Goal: Task Accomplishment & Management: Complete application form

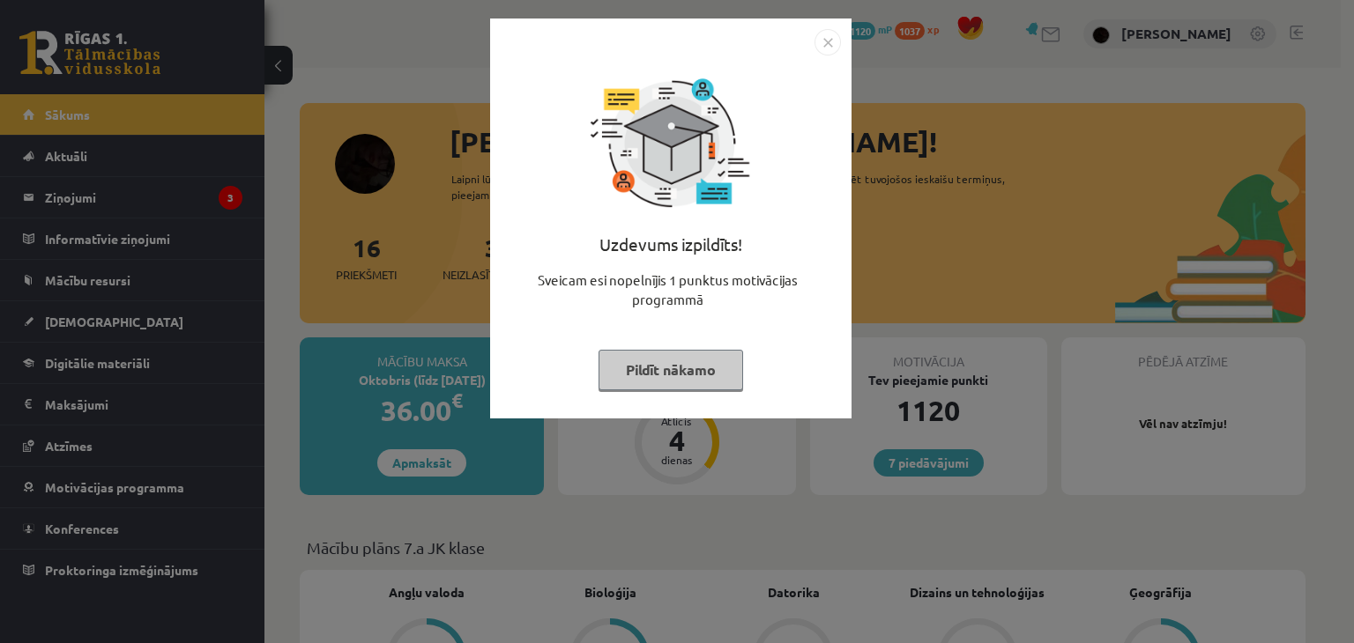
click at [939, 89] on div "Uzdevums izpildīts! Sveicam esi nopelnījis 1 punktus motivācijas programmā Pild…" at bounding box center [677, 321] width 1354 height 643
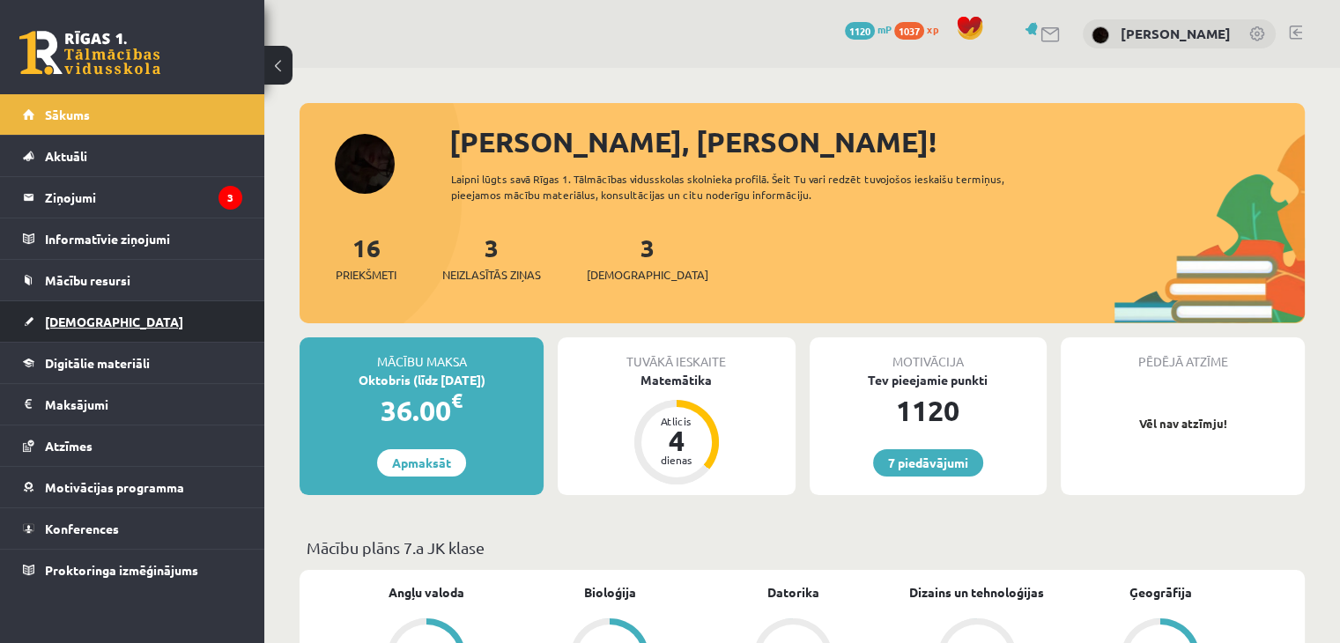
click at [72, 314] on span "[DEMOGRAPHIC_DATA]" at bounding box center [114, 322] width 138 height 16
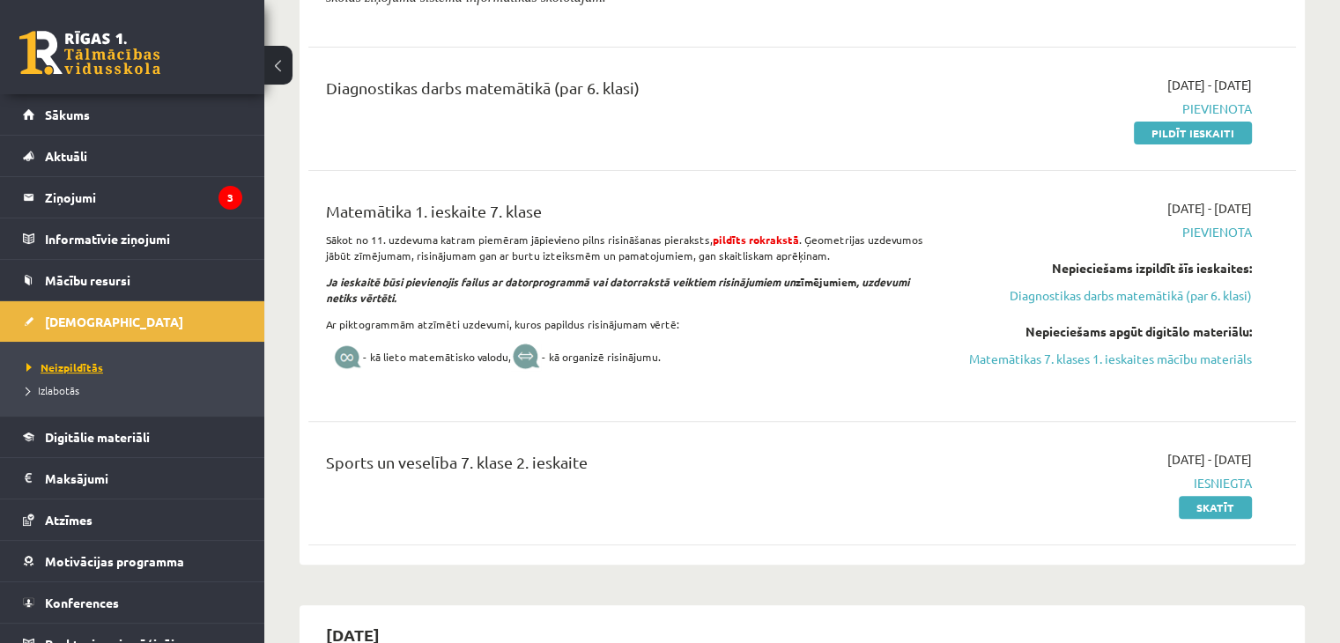
scroll to position [441, 0]
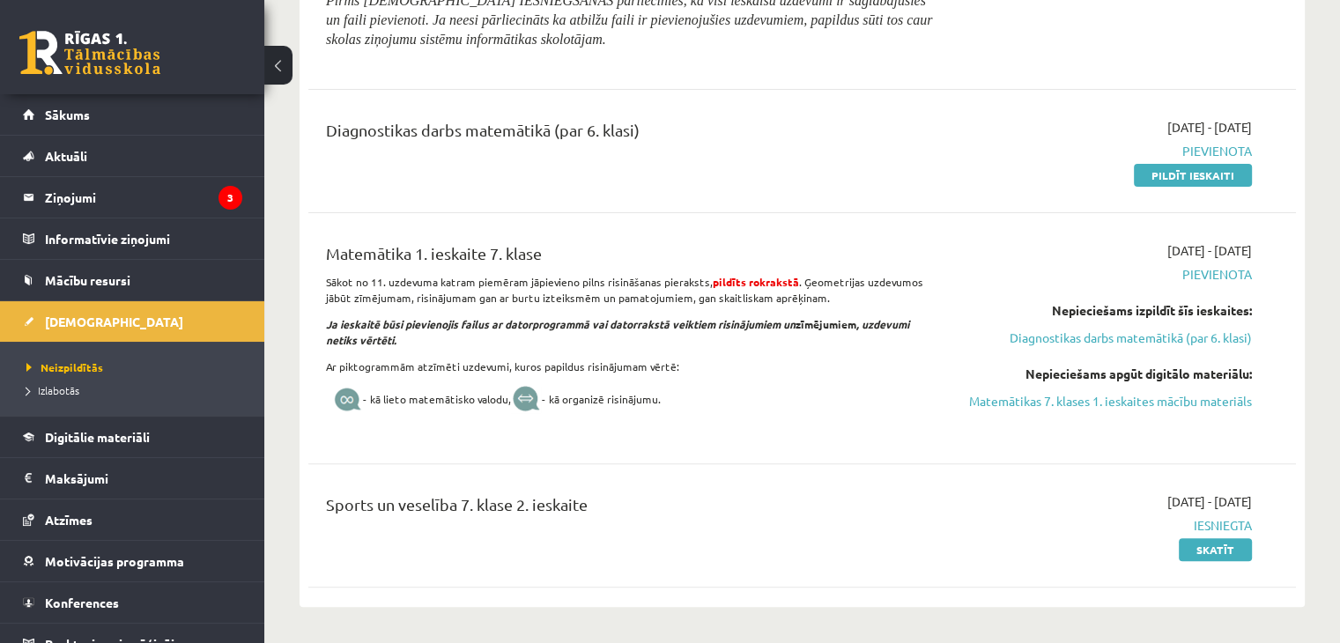
drag, startPoint x: 1212, startPoint y: 164, endPoint x: 816, endPoint y: 103, distance: 400.4
click at [1211, 164] on link "Pildīt ieskaiti" at bounding box center [1193, 175] width 118 height 23
click at [1036, 400] on link "Matemātikas 7. klases 1. ieskaites mācību materiāls" at bounding box center [1107, 401] width 291 height 19
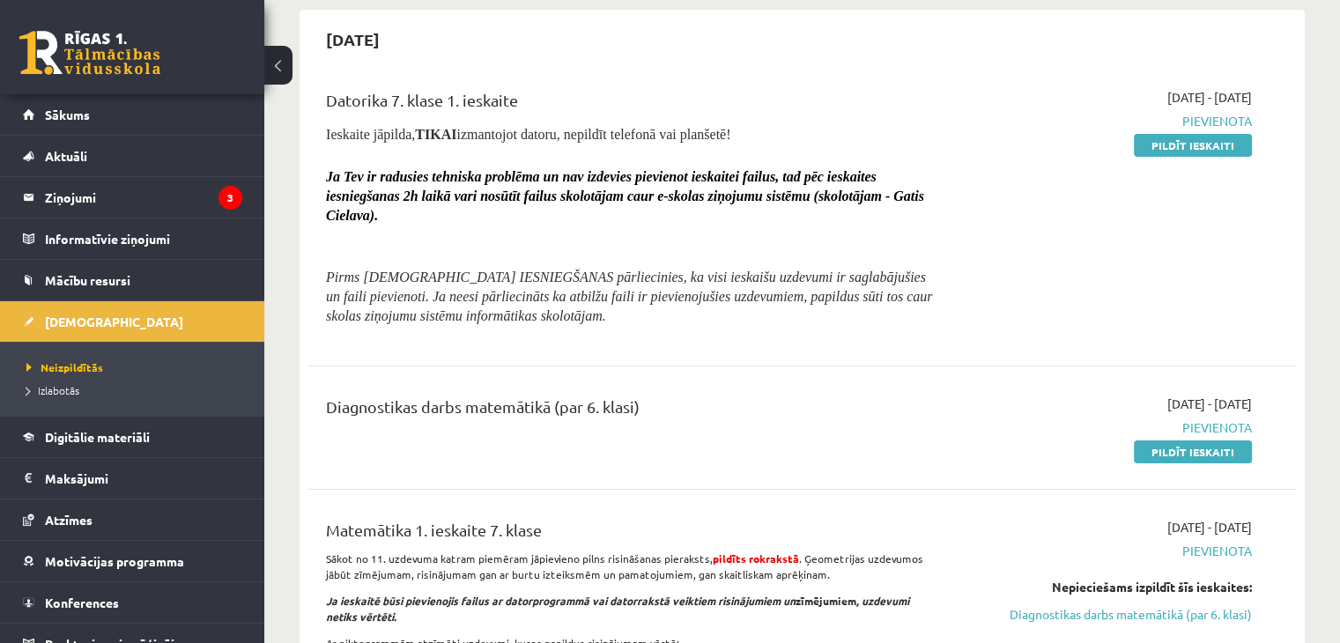
scroll to position [0, 0]
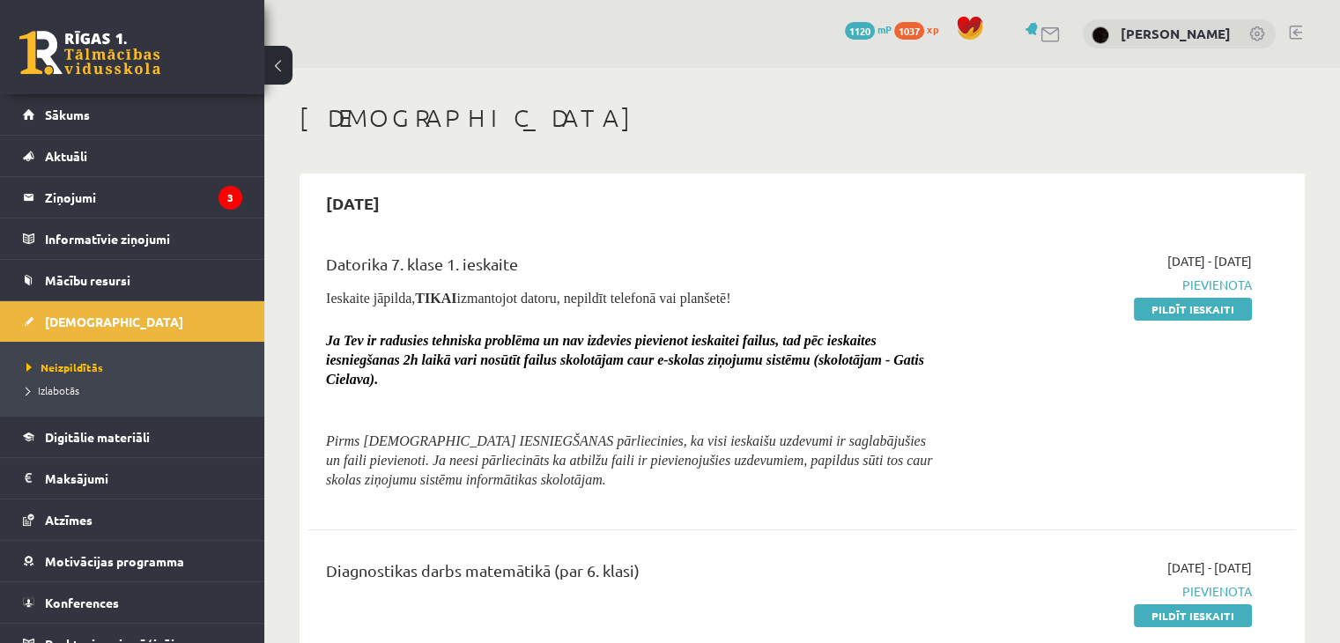
drag, startPoint x: 1162, startPoint y: 304, endPoint x: 826, endPoint y: 83, distance: 402.8
click at [1163, 304] on link "Pildīt ieskaiti" at bounding box center [1193, 309] width 118 height 23
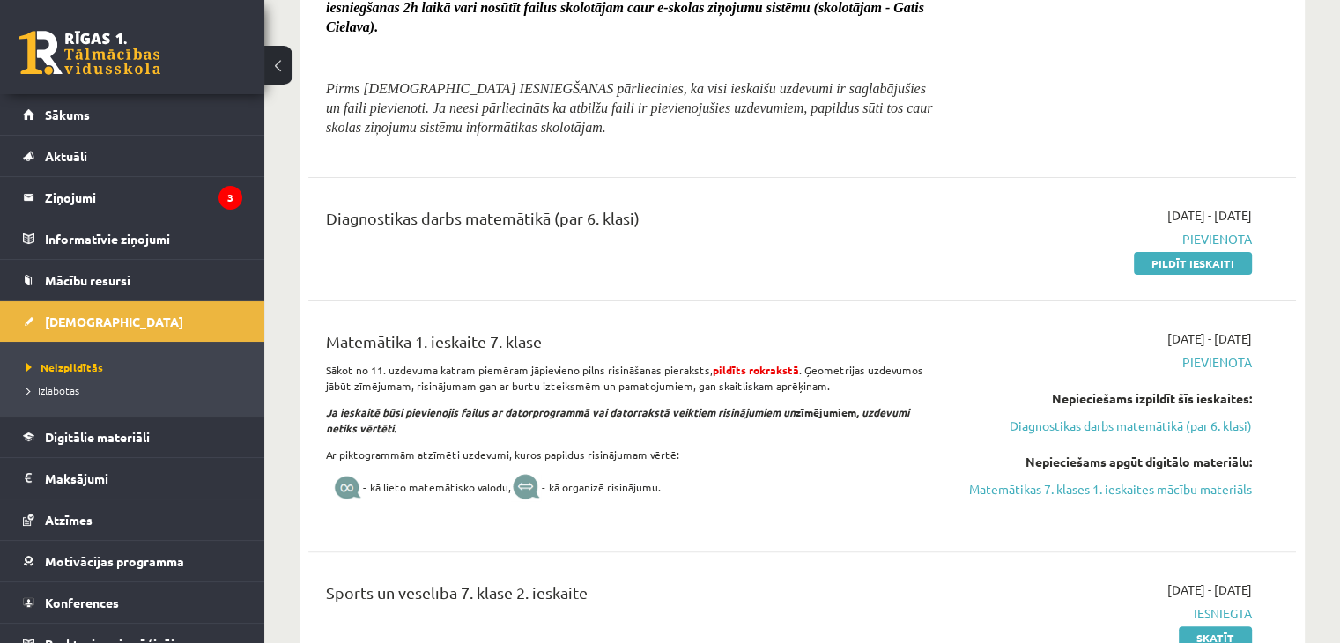
scroll to position [441, 0]
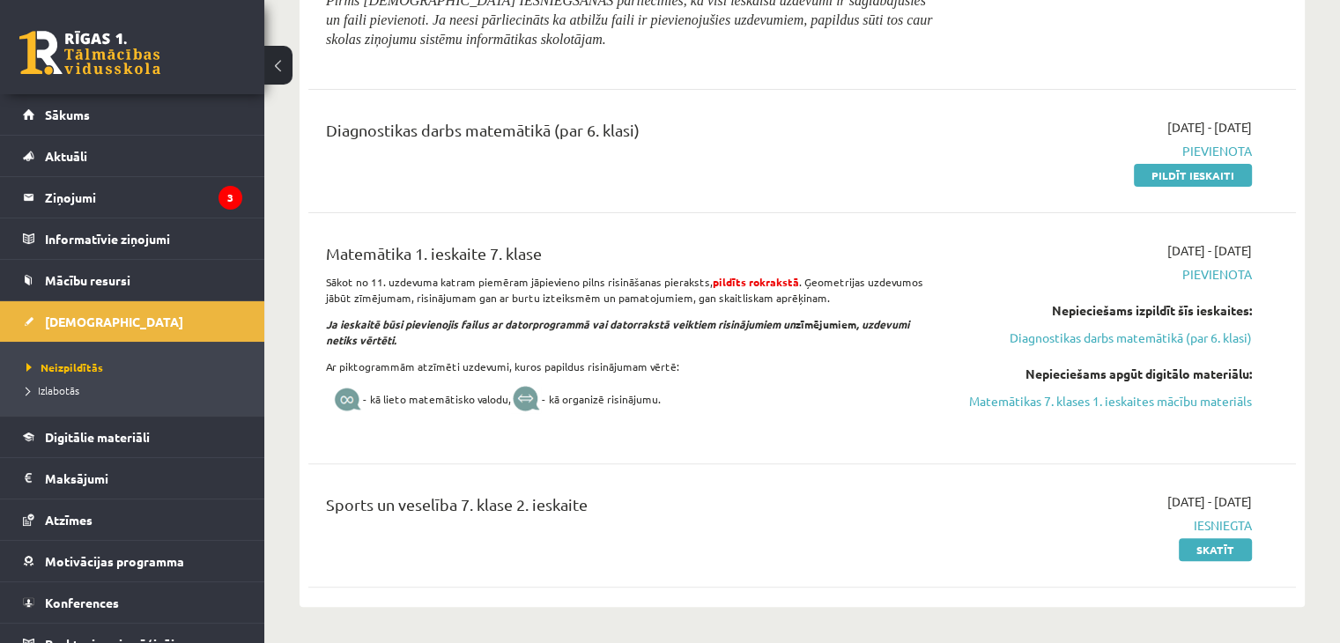
click at [61, 381] on li "Izlabotās" at bounding box center [136, 390] width 220 height 23
click at [59, 385] on span "Izlabotās" at bounding box center [57, 390] width 62 height 14
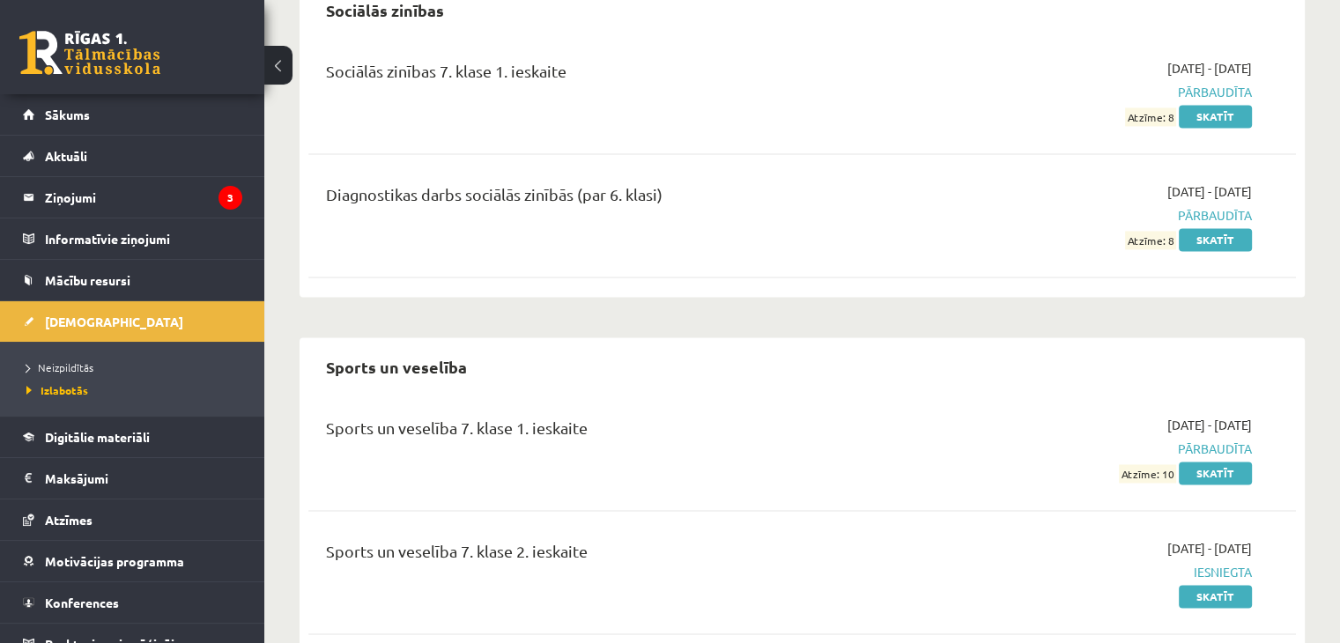
scroll to position [2820, 0]
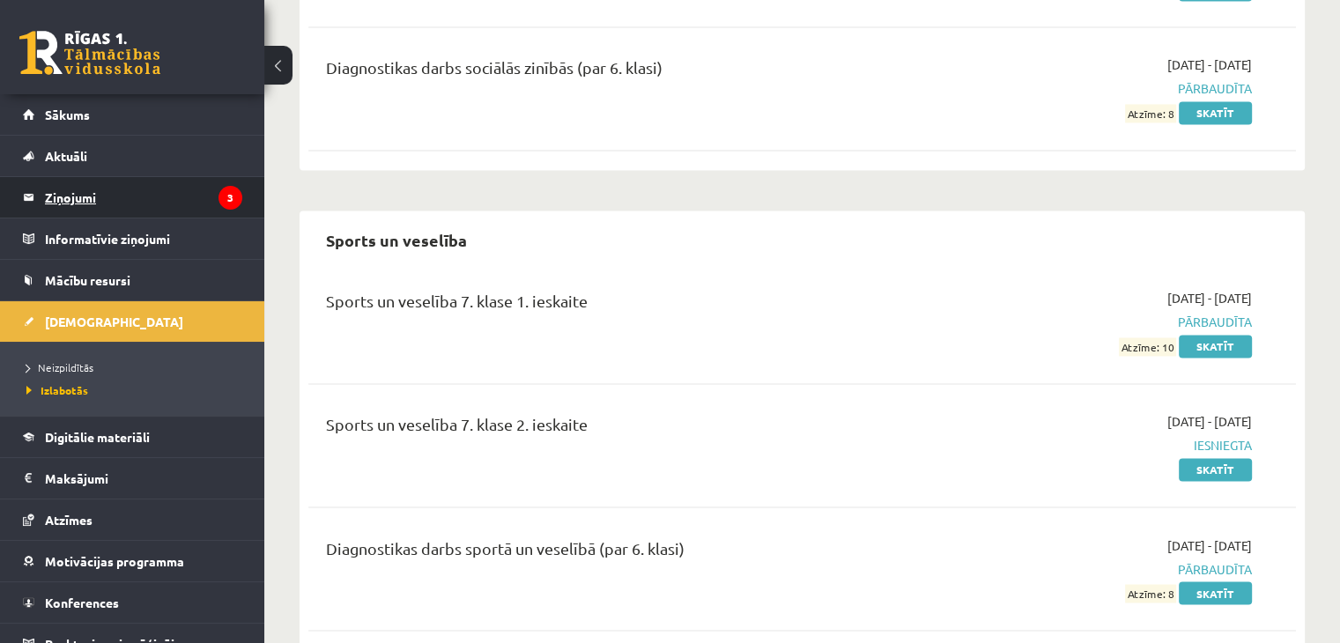
click at [149, 201] on legend "Ziņojumi 3" at bounding box center [143, 197] width 197 height 41
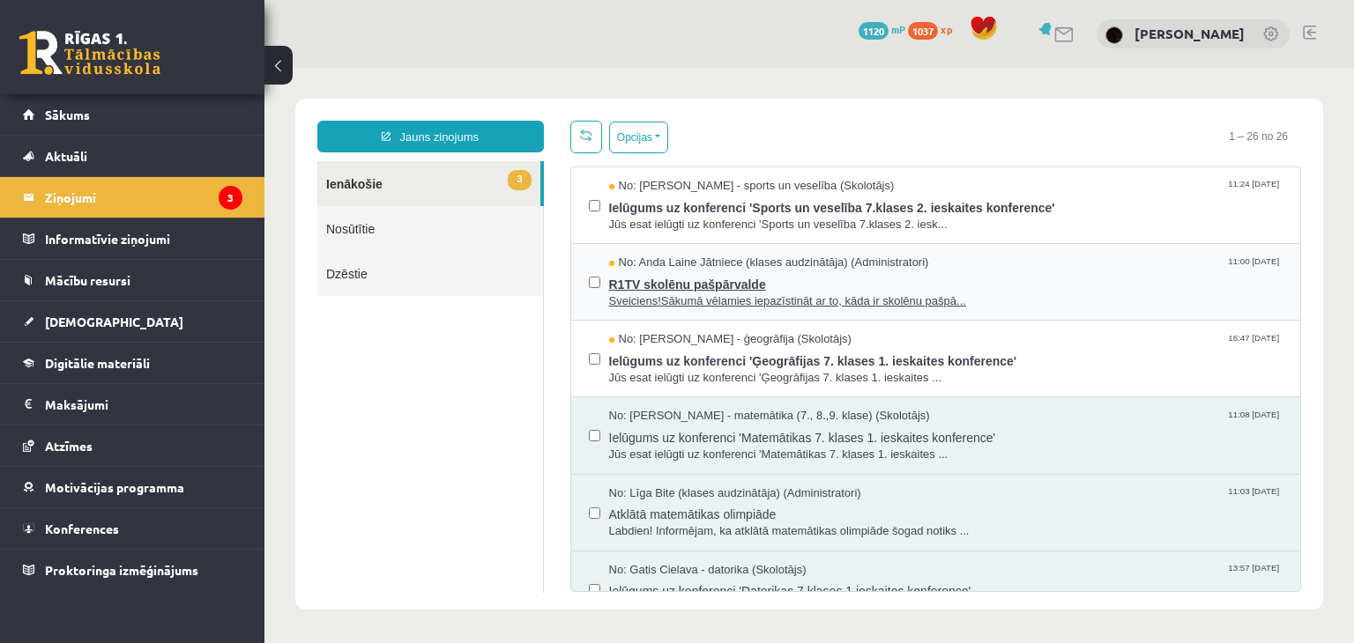
click at [761, 298] on span "Sveiciens!Sākumā vēlamies iepazīstināt ar to, kāda ir skolēnu pašpā..." at bounding box center [946, 301] width 674 height 17
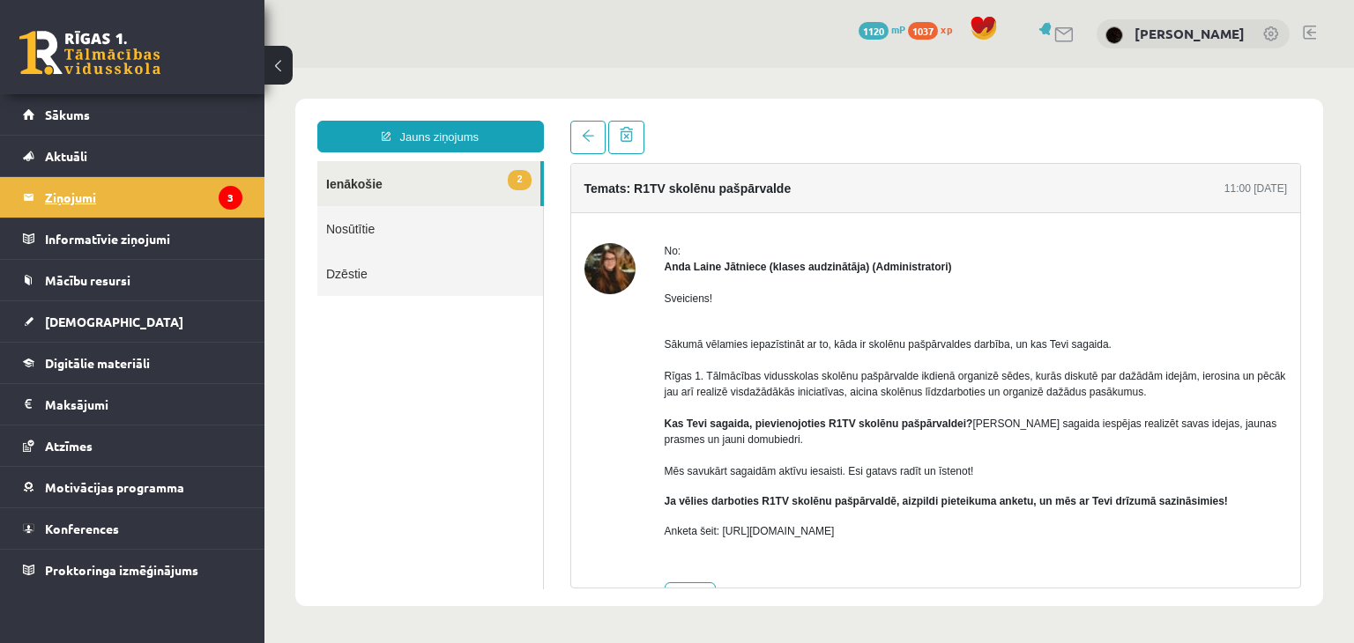
click at [175, 200] on legend "Ziņojumi 3" at bounding box center [143, 197] width 197 height 41
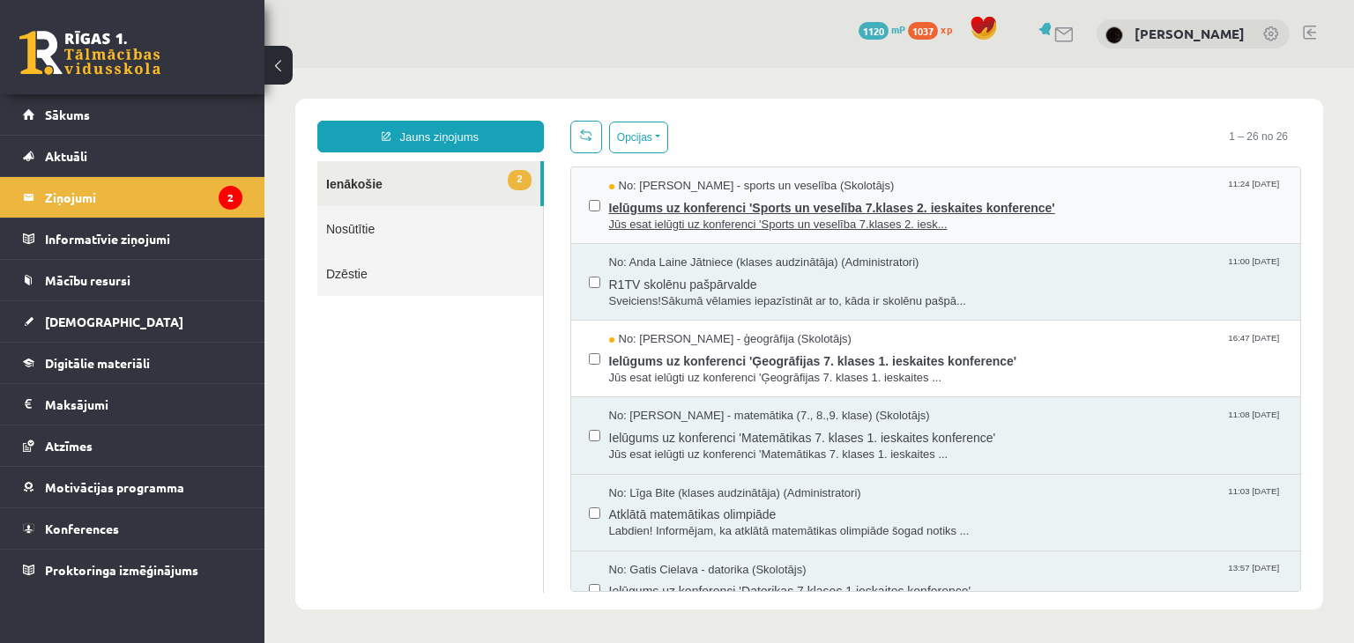
click at [678, 217] on span "Jūs esat ielūgti uz konferenci 'Sports un veselība 7.klases 2. iesk..." at bounding box center [946, 225] width 674 height 17
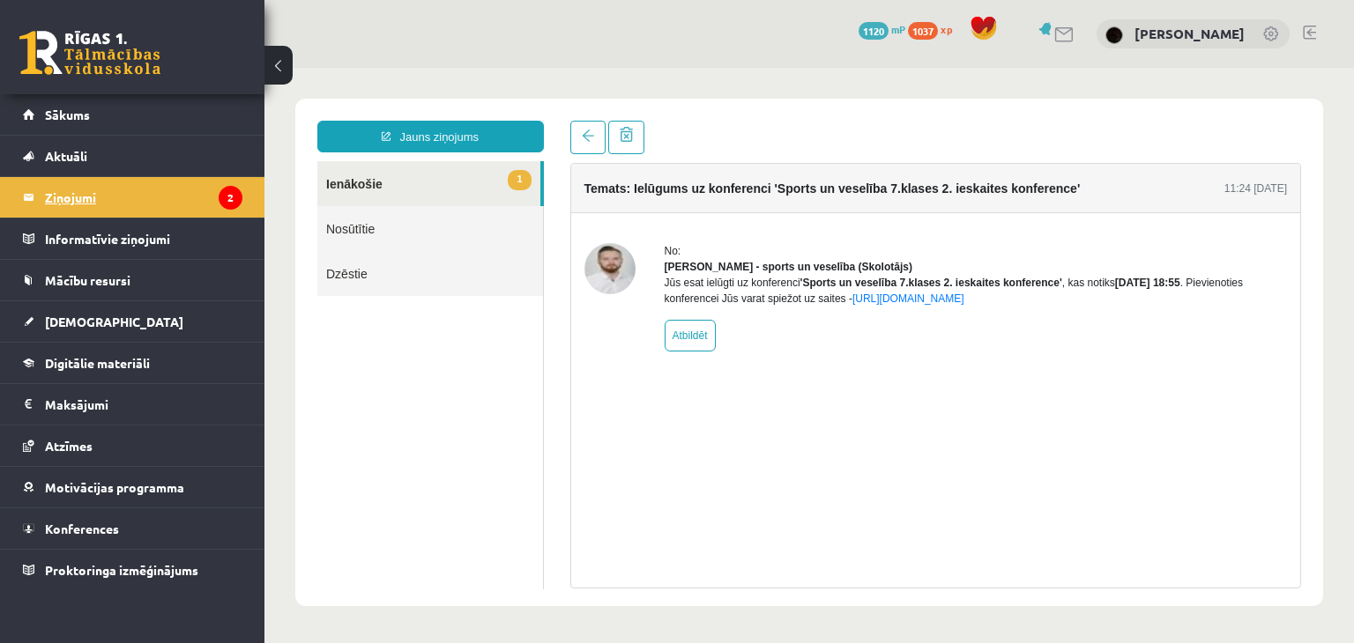
click at [194, 201] on legend "Ziņojumi 2" at bounding box center [143, 197] width 197 height 41
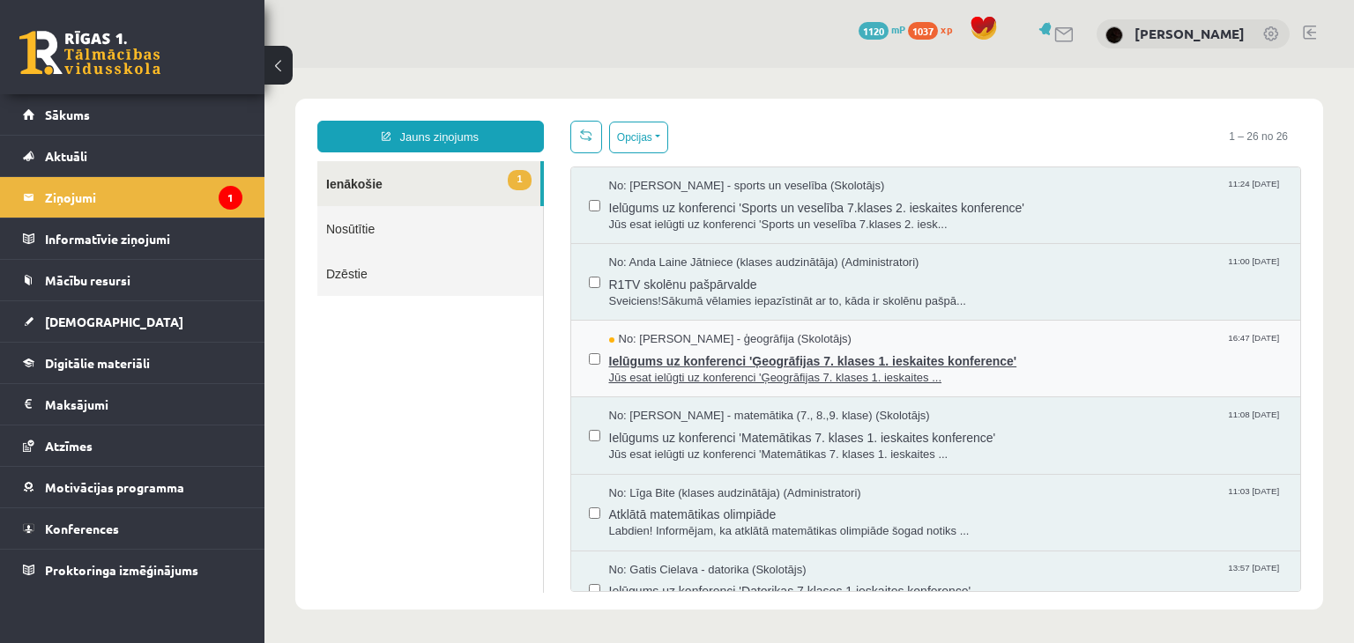
click at [658, 335] on span "No: Toms Krūmiņš - ģeogrāfija (Skolotājs)" at bounding box center [730, 339] width 242 height 17
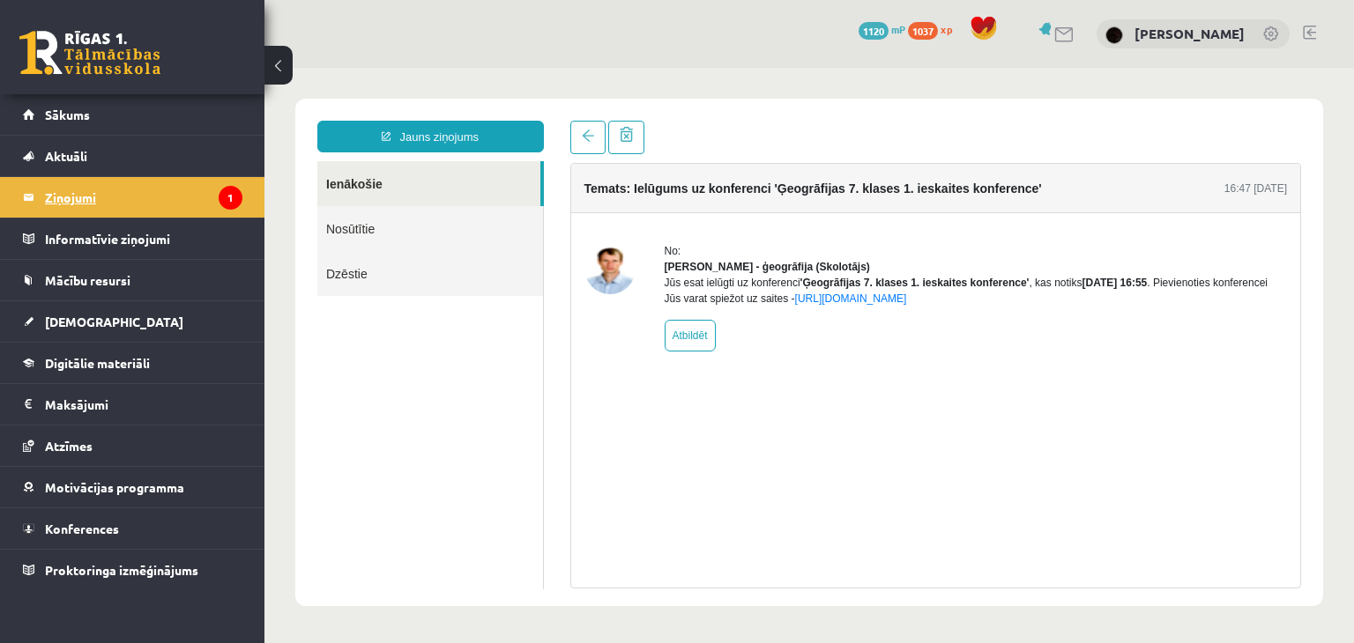
click at [194, 198] on legend "Ziņojumi 1" at bounding box center [143, 197] width 197 height 41
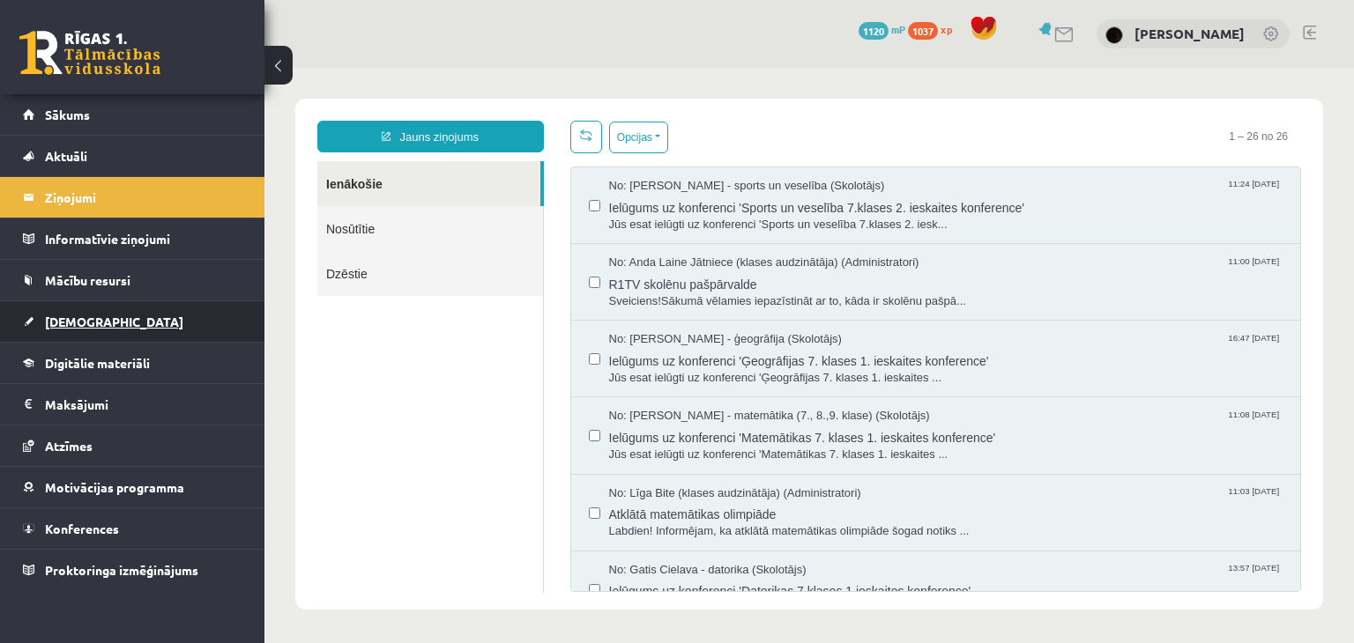
click at [81, 318] on span "[DEMOGRAPHIC_DATA]" at bounding box center [114, 322] width 138 height 16
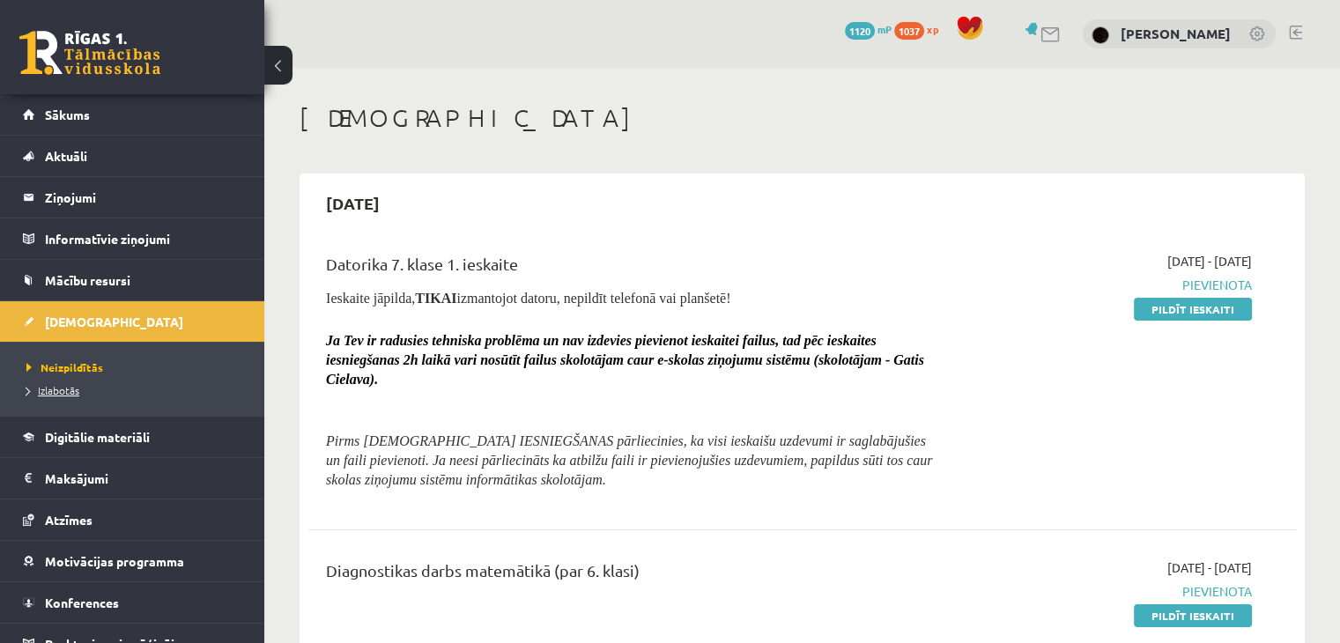
click at [56, 390] on span "Izlabotās" at bounding box center [52, 390] width 53 height 14
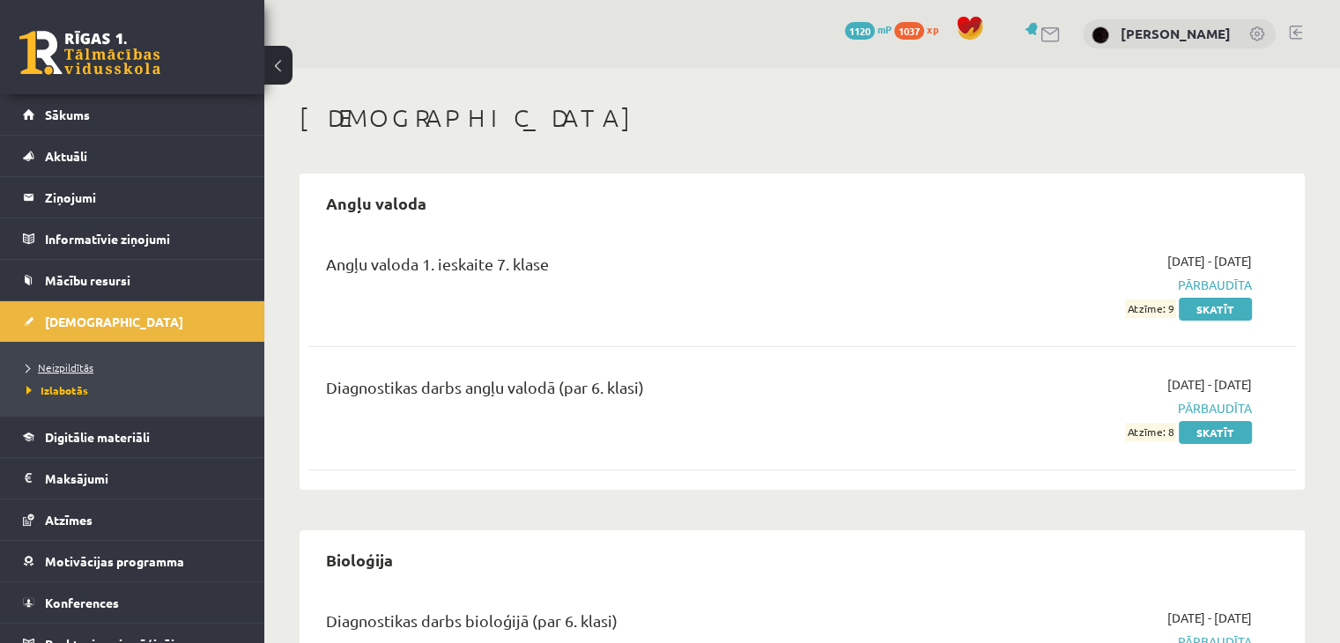
click at [75, 360] on span "Neizpildītās" at bounding box center [59, 367] width 67 height 14
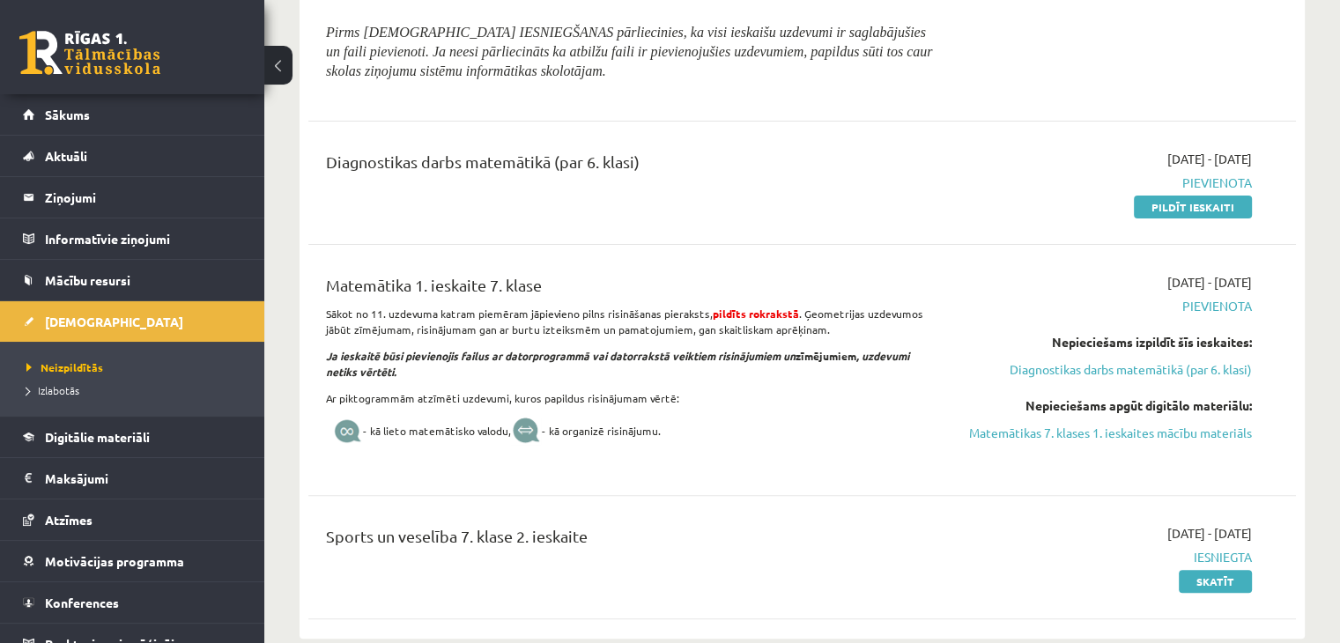
scroll to position [441, 0]
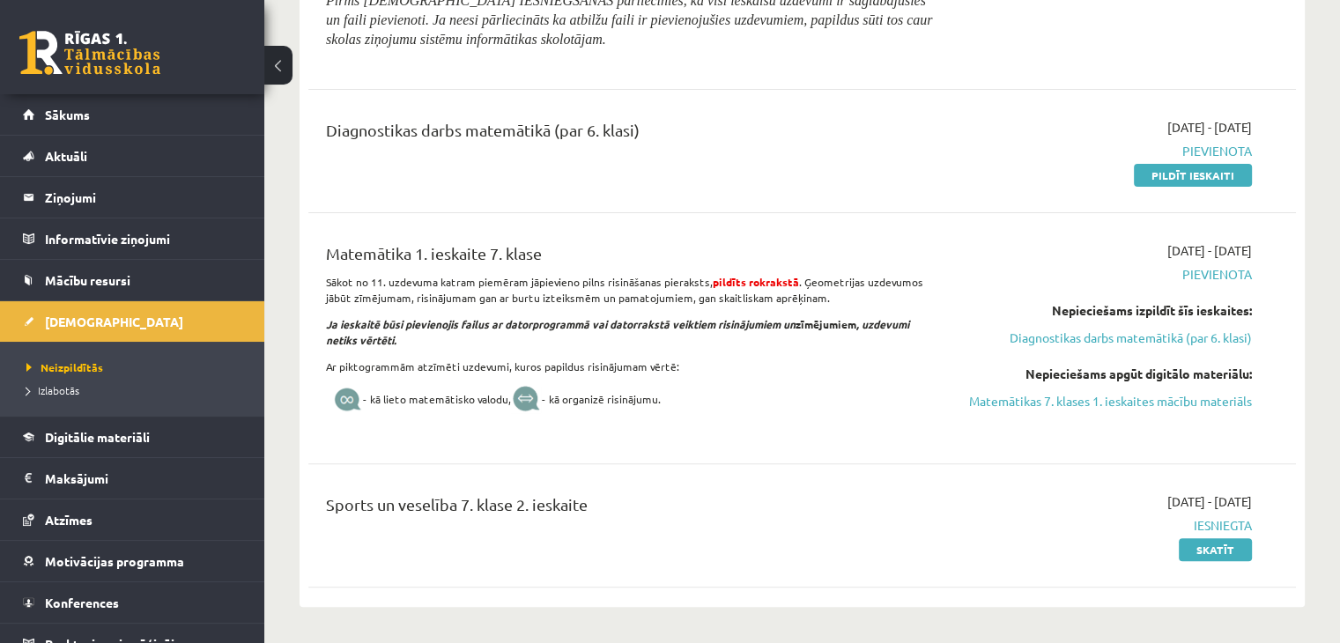
drag, startPoint x: 1095, startPoint y: 403, endPoint x: 766, endPoint y: 93, distance: 452.0
click at [1095, 404] on link "Matemātikas 7. klases 1. ieskaites mācību materiāls" at bounding box center [1107, 401] width 291 height 19
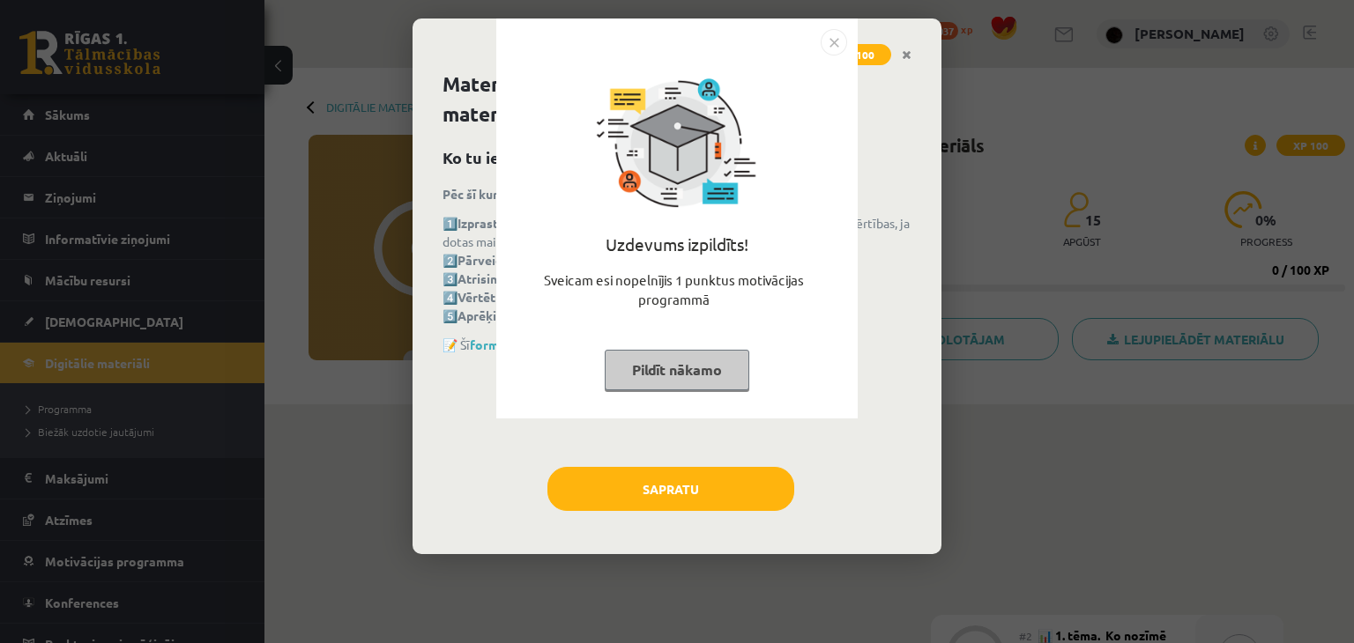
click at [880, 368] on div "Uzdevums izpildīts! Sveicam esi nopelnījis 1 punktus motivācijas programmā Pild…" at bounding box center [677, 321] width 1354 height 643
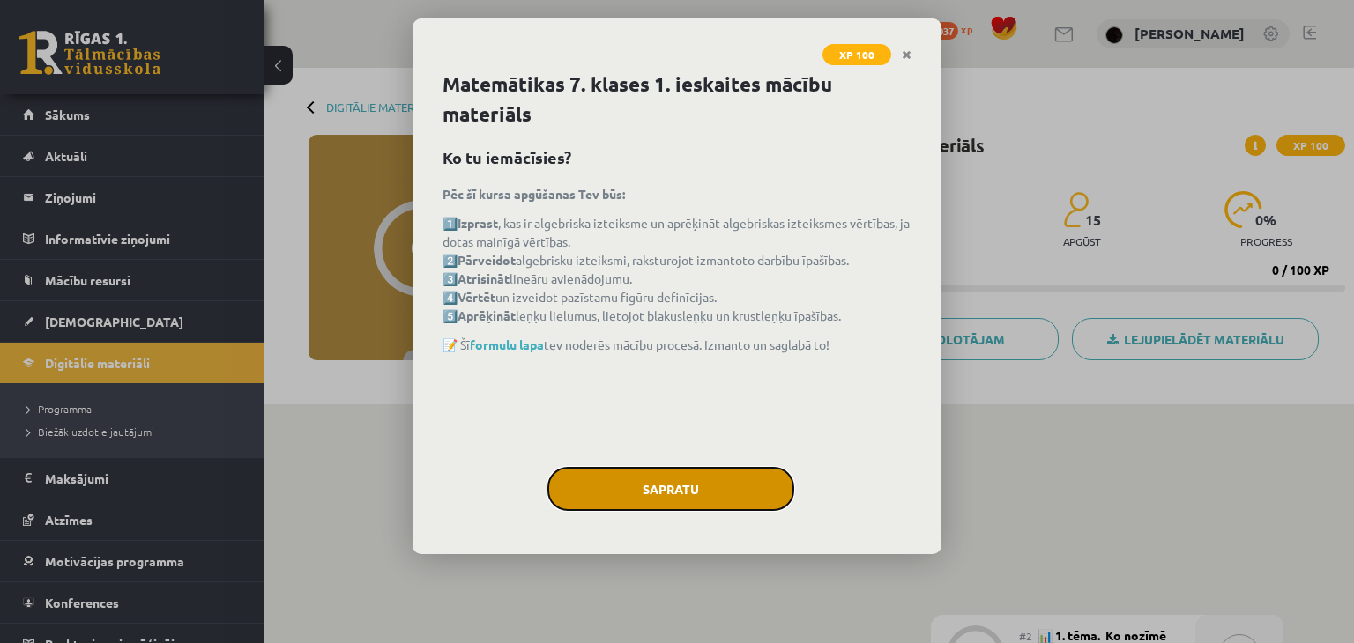
click at [744, 487] on button "Sapratu" at bounding box center [670, 489] width 247 height 44
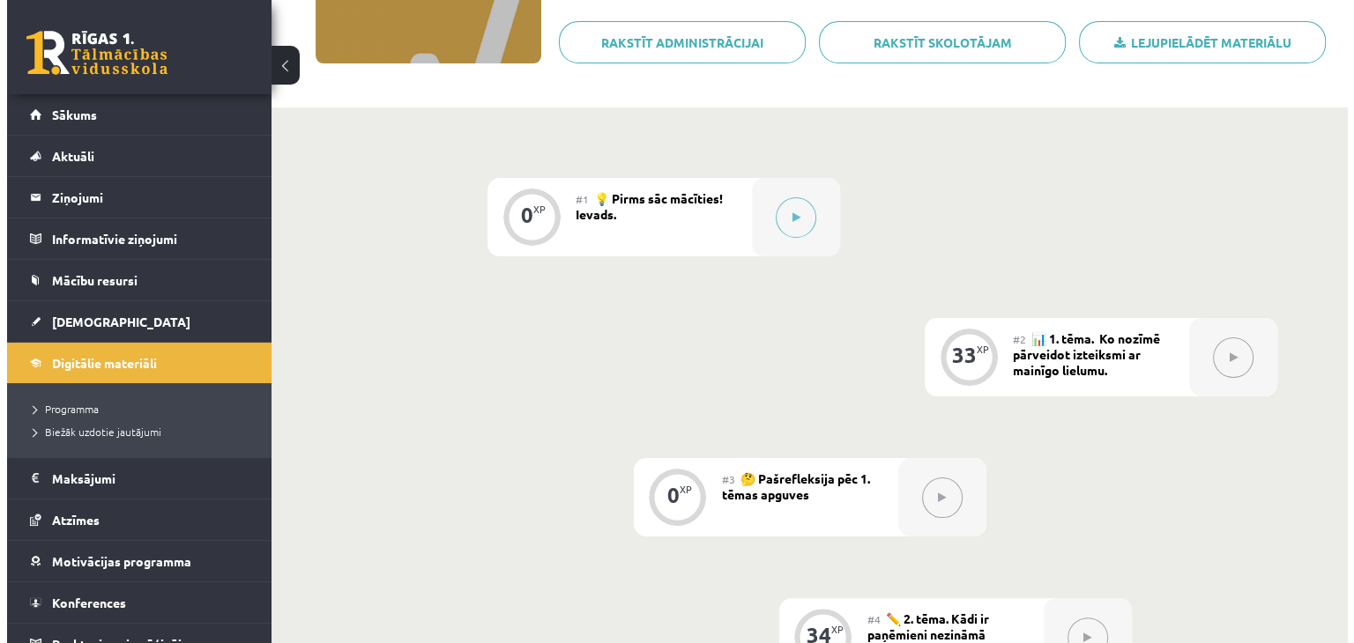
scroll to position [266, 0]
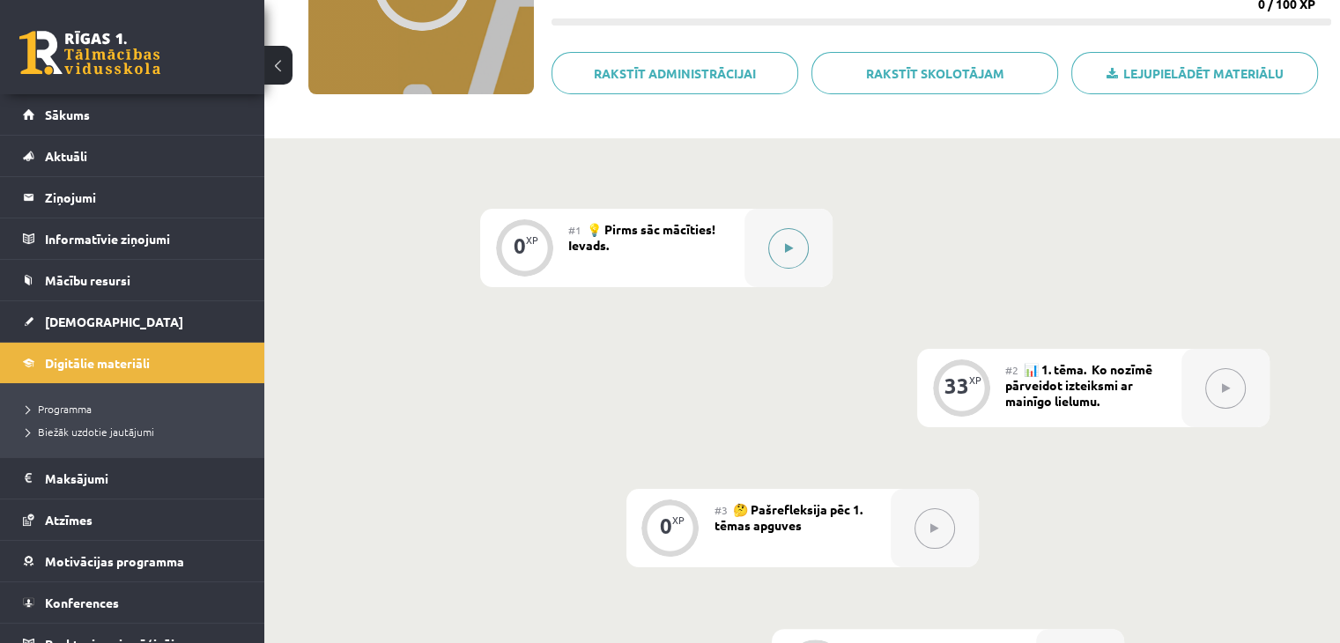
click at [786, 272] on div at bounding box center [789, 248] width 88 height 78
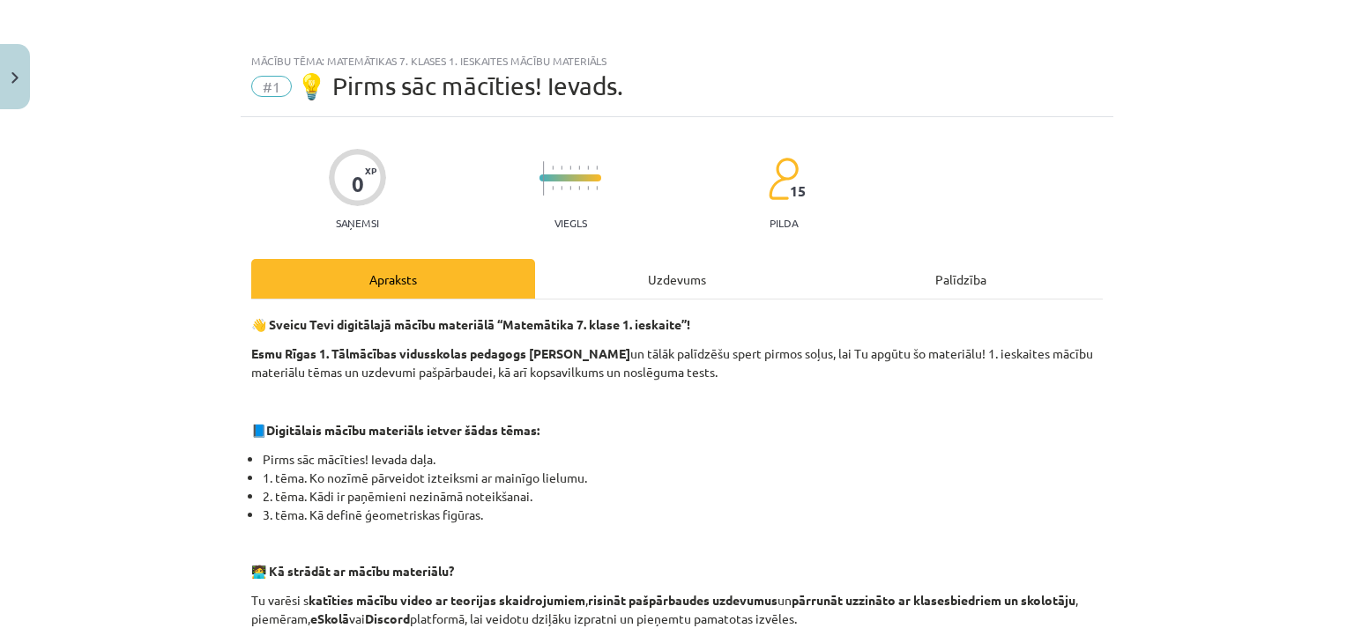
click at [723, 277] on div "Uzdevums" at bounding box center [677, 279] width 284 height 40
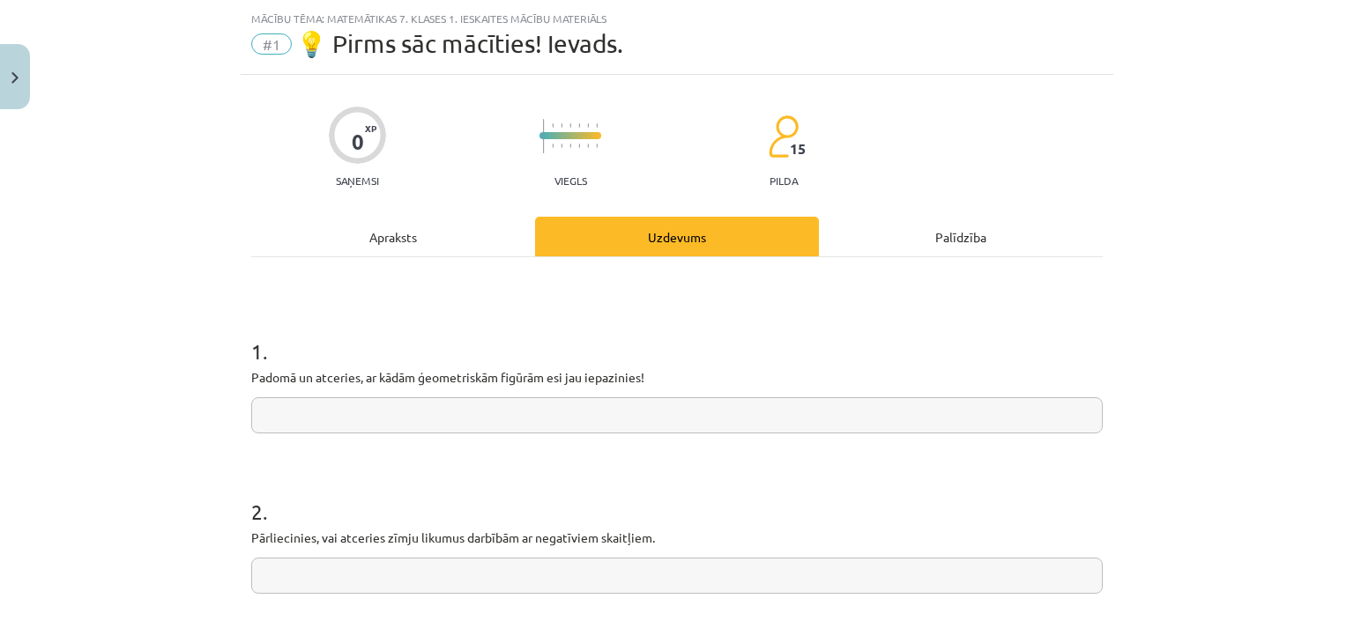
scroll to position [44, 0]
click at [425, 390] on div "1 . Padomā un atceries, ar kādām ģeometriskām figūrām esi jau iepazinies!" at bounding box center [676, 369] width 851 height 125
click at [416, 403] on input "text" at bounding box center [676, 414] width 851 height 36
click at [497, 396] on div "1 . Padomā un atceries, ar kādām ģeometriskām figūrām esi jau iepazinies!" at bounding box center [676, 369] width 851 height 125
click at [522, 400] on input "text" at bounding box center [676, 414] width 851 height 36
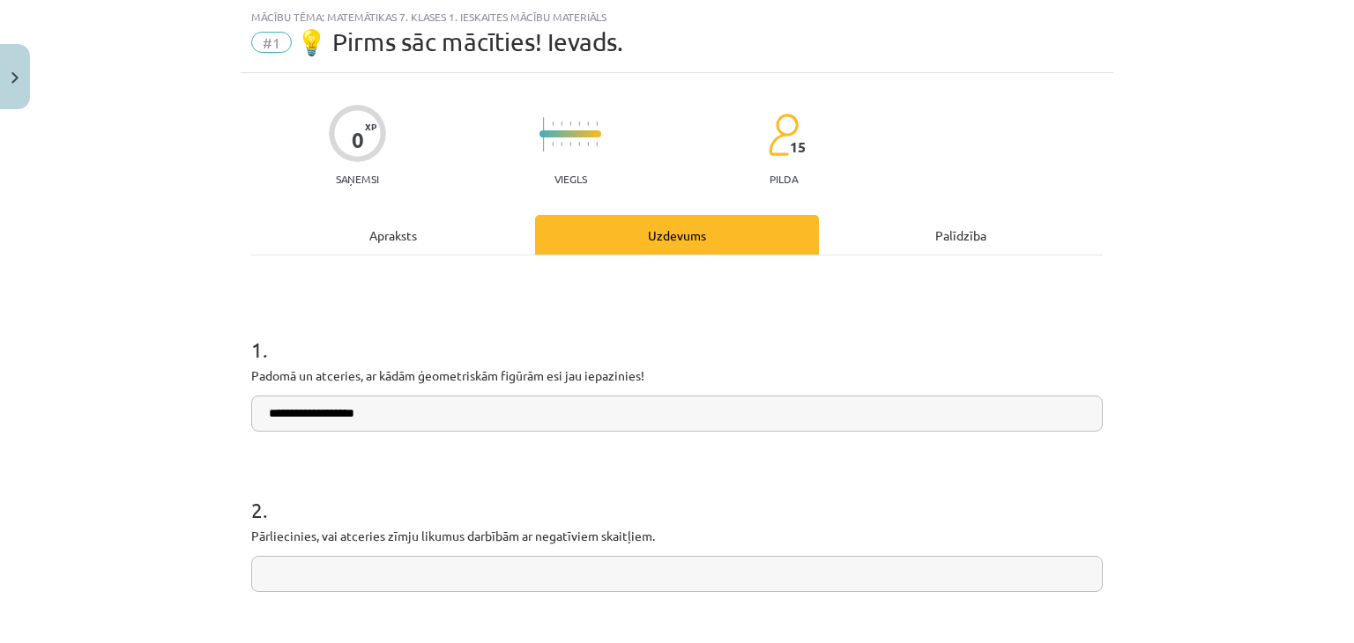
drag, startPoint x: 335, startPoint y: 417, endPoint x: 336, endPoint y: 426, distance: 8.9
click at [336, 417] on input "**********" at bounding box center [676, 414] width 851 height 36
click at [374, 407] on input "**********" at bounding box center [676, 414] width 851 height 36
click at [497, 414] on input "**********" at bounding box center [676, 414] width 851 height 36
click at [501, 418] on input "**********" at bounding box center [676, 414] width 851 height 36
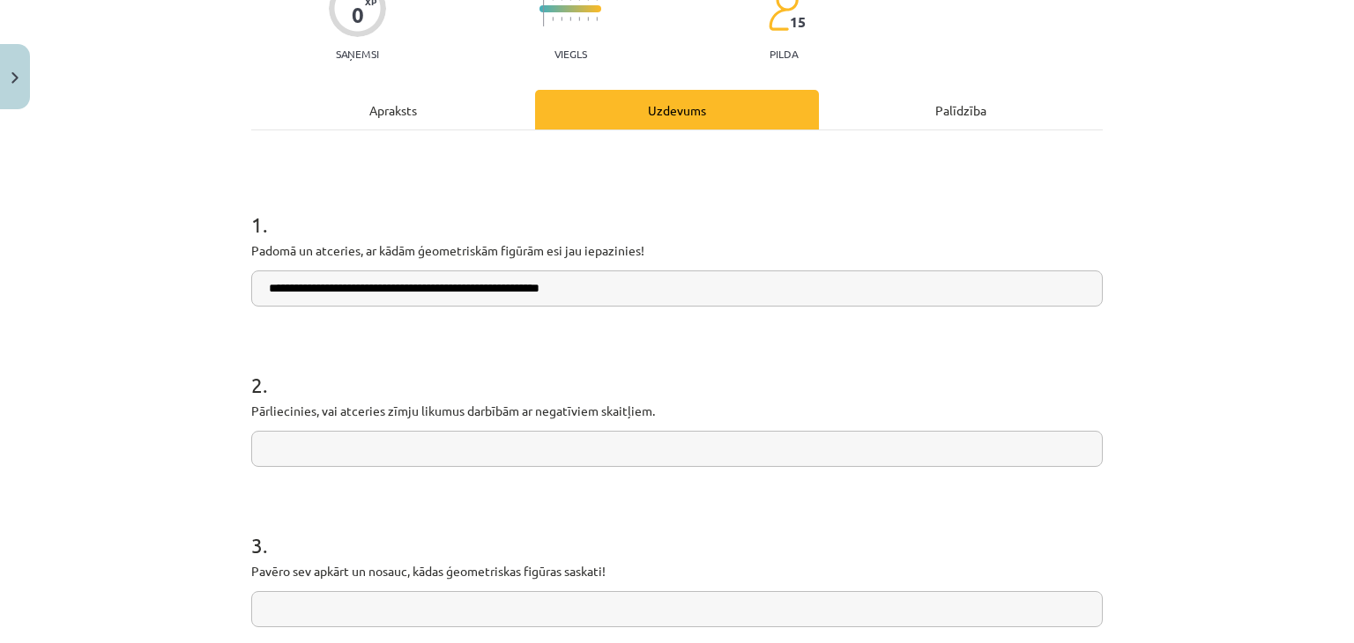
scroll to position [220, 0]
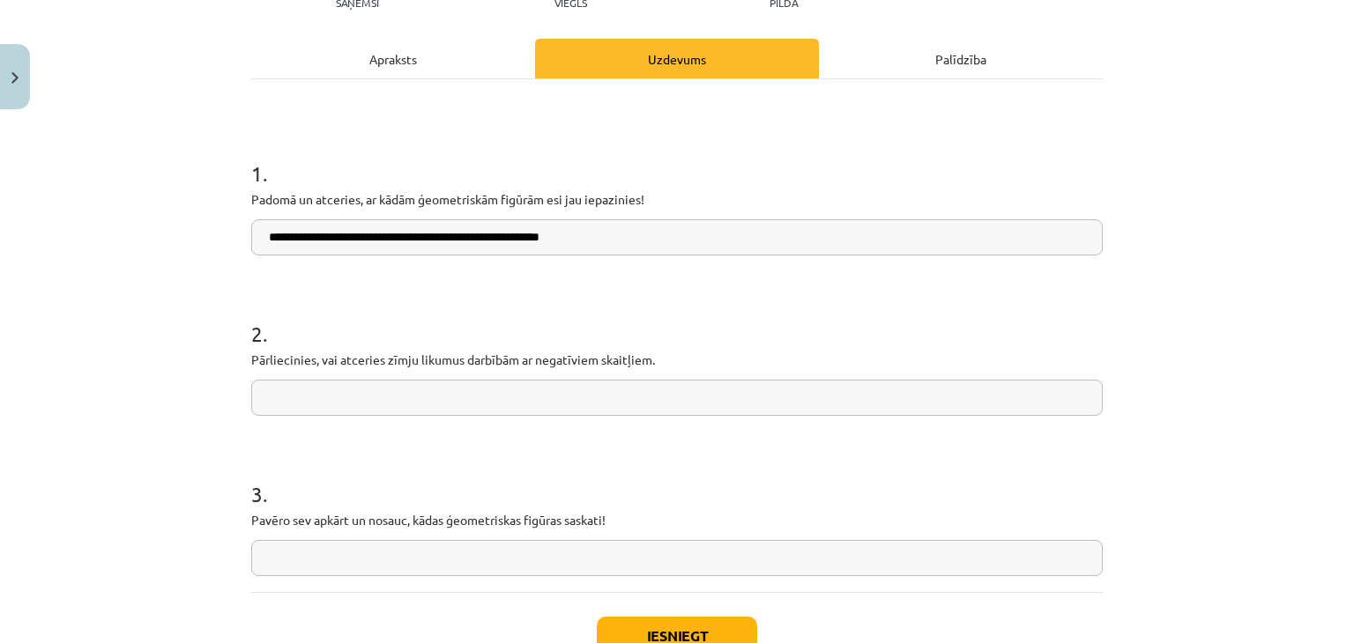
type input "**********"
click at [453, 387] on input "text" at bounding box center [676, 398] width 851 height 36
drag, startPoint x: 670, startPoint y: 358, endPoint x: 378, endPoint y: 368, distance: 291.9
click at [378, 368] on p "Pārliecinies, vai atceries zīmju likumus darbībām ar negatīviem skaitļiem." at bounding box center [676, 360] width 851 height 19
drag, startPoint x: 386, startPoint y: 394, endPoint x: 397, endPoint y: 389, distance: 11.8
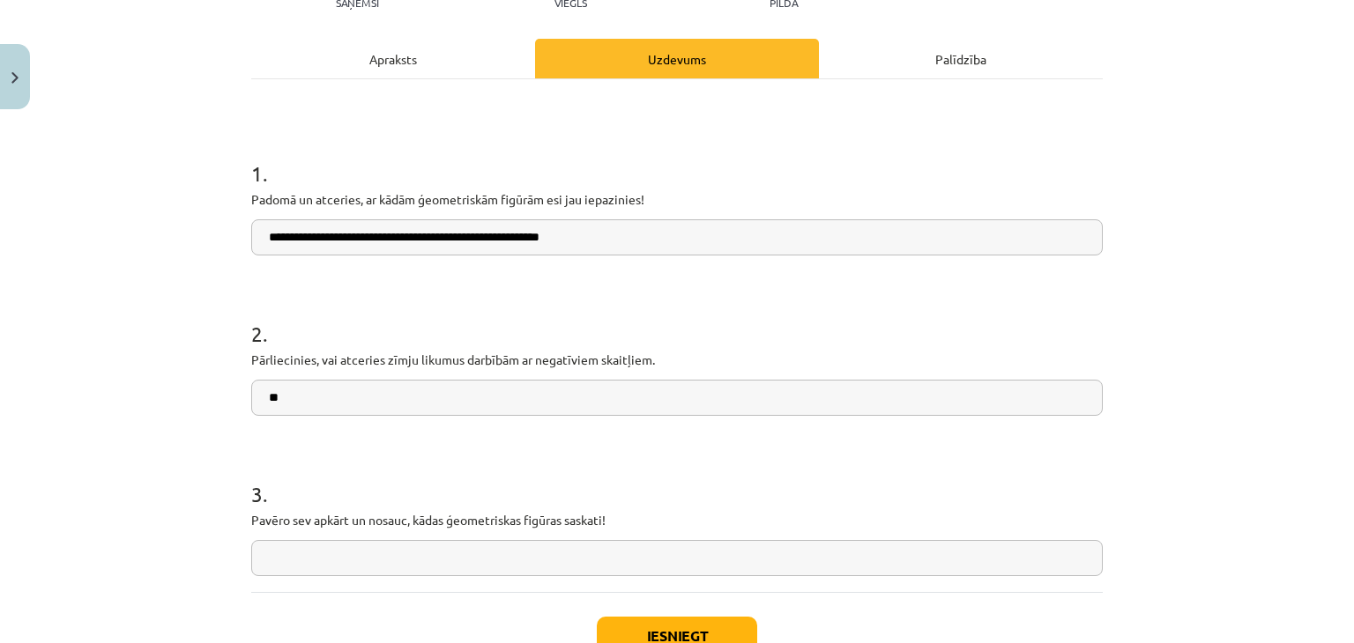
click at [385, 395] on input "**" at bounding box center [676, 398] width 851 height 36
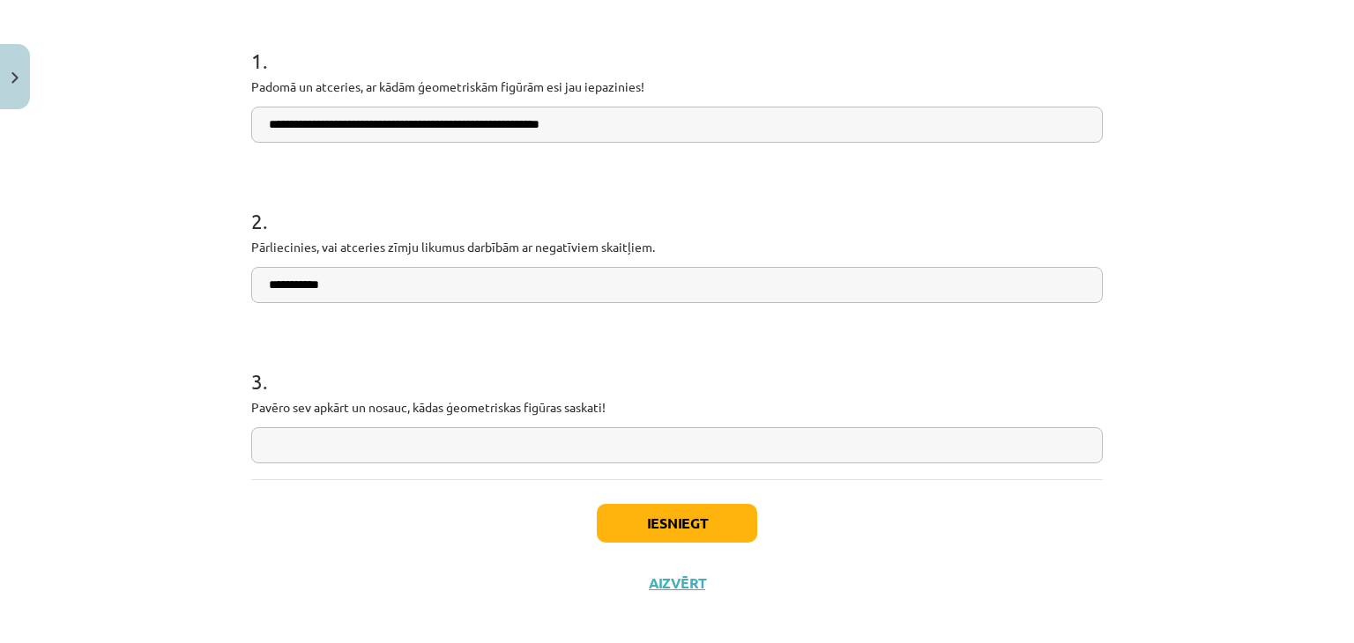
scroll to position [346, 0]
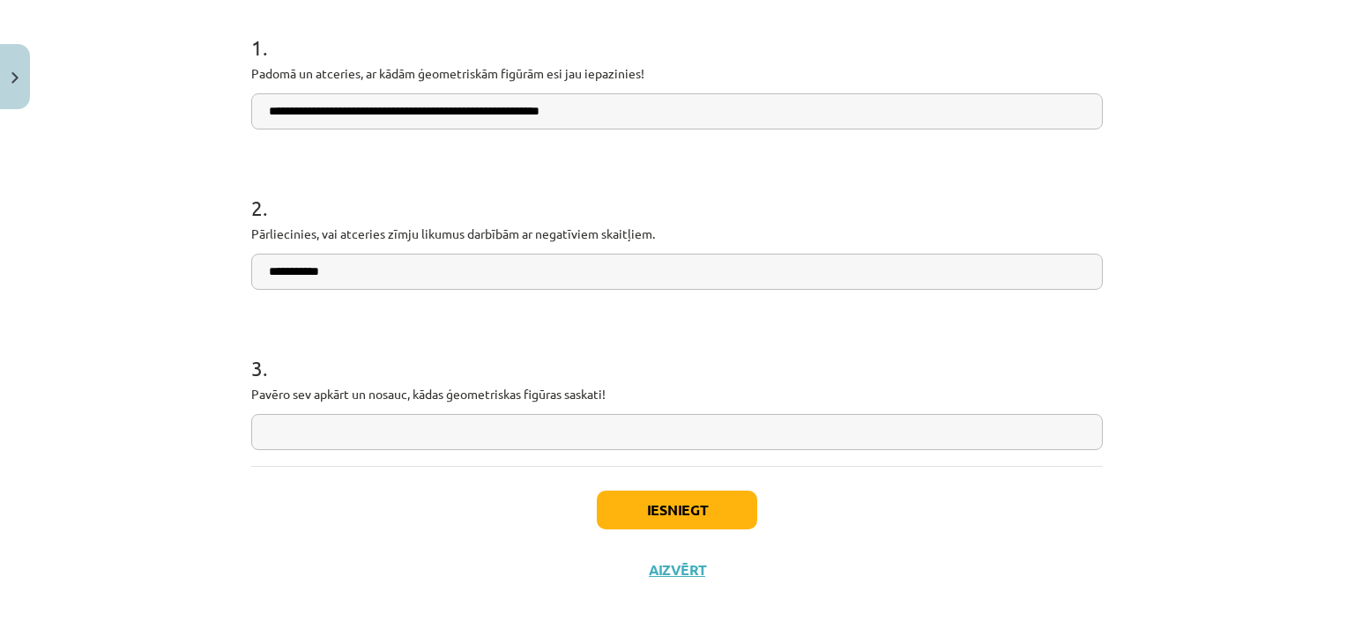
type input "**********"
click at [396, 431] on input "text" at bounding box center [676, 432] width 851 height 36
type input "*"
type input "**********"
click at [666, 500] on button "Iesniegt" at bounding box center [677, 510] width 160 height 39
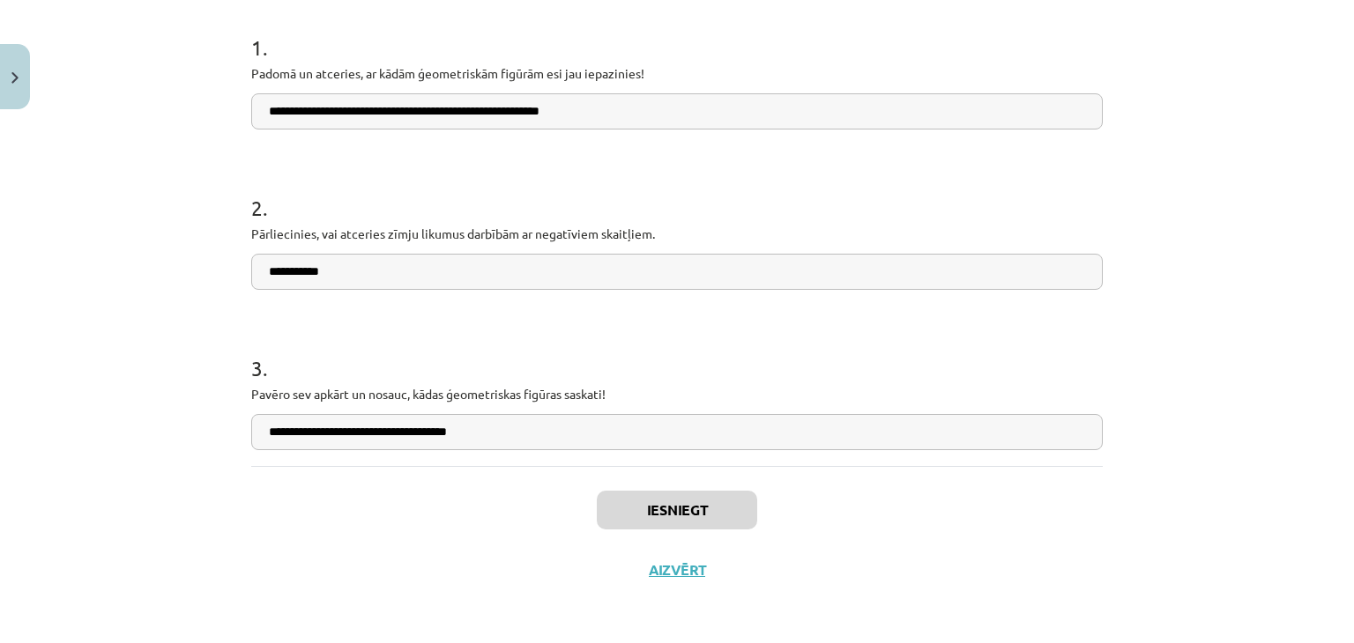
click at [474, 431] on input "**********" at bounding box center [676, 432] width 851 height 36
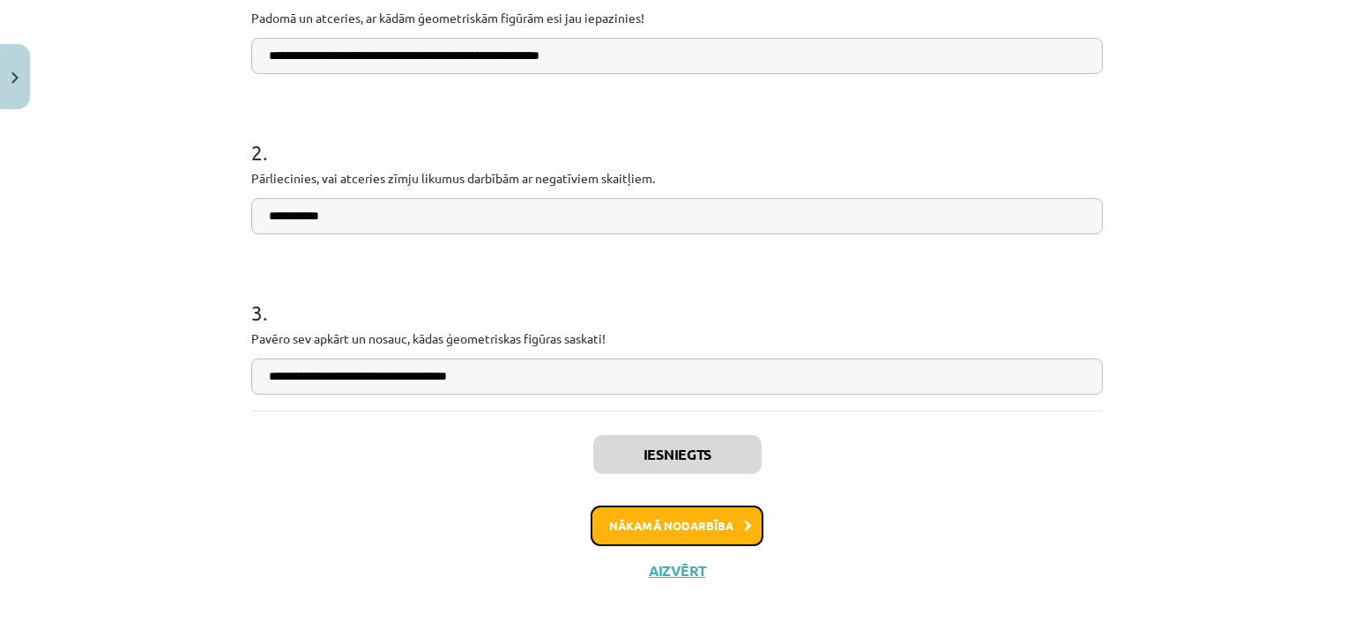
click at [641, 531] on button "Nākamā nodarbība" at bounding box center [676, 526] width 173 height 41
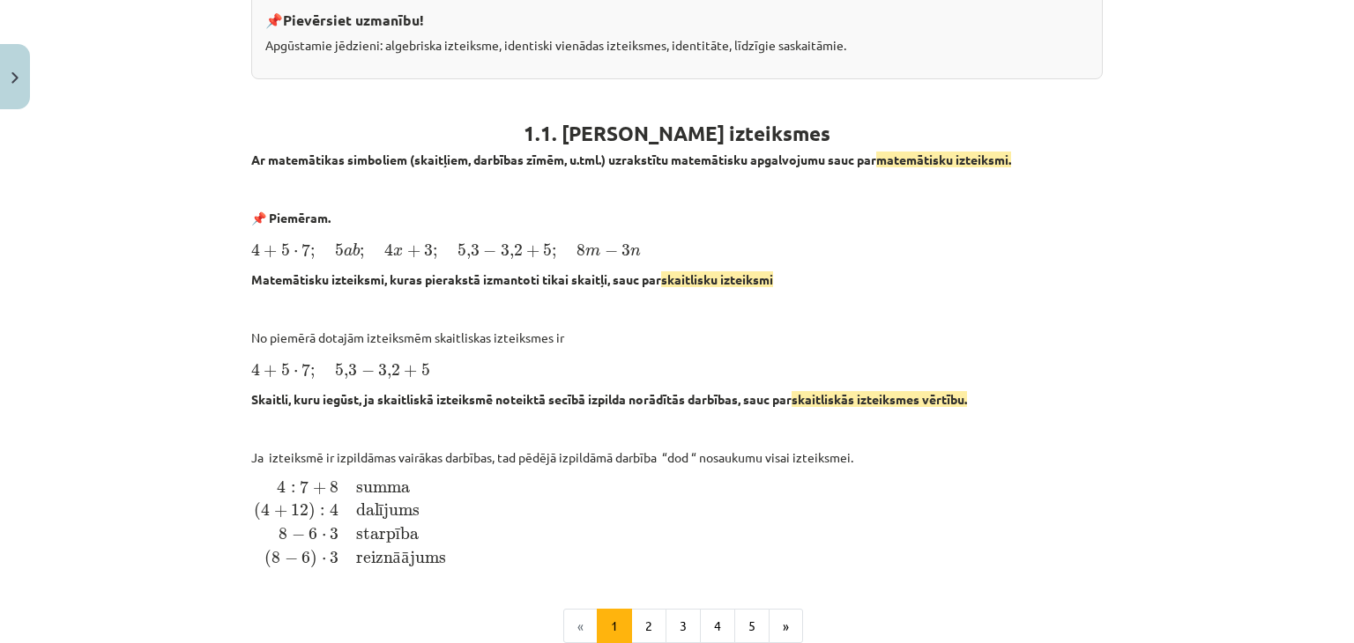
scroll to position [573, 0]
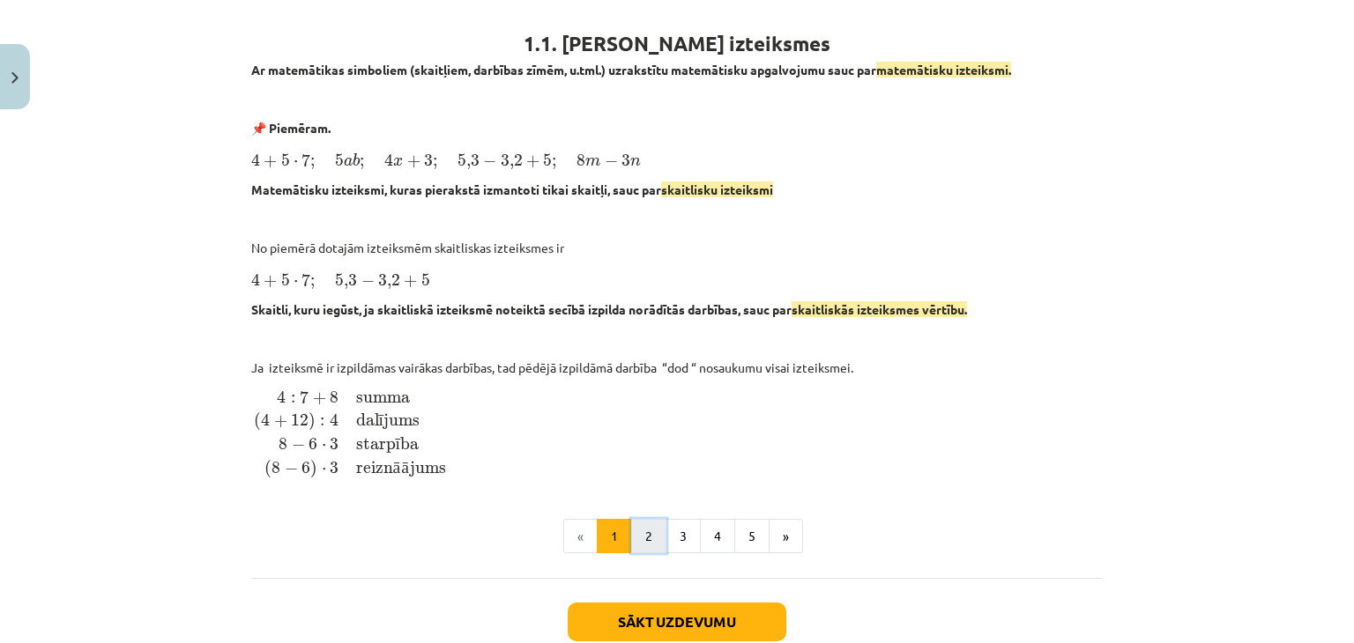
click at [631, 523] on button "2" at bounding box center [648, 536] width 35 height 35
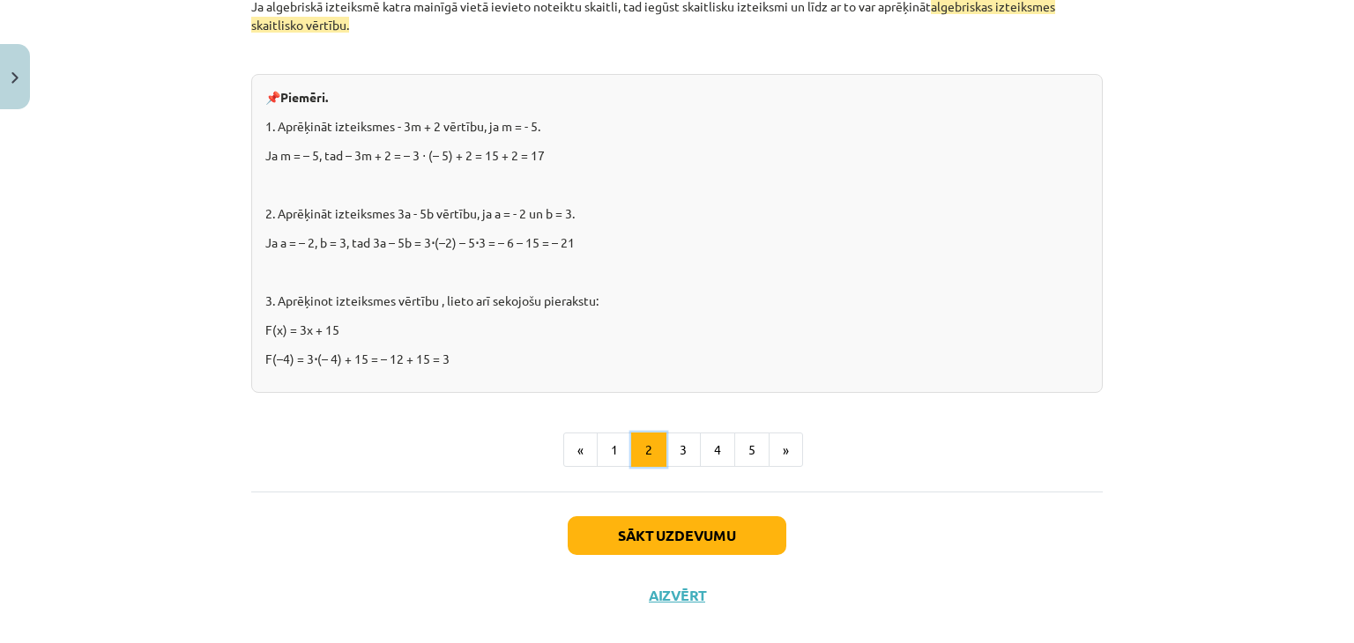
scroll to position [1284, 0]
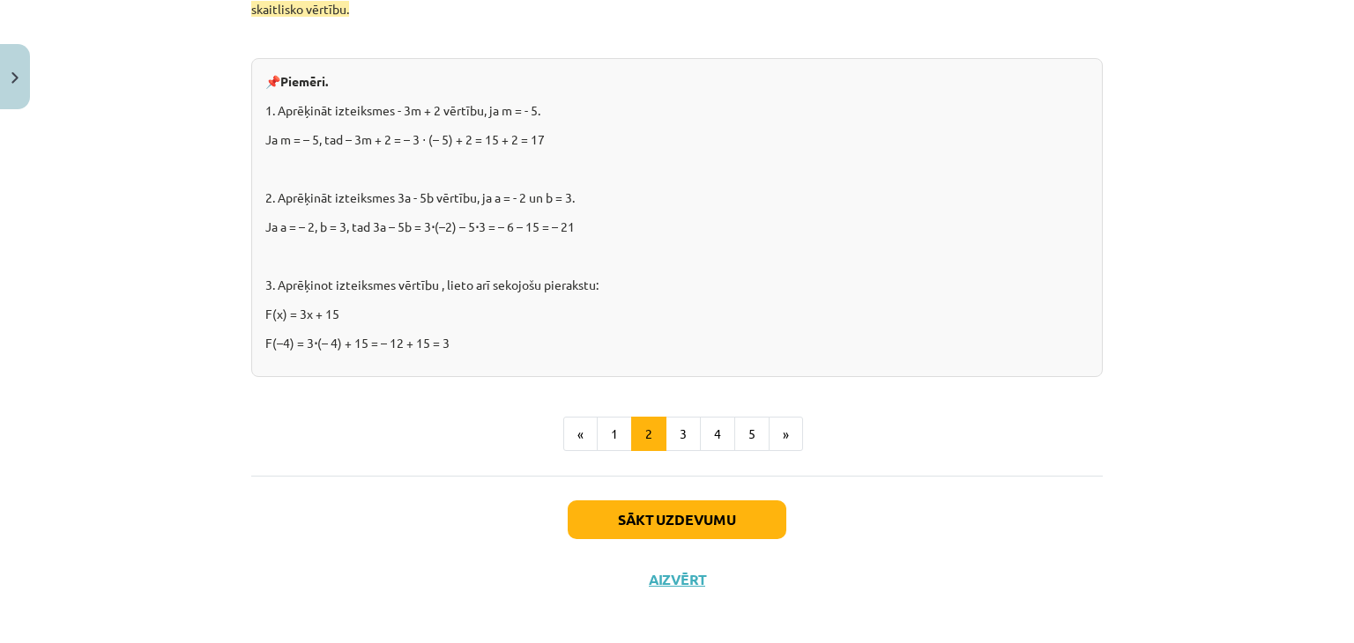
click at [605, 442] on button "1" at bounding box center [614, 434] width 35 height 35
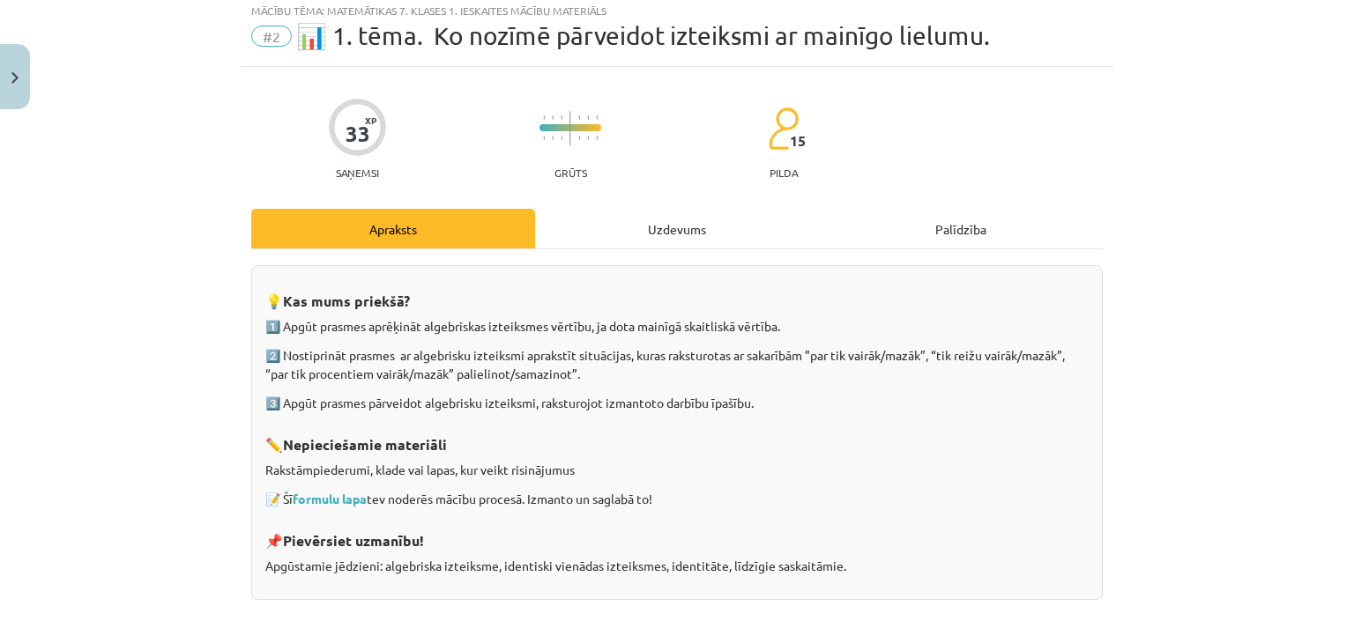
click at [609, 231] on div "Uzdevums" at bounding box center [677, 229] width 284 height 40
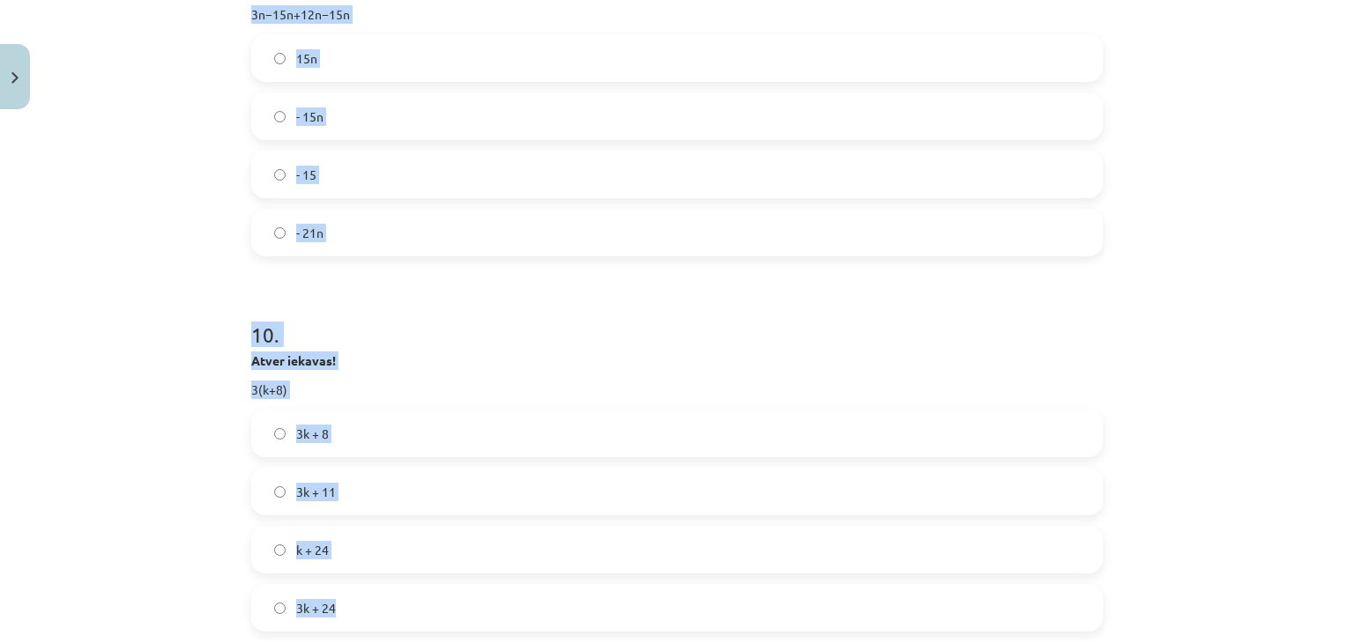
scroll to position [3526, 0]
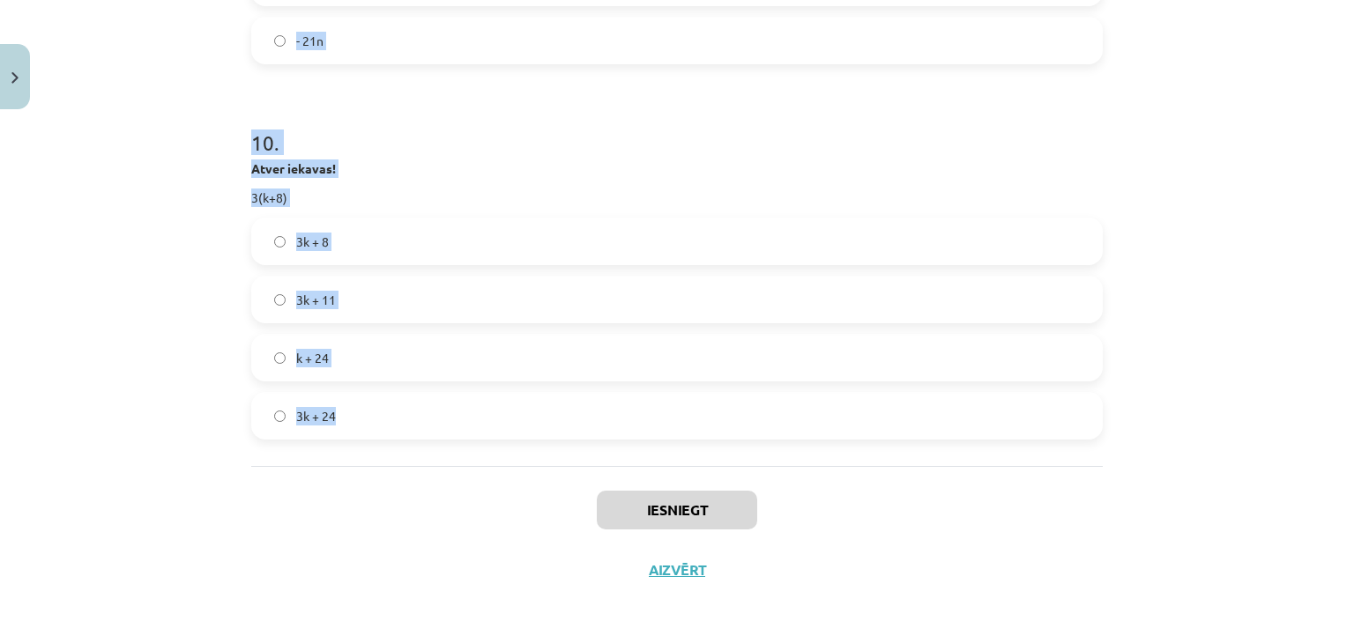
drag, startPoint x: 223, startPoint y: 175, endPoint x: 464, endPoint y: 456, distance: 369.4
click at [464, 456] on div "Mācību tēma: Matemātikas 7. klases 1. ieskaites mācību materiāls #2 📊 1. tēma. …" at bounding box center [677, 321] width 1354 height 643
copy form "1 . Uzraksti algebrisku izteiksmi! Alisei ir 12 gadi. Jānis ir par x gadiem jau…"
click at [164, 194] on div "Mācību tēma: Matemātikas 7. klases 1. ieskaites mācību materiāls #2 📊 1. tēma. …" at bounding box center [677, 321] width 1354 height 643
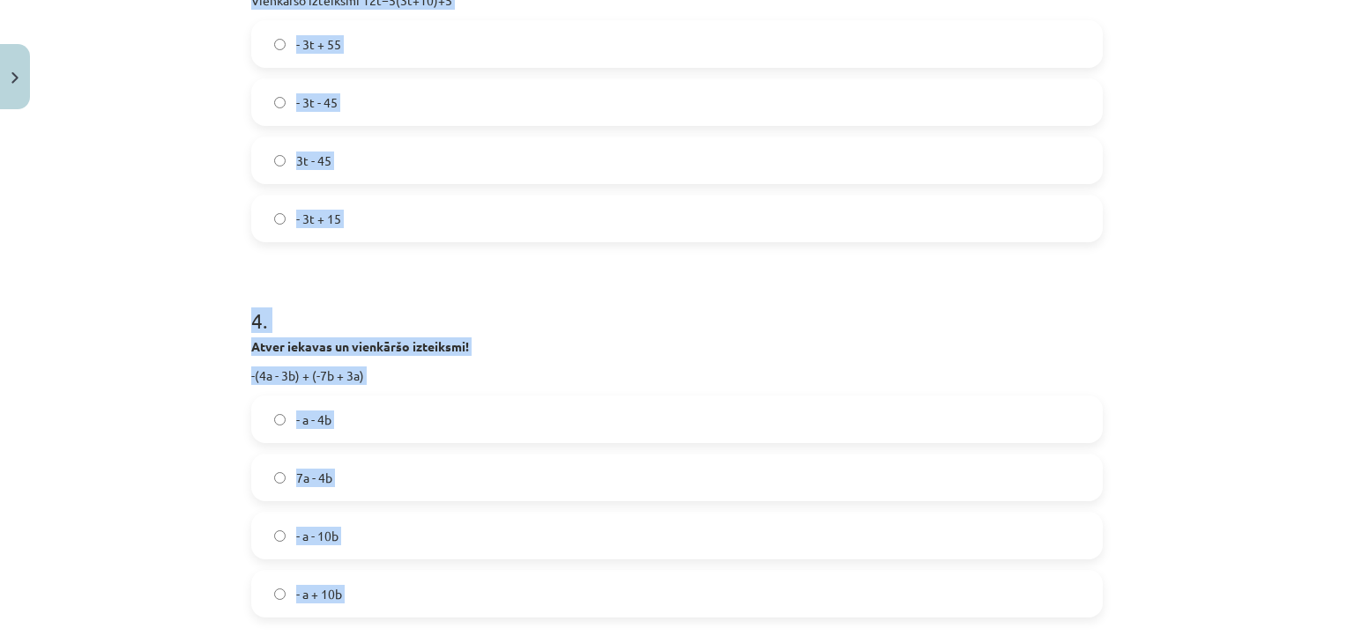
click at [192, 276] on div "Mācību tēma: Matemātikas 7. klases 1. ieskaites mācību materiāls #2 📊 1. tēma. …" at bounding box center [677, 321] width 1354 height 643
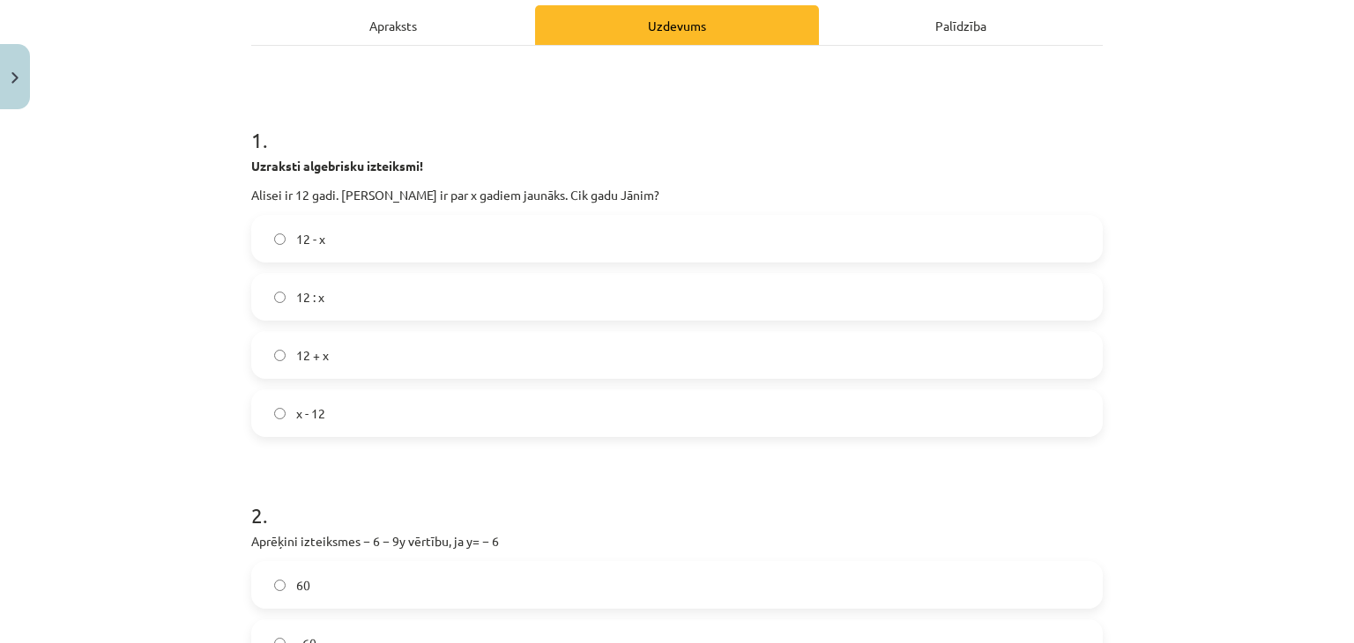
scroll to position [177, 0]
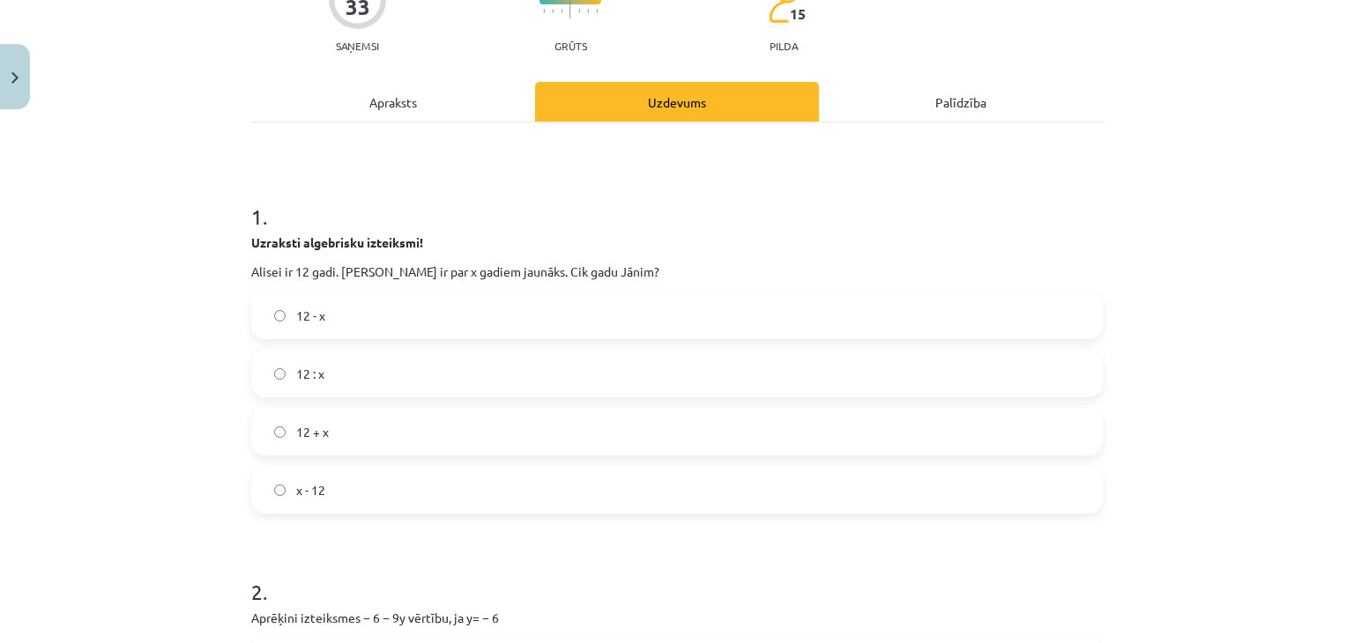
click at [316, 309] on span "12 - x" at bounding box center [310, 316] width 29 height 19
click at [368, 110] on div "Apraksts" at bounding box center [393, 102] width 284 height 40
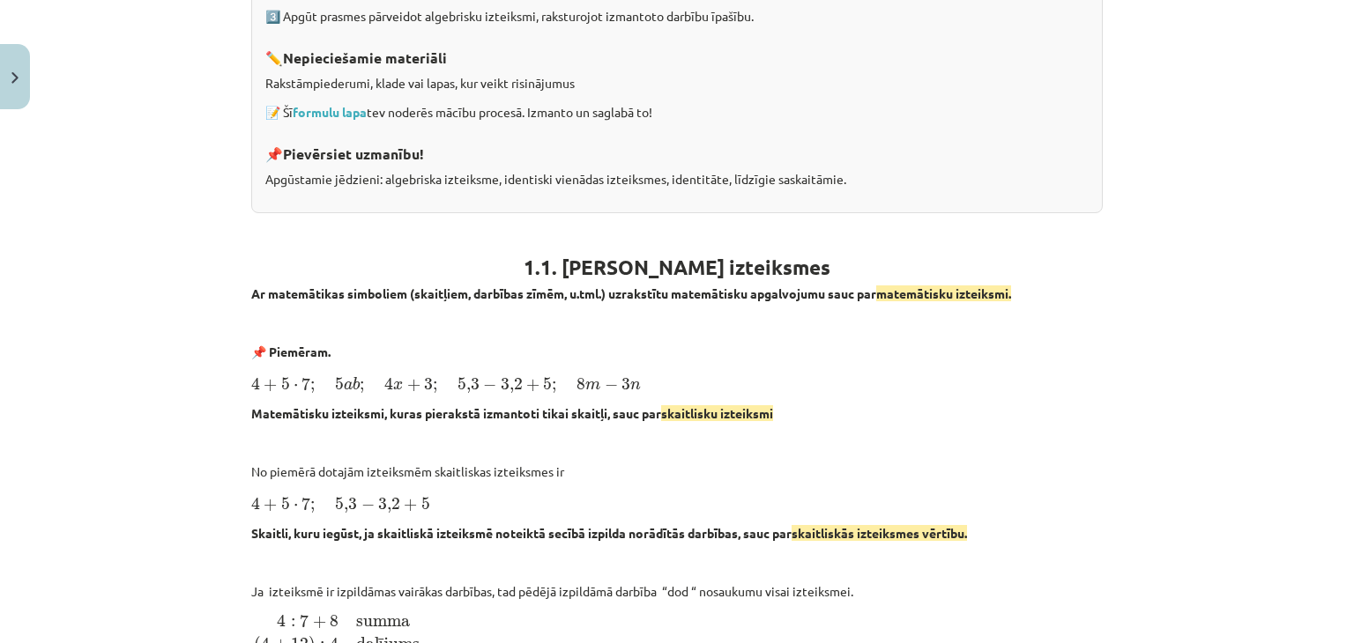
scroll to position [485, 0]
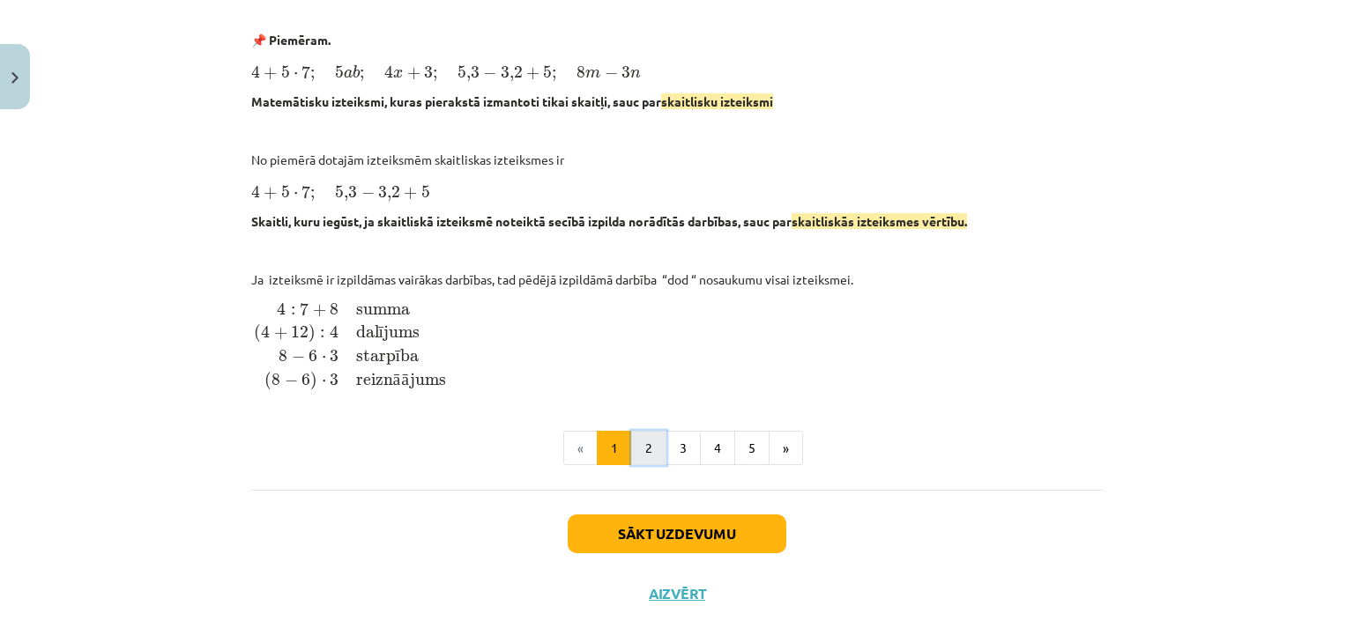
click at [641, 452] on button "2" at bounding box center [648, 448] width 35 height 35
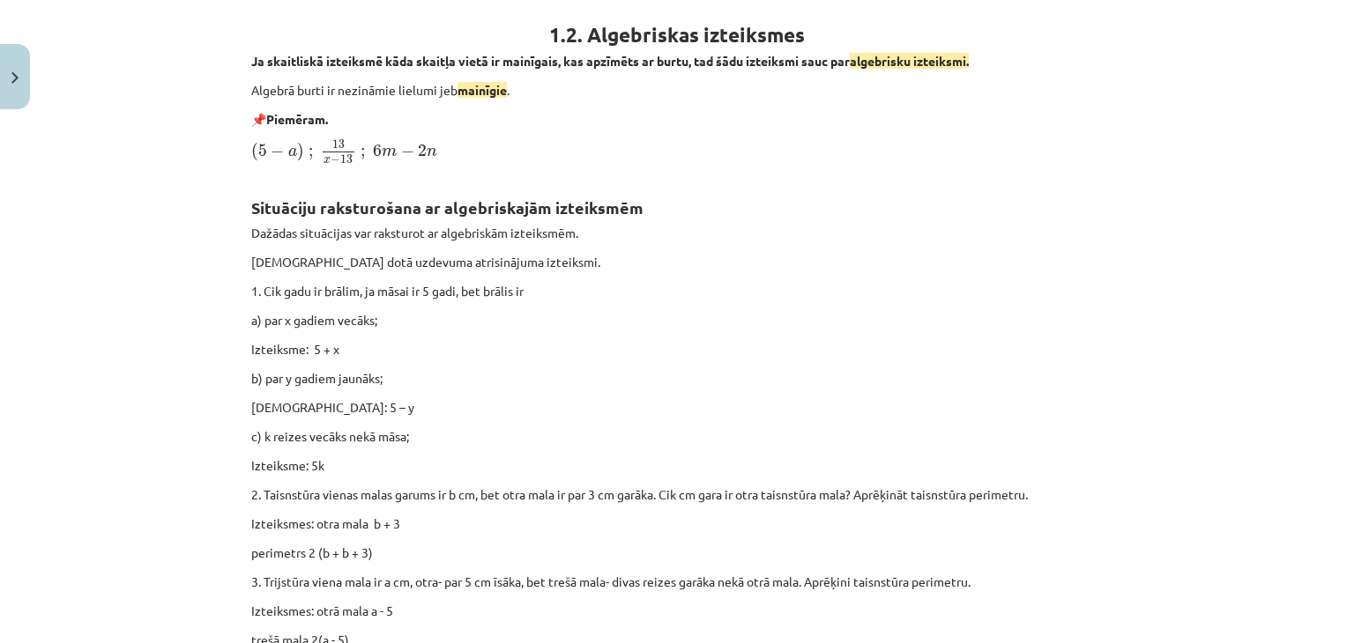
scroll to position [315, 0]
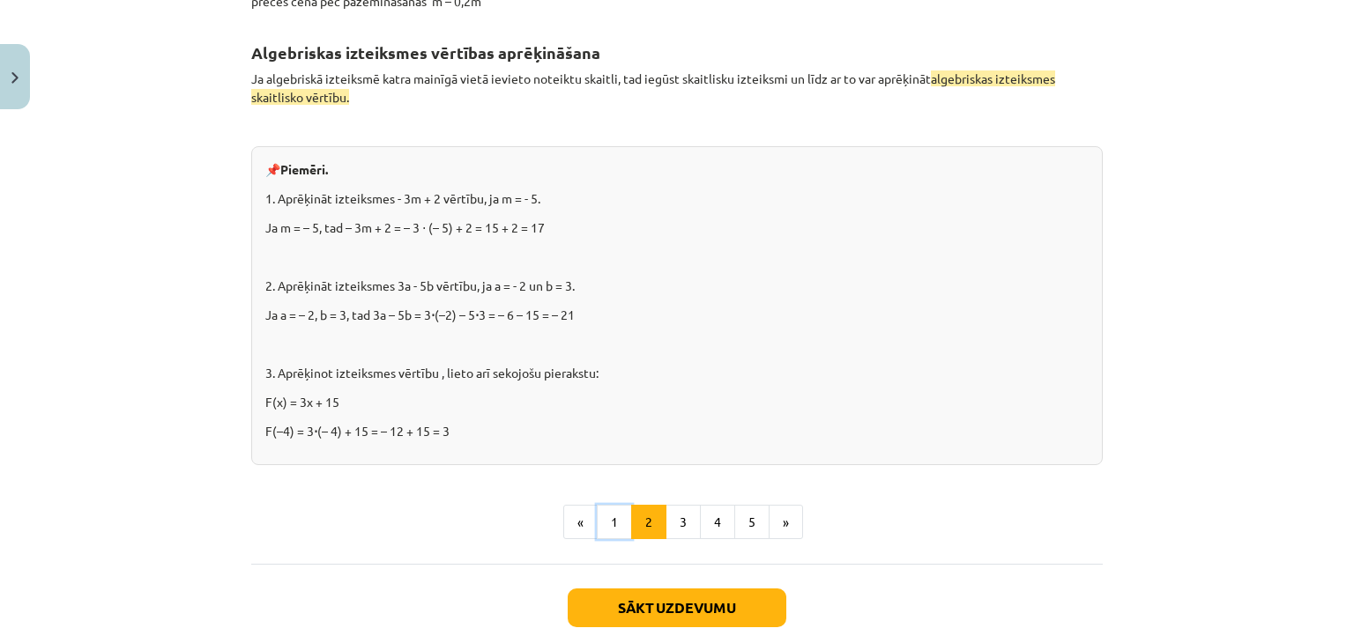
click at [612, 516] on button "1" at bounding box center [614, 522] width 35 height 35
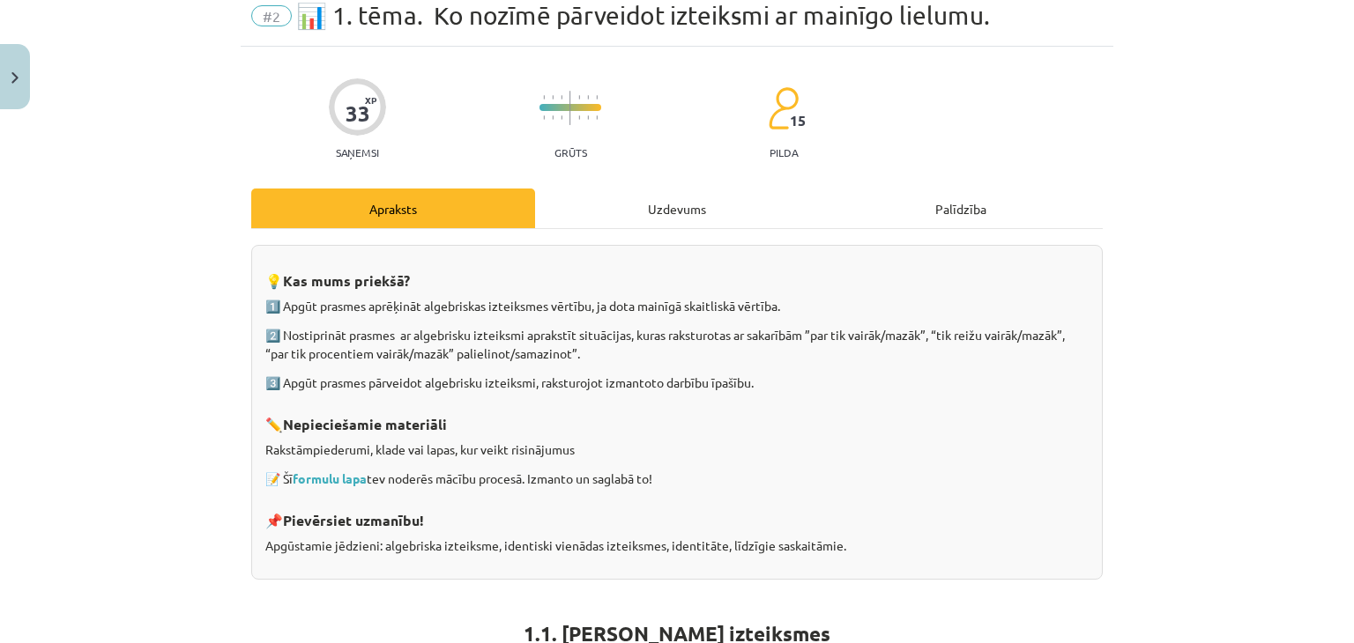
scroll to position [0, 0]
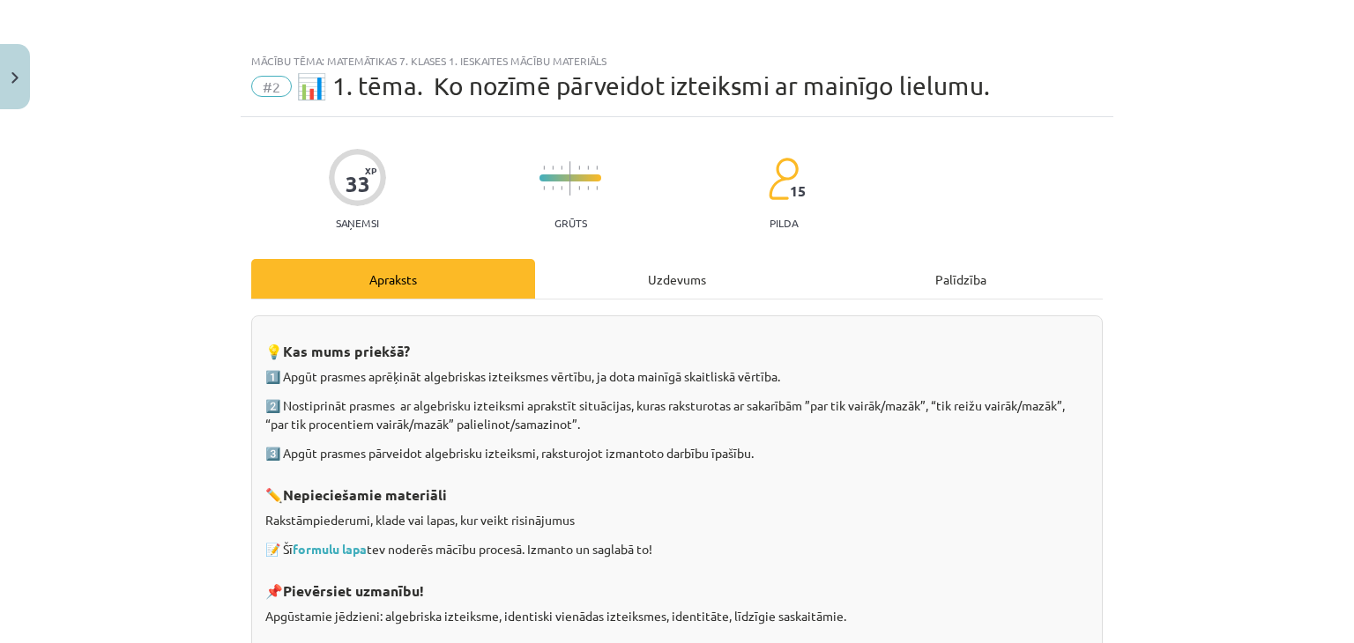
click at [635, 279] on div "Uzdevums" at bounding box center [677, 279] width 284 height 40
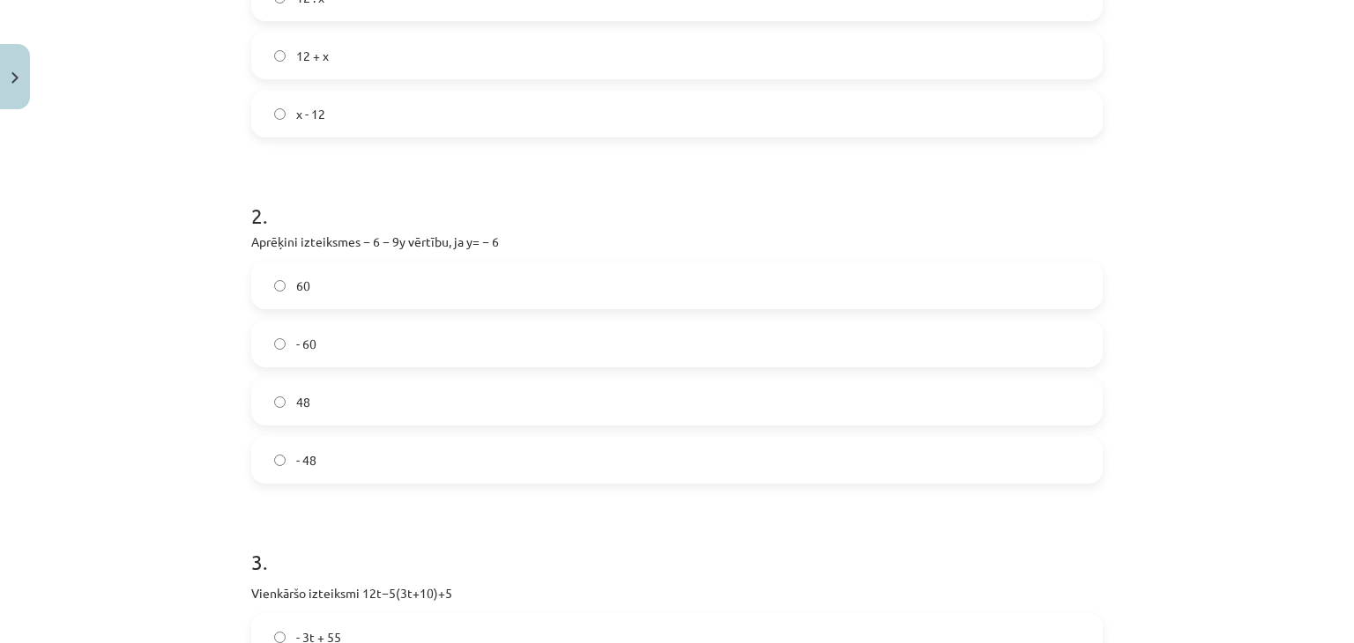
scroll to position [573, 0]
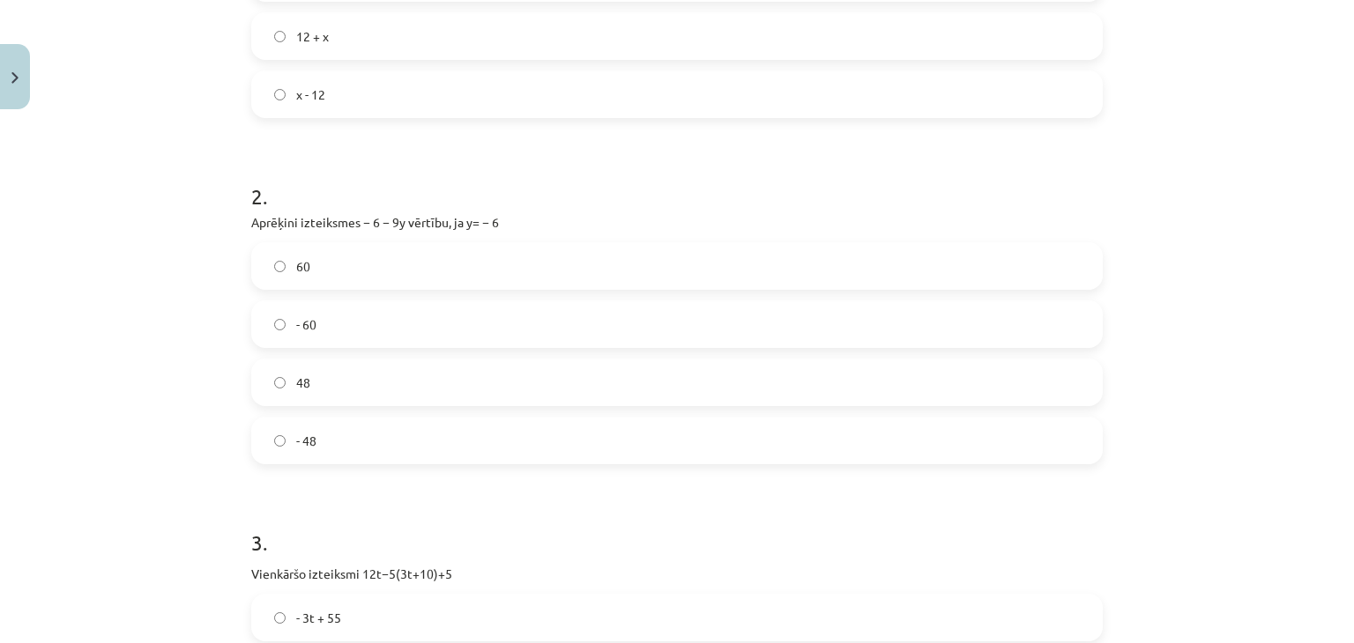
click at [313, 387] on label "48" at bounding box center [677, 382] width 848 height 44
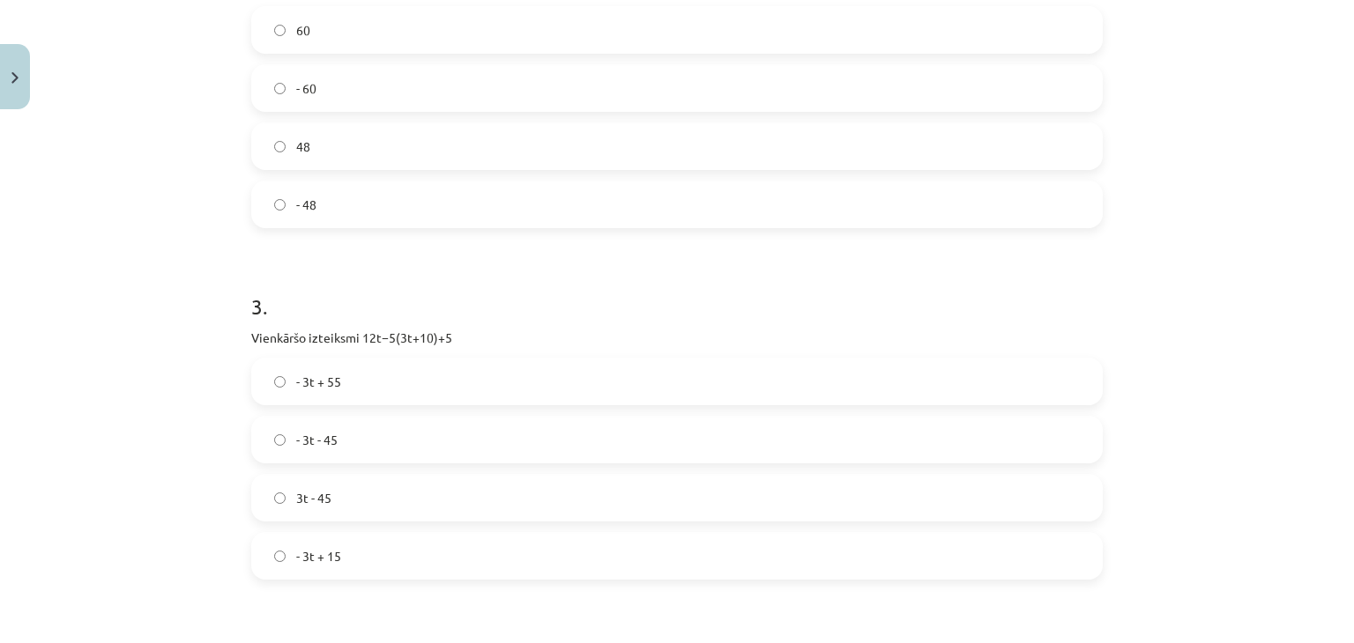
scroll to position [837, 0]
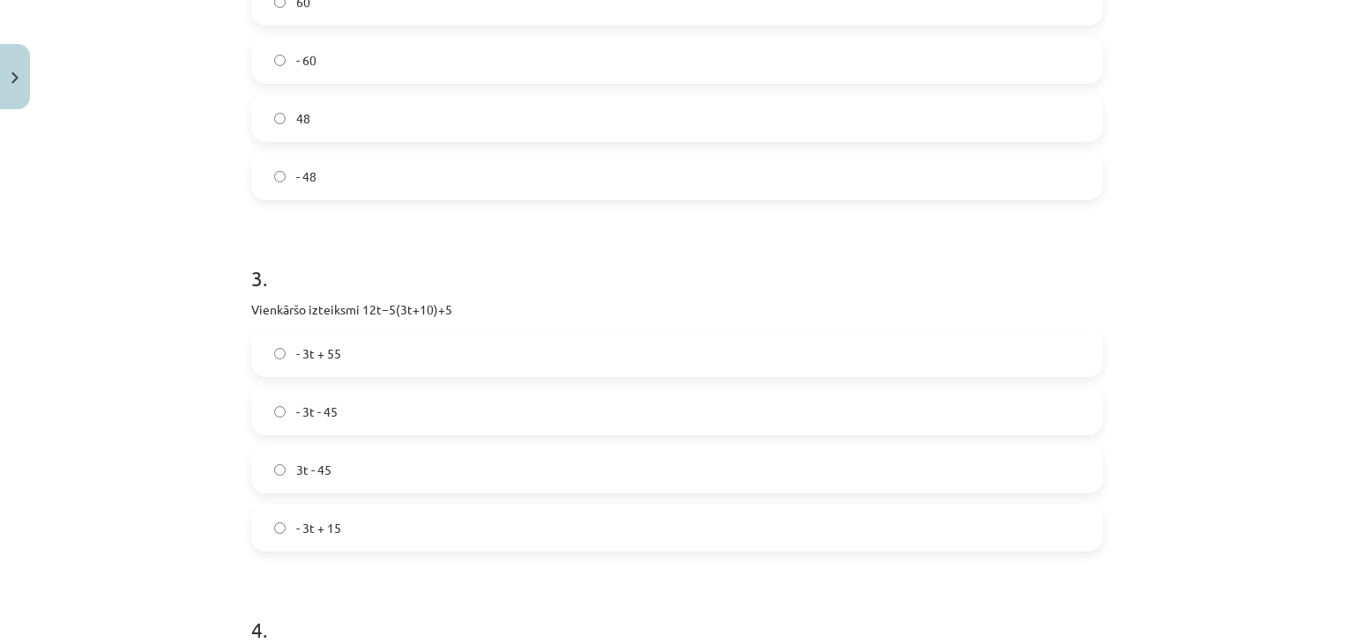
click at [285, 409] on label "- 3t - 45" at bounding box center [677, 412] width 848 height 44
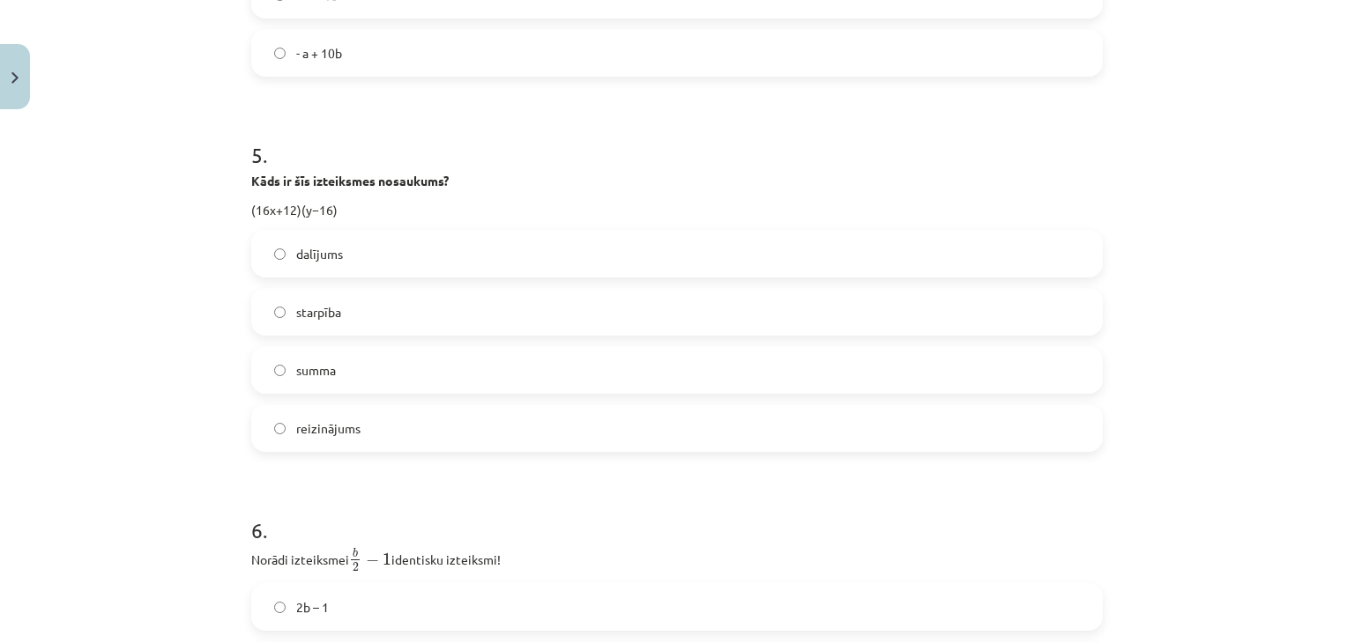
scroll to position [1719, 0]
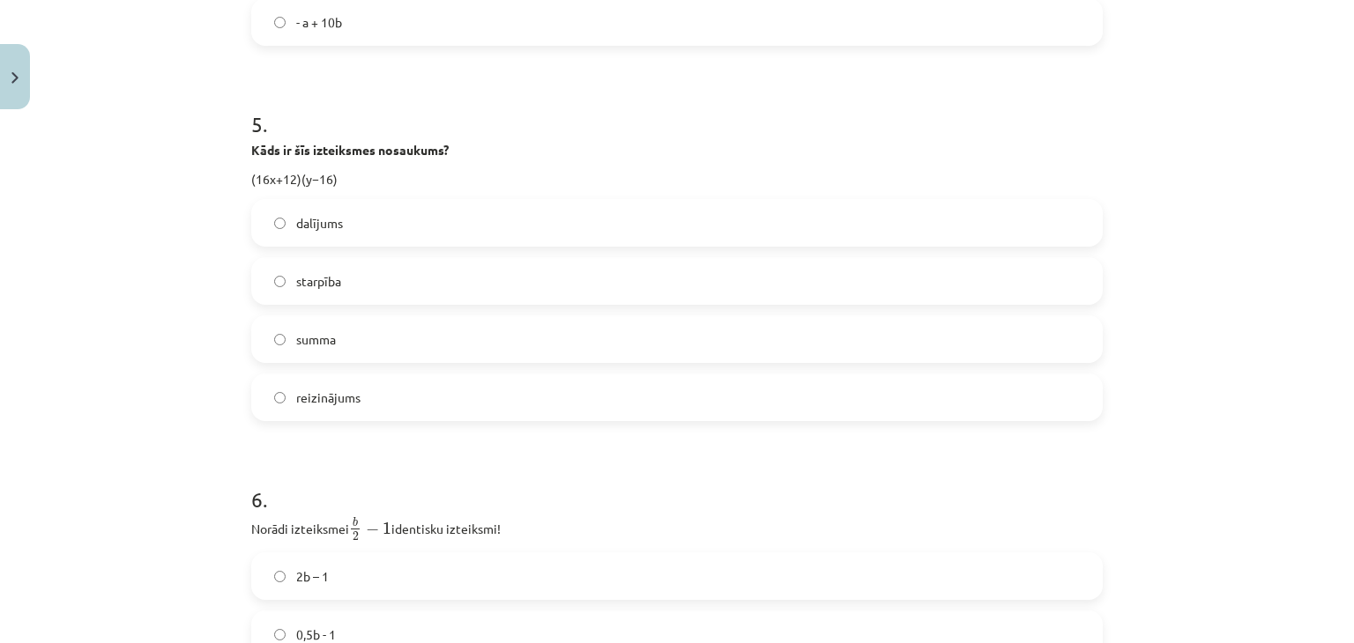
click at [278, 412] on label "reizinājums" at bounding box center [677, 397] width 848 height 44
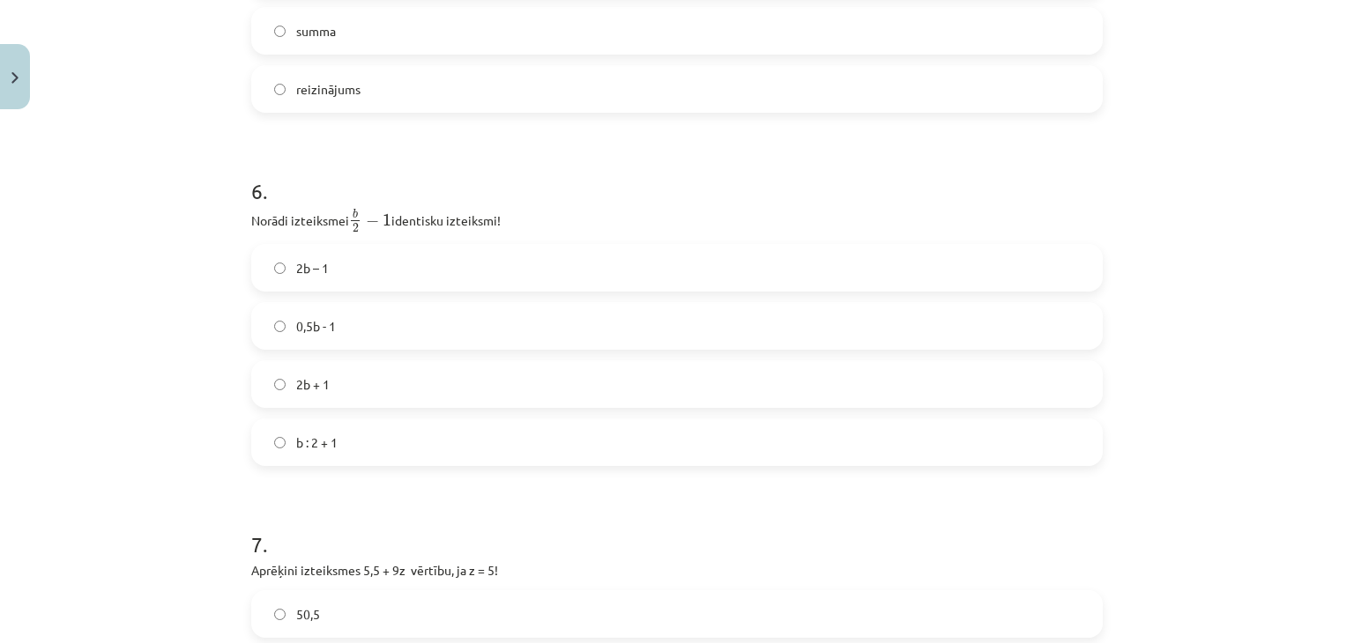
scroll to position [2071, 0]
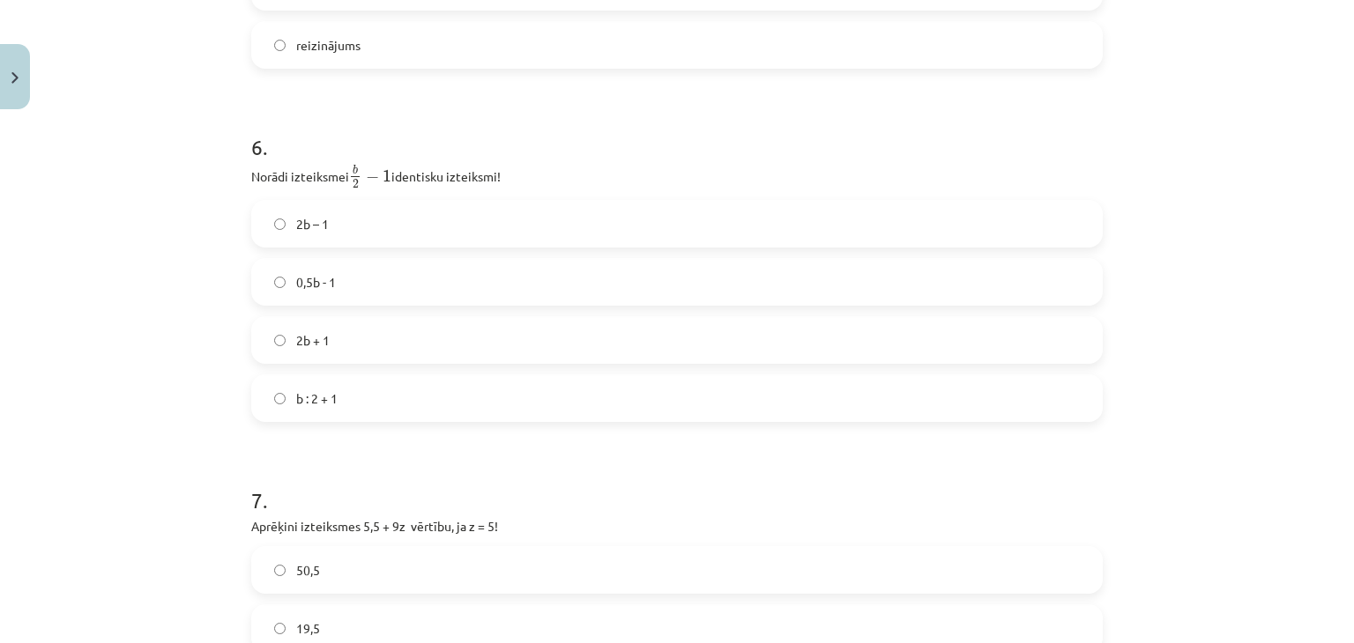
click at [303, 290] on span "0,5b - 1" at bounding box center [316, 282] width 40 height 19
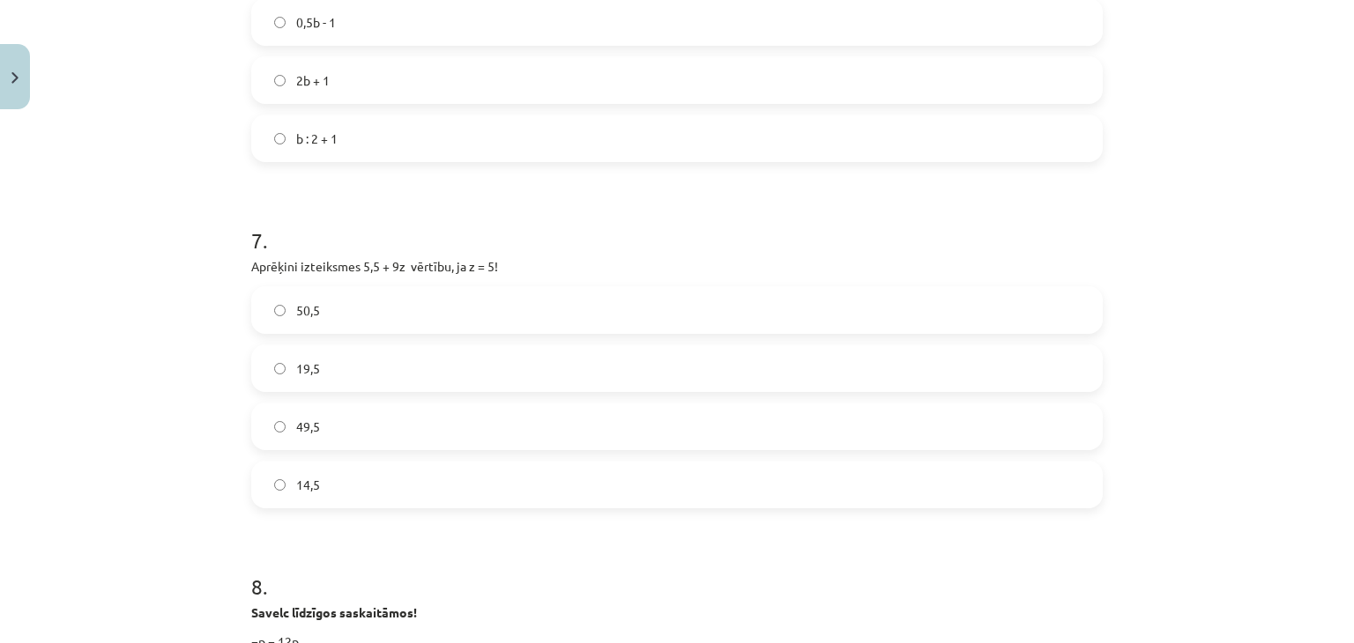
scroll to position [2335, 0]
click at [301, 304] on span "50,5" at bounding box center [308, 306] width 24 height 19
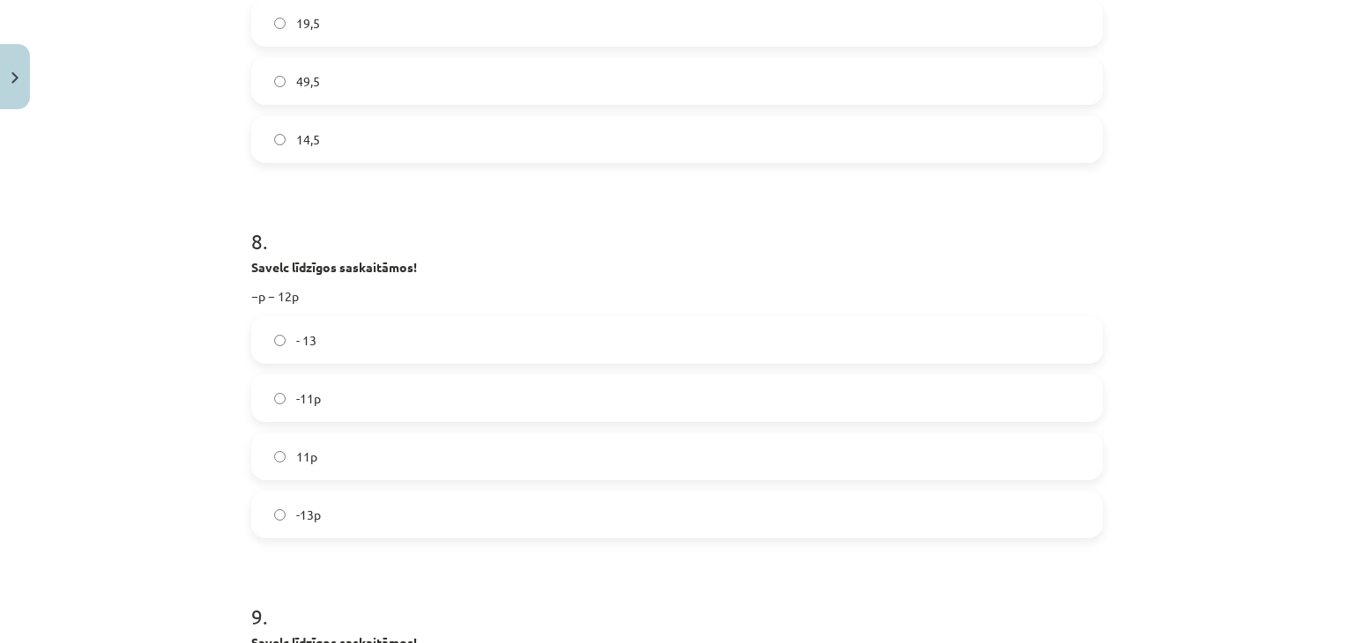
scroll to position [2688, 0]
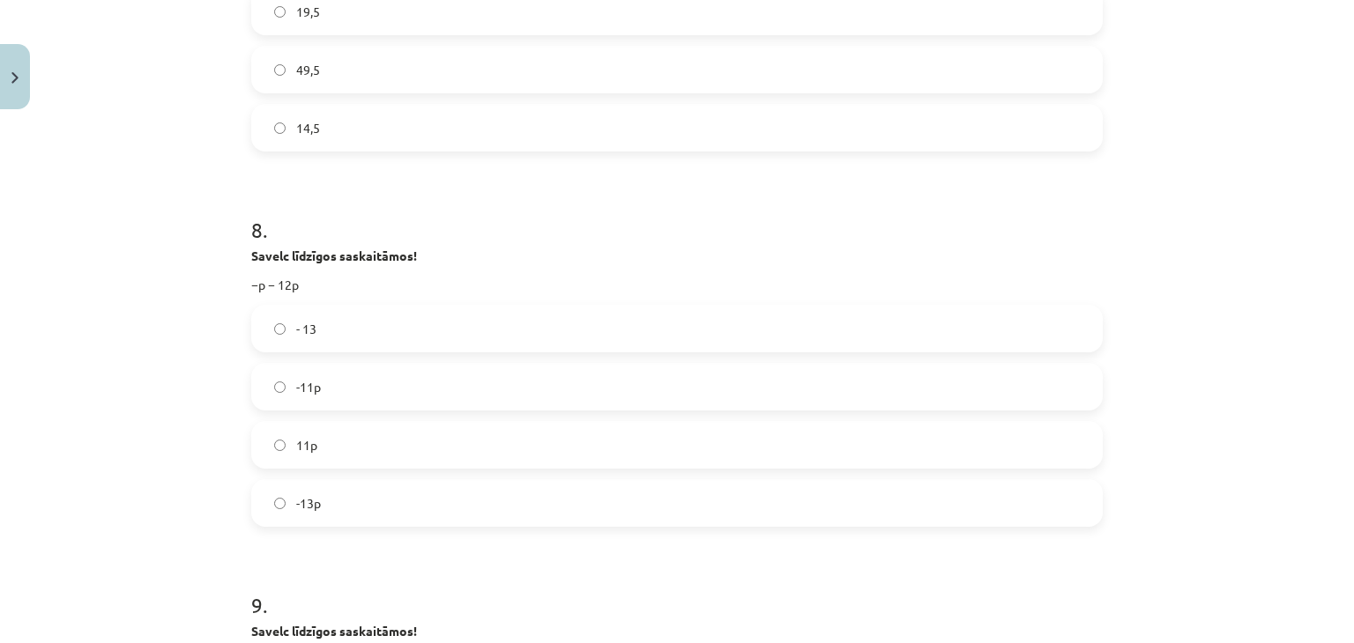
click at [301, 505] on span "-13p" at bounding box center [308, 503] width 25 height 19
click at [322, 335] on label "- 13" at bounding box center [677, 329] width 848 height 44
click at [342, 499] on label "-13p" at bounding box center [677, 503] width 848 height 44
drag, startPoint x: 323, startPoint y: 397, endPoint x: 330, endPoint y: 330, distance: 68.3
click at [323, 397] on label "-11p" at bounding box center [677, 387] width 848 height 44
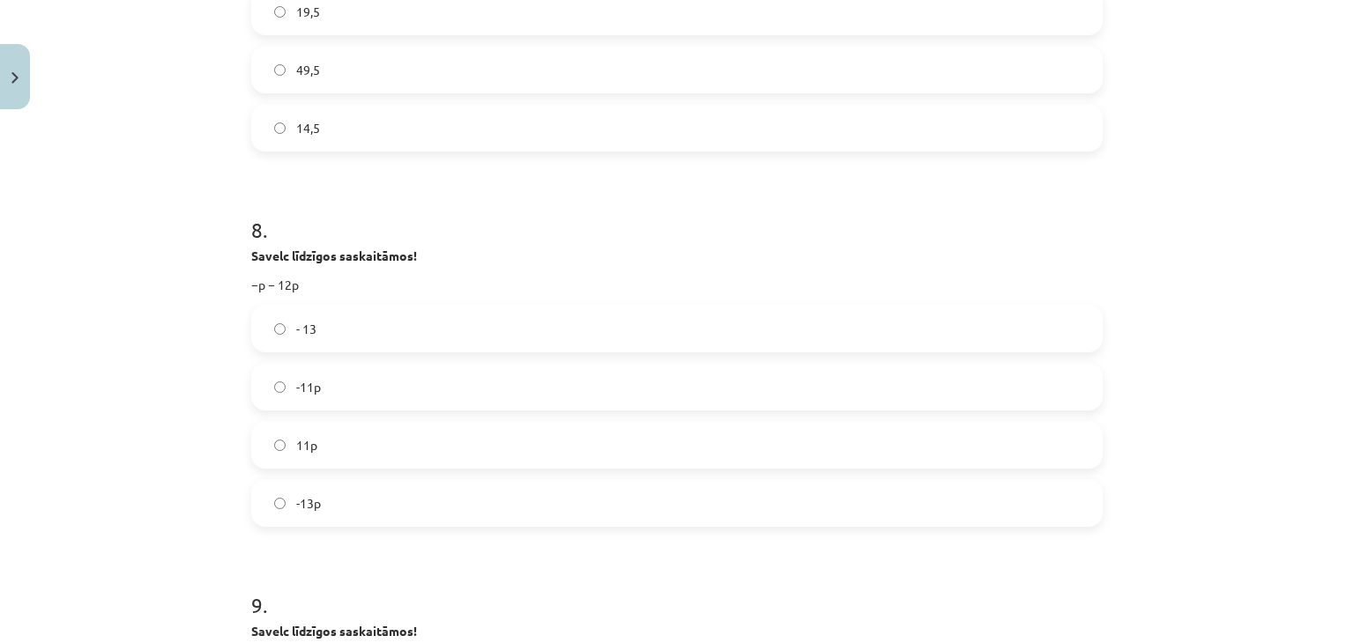
click at [294, 516] on label "-13p" at bounding box center [677, 503] width 848 height 44
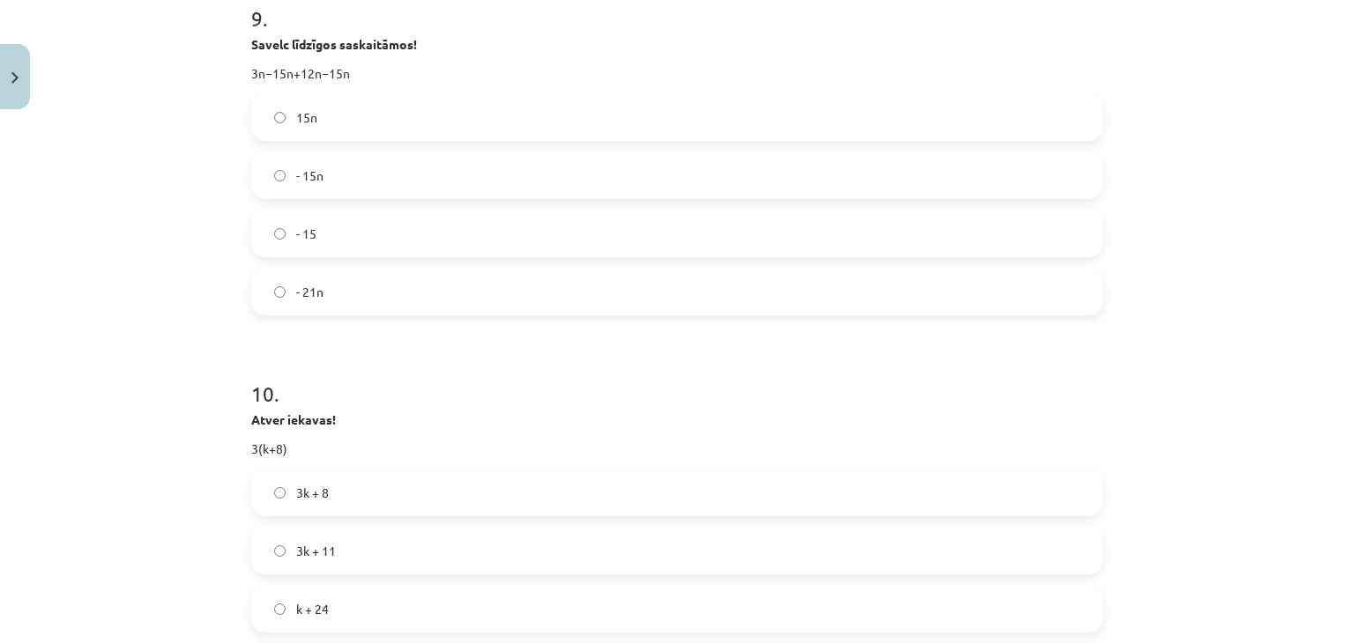
scroll to position [3305, 0]
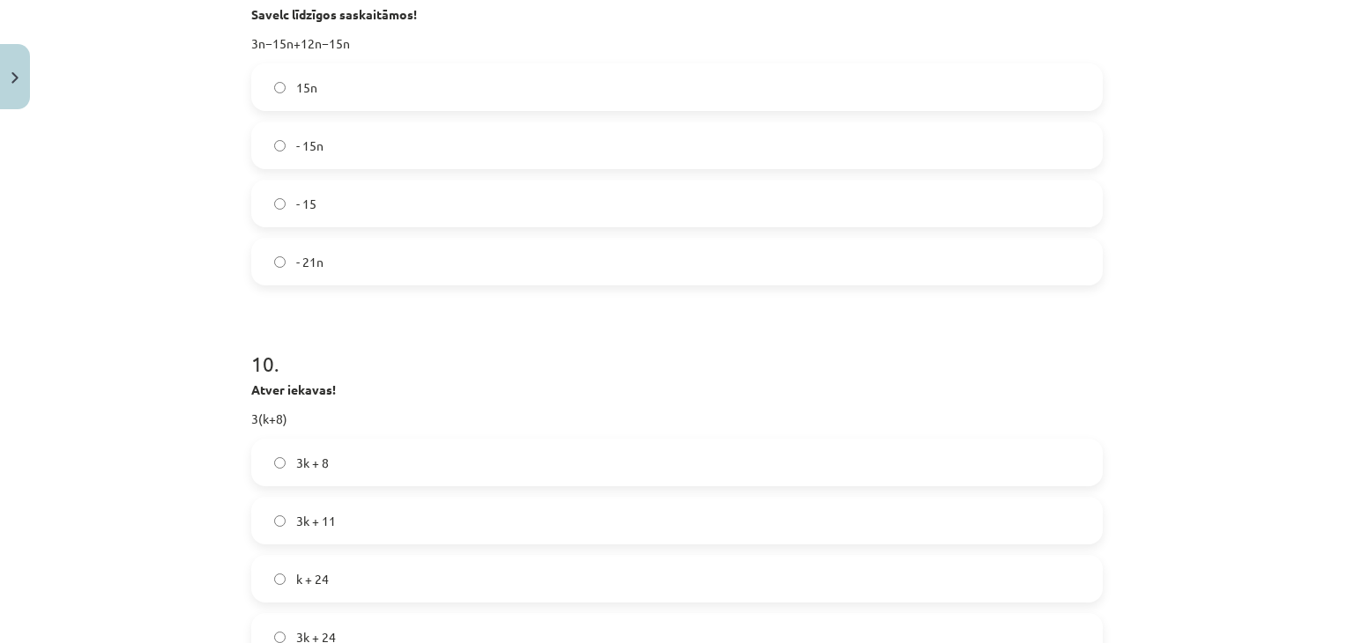
click at [312, 139] on span "- 15n" at bounding box center [309, 146] width 27 height 19
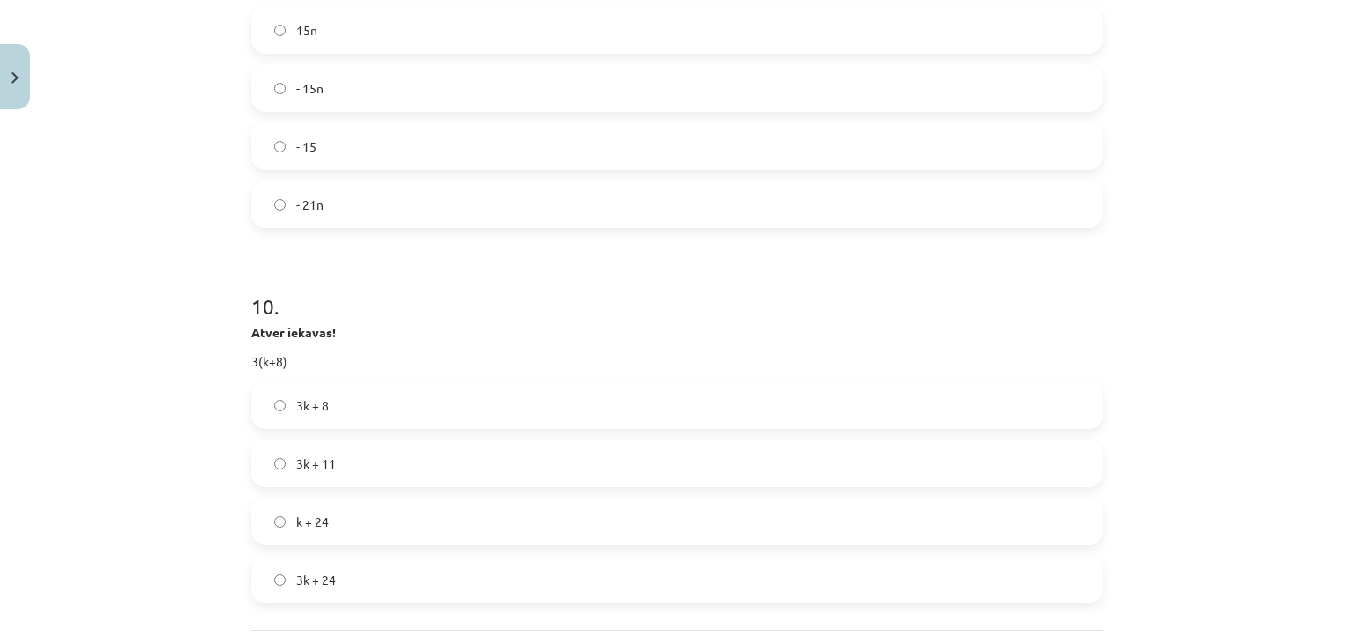
scroll to position [3393, 0]
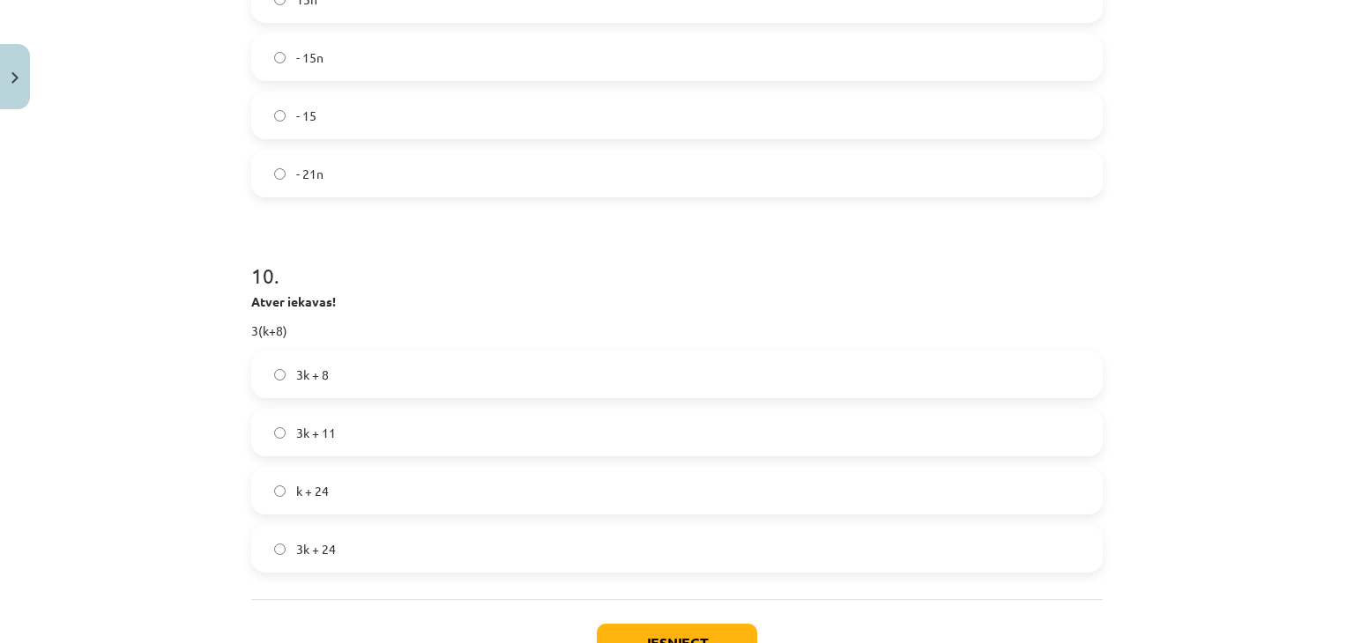
drag, startPoint x: 335, startPoint y: 486, endPoint x: 345, endPoint y: 486, distance: 9.7
click at [338, 486] on label "k + 24" at bounding box center [677, 491] width 848 height 44
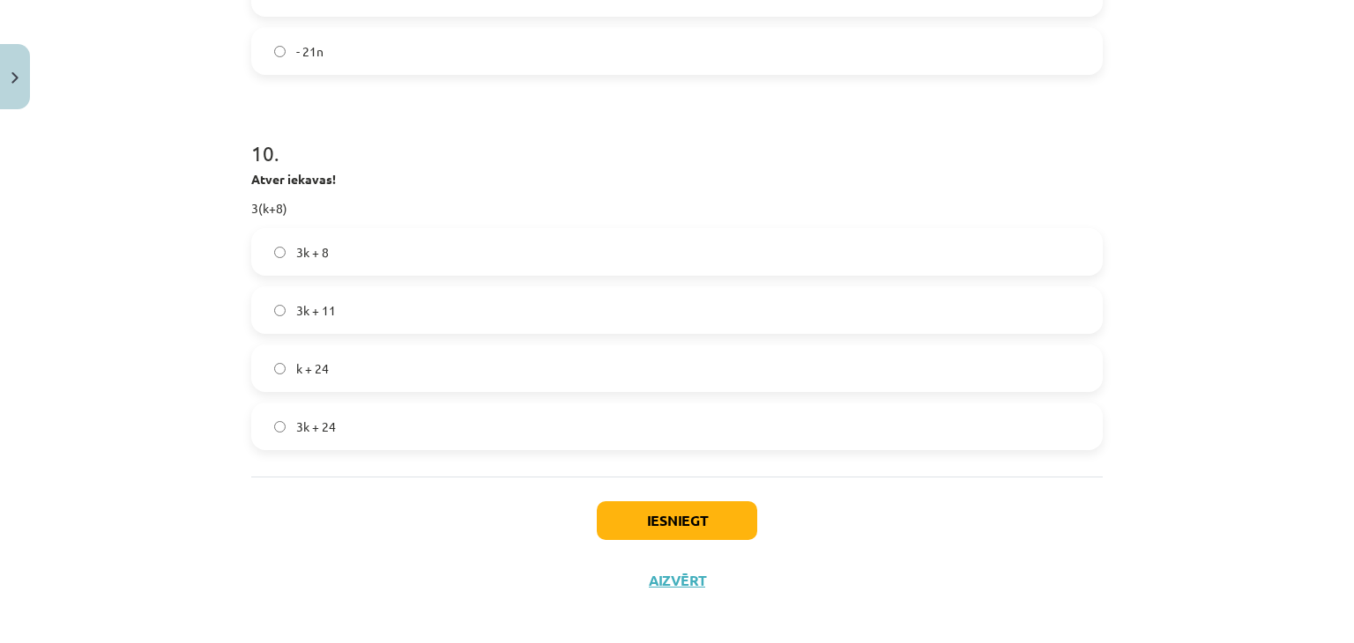
scroll to position [3526, 0]
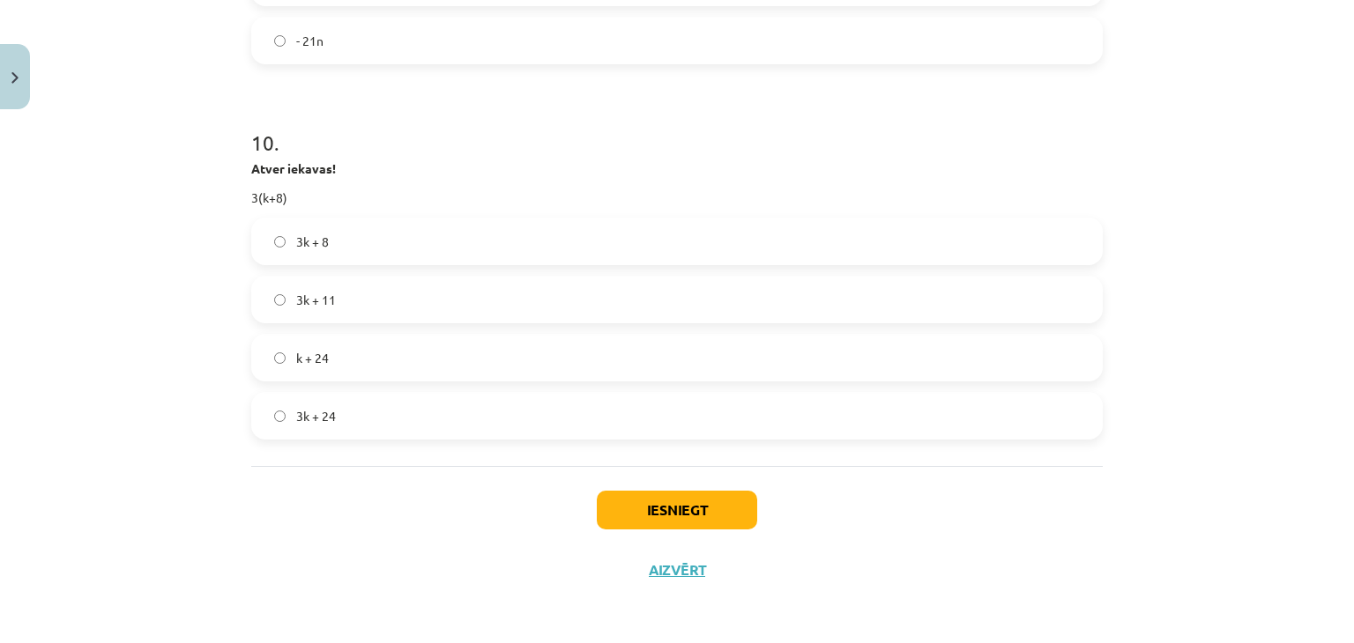
click at [324, 432] on label "3k + 24" at bounding box center [677, 416] width 848 height 44
click at [642, 512] on button "Iesniegt" at bounding box center [677, 510] width 160 height 39
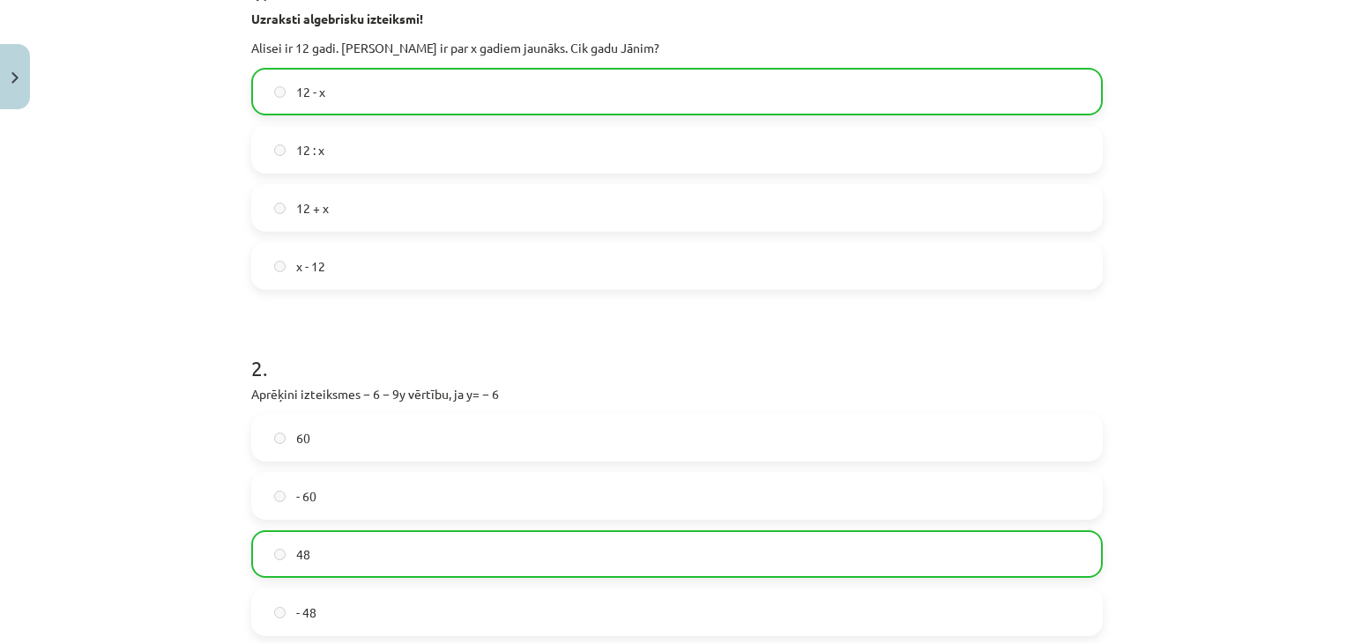
scroll to position [882, 0]
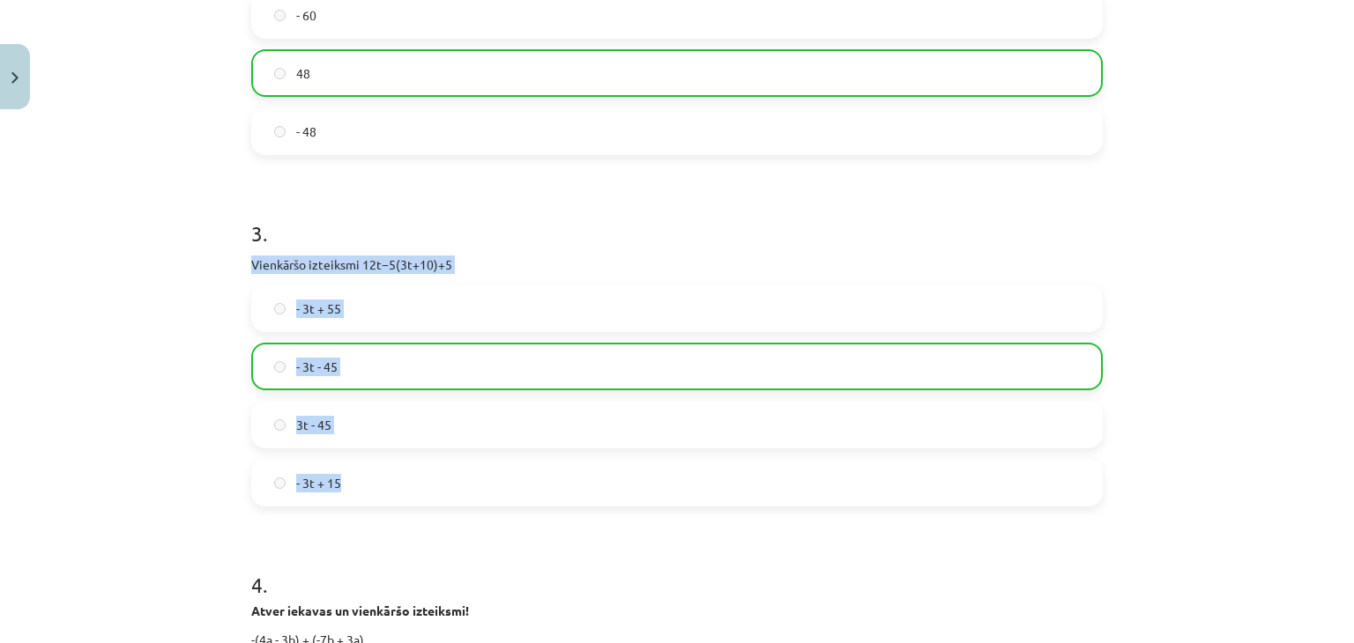
drag, startPoint x: 1329, startPoint y: 206, endPoint x: 1353, endPoint y: 370, distance: 165.6
click at [1339, 476] on div "Mācību tēma: Matemātikas 7. klases 1. ieskaites mācību materiāls #2 📊 1. tēma. …" at bounding box center [677, 321] width 1354 height 643
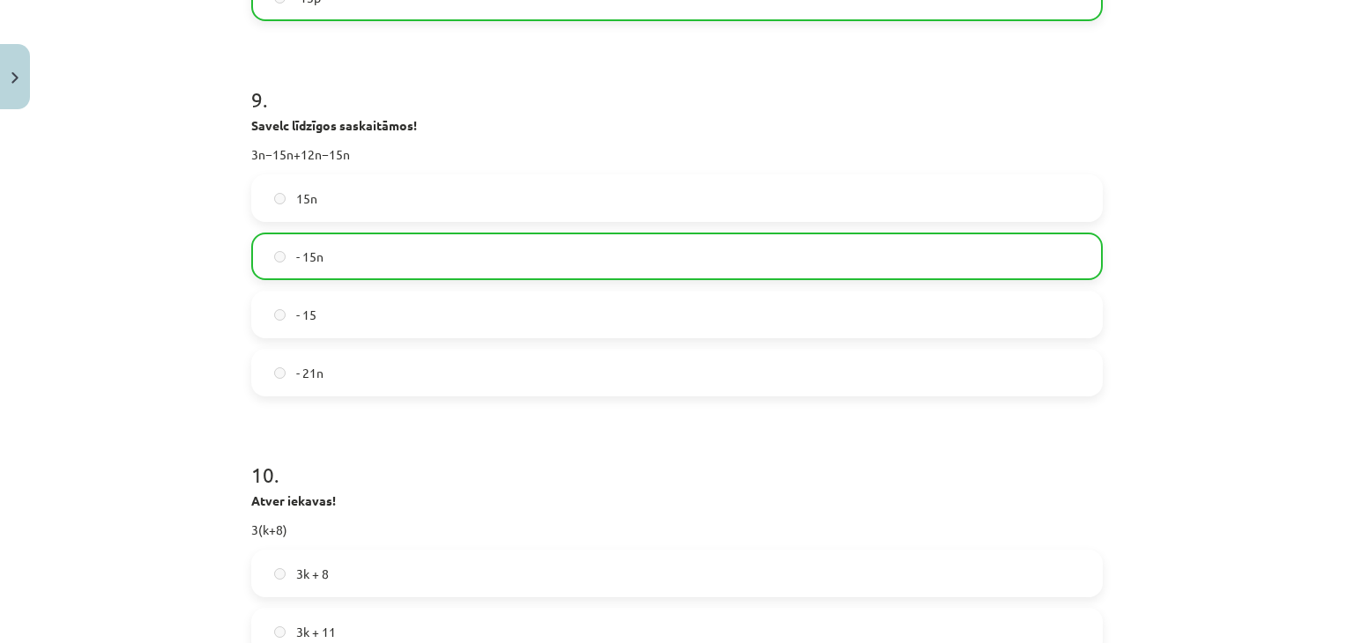
scroll to position [3582, 0]
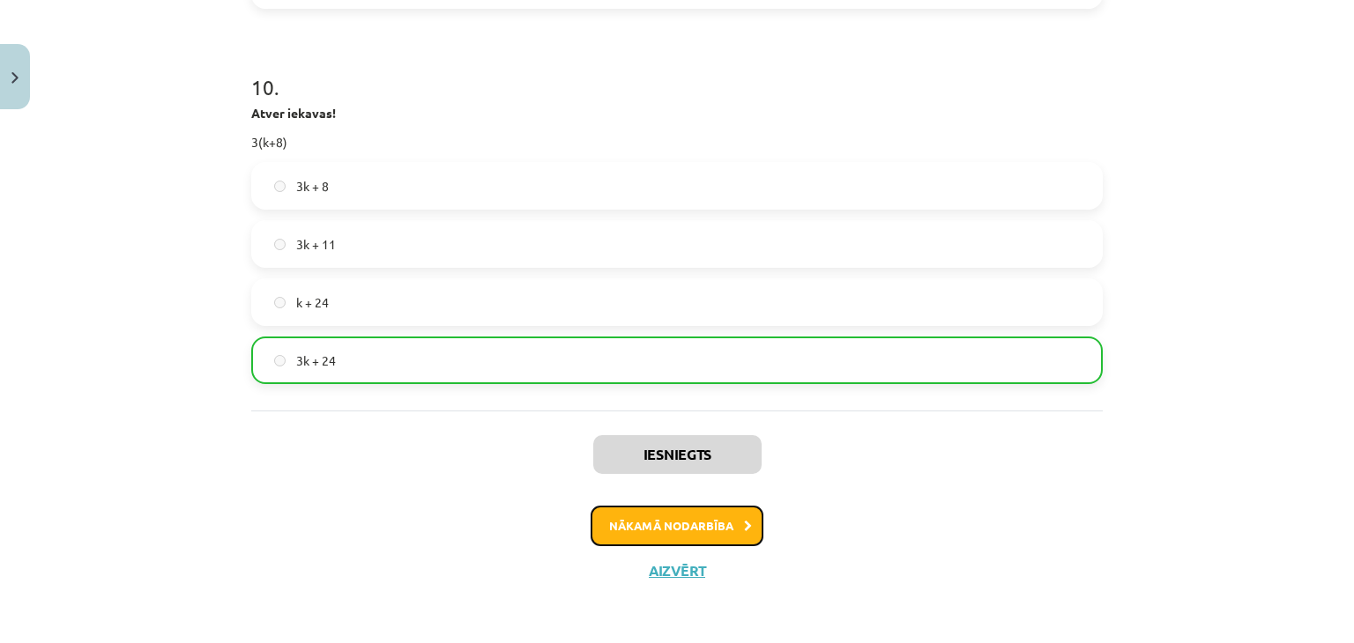
click at [744, 529] on icon at bounding box center [748, 526] width 8 height 11
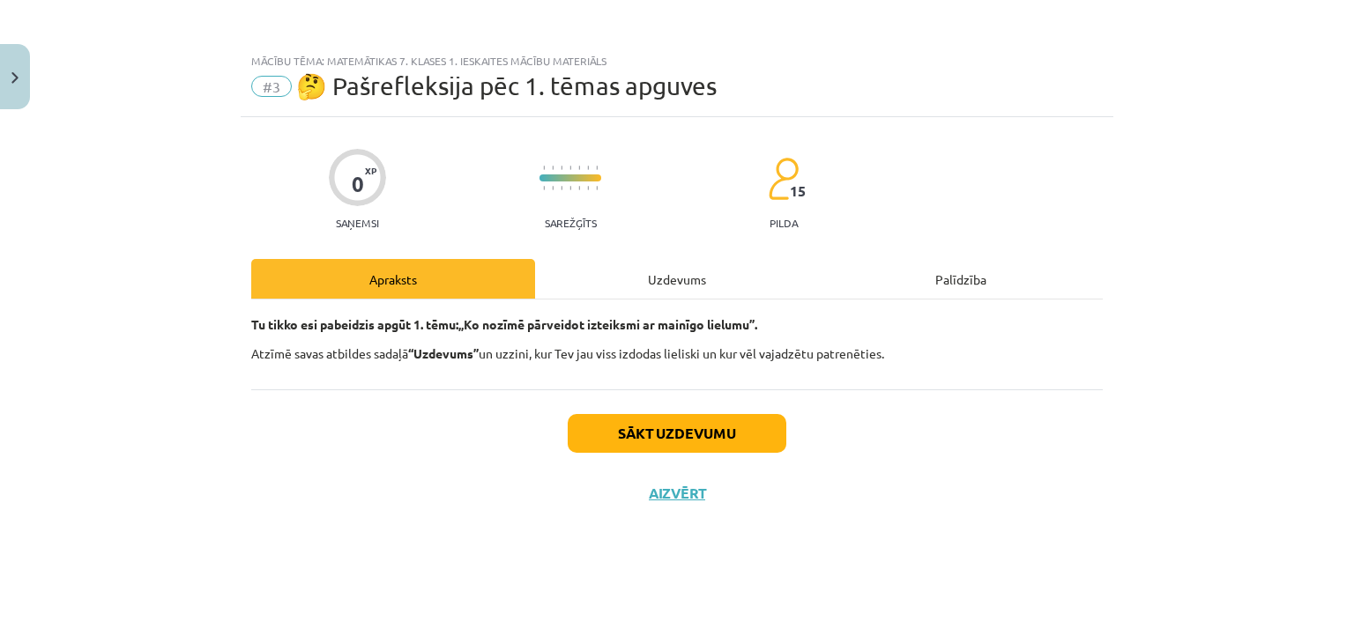
click at [602, 271] on div "Uzdevums" at bounding box center [677, 279] width 284 height 40
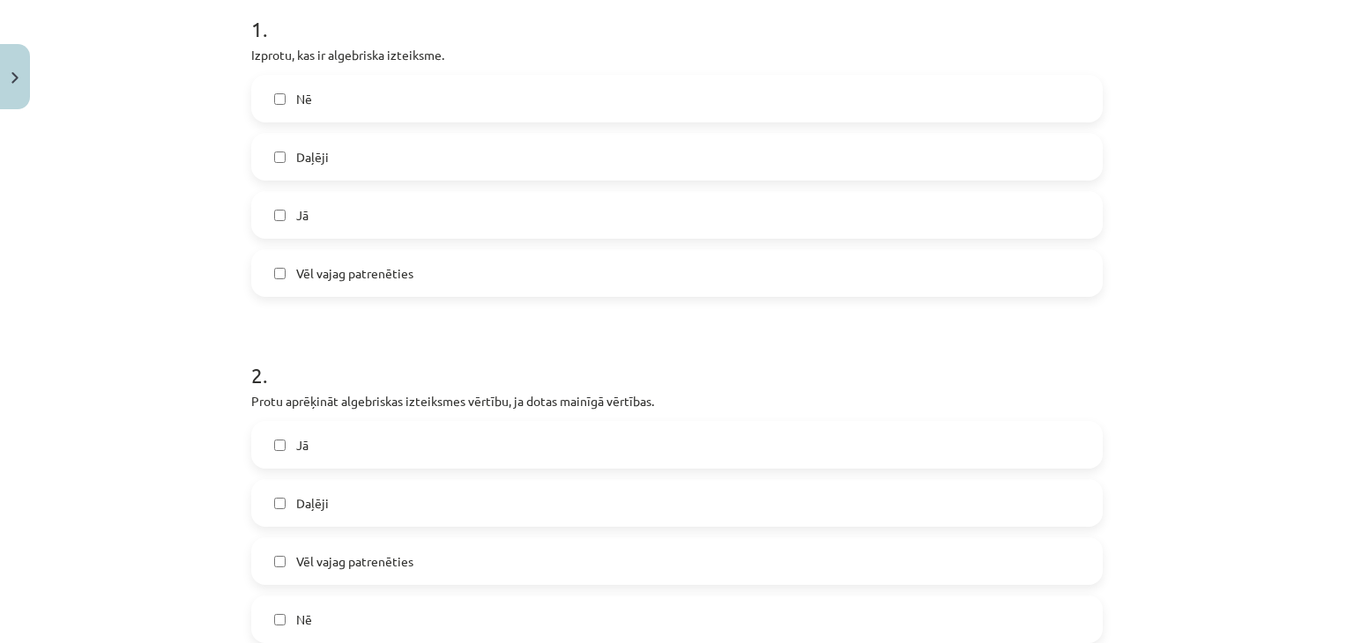
scroll to position [88, 0]
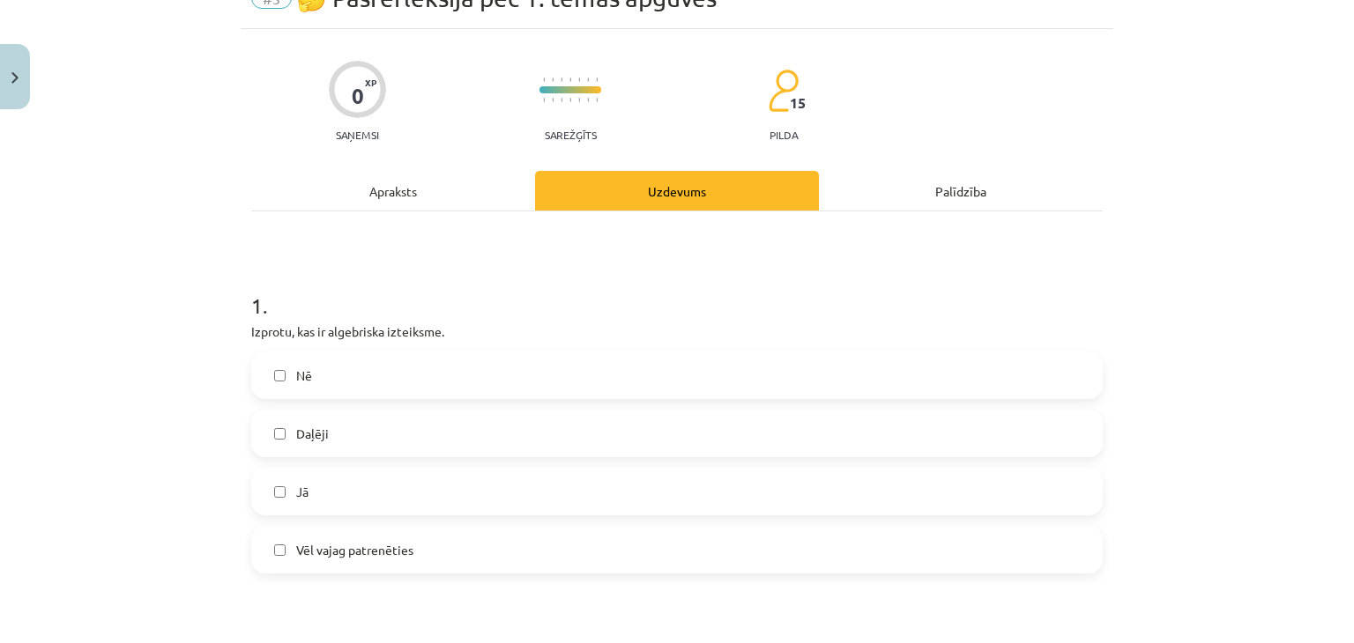
click at [374, 434] on label "Daļēji" at bounding box center [677, 434] width 848 height 44
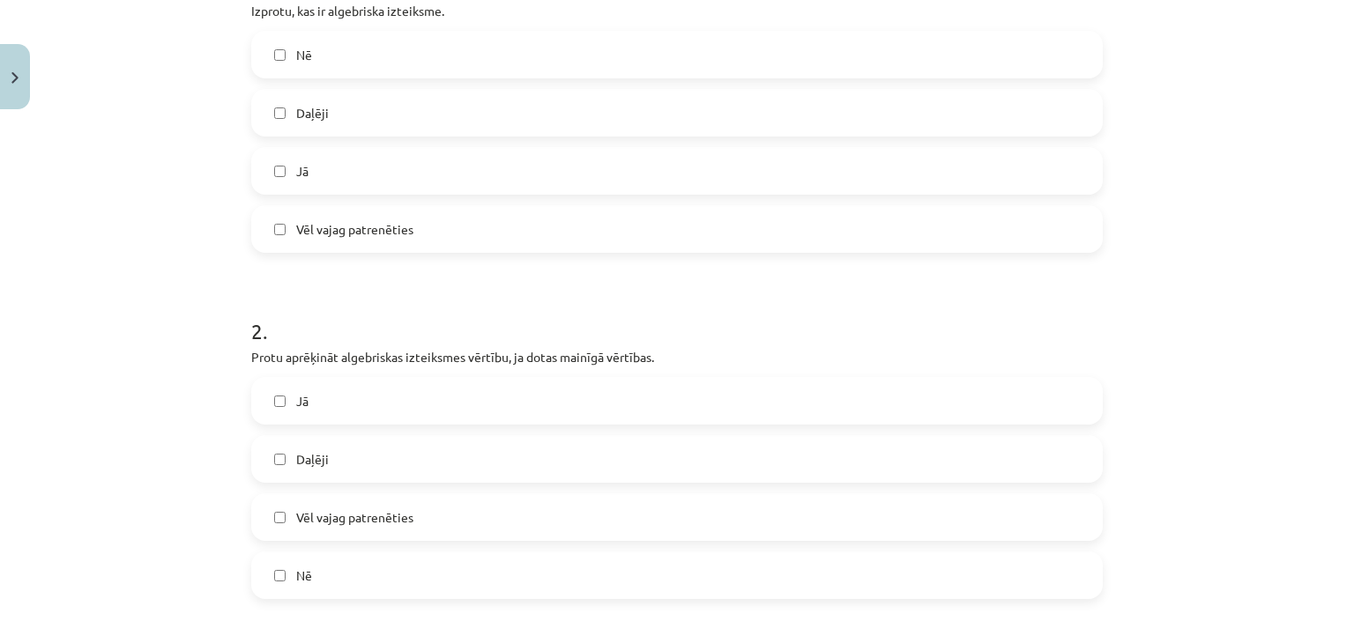
scroll to position [441, 0]
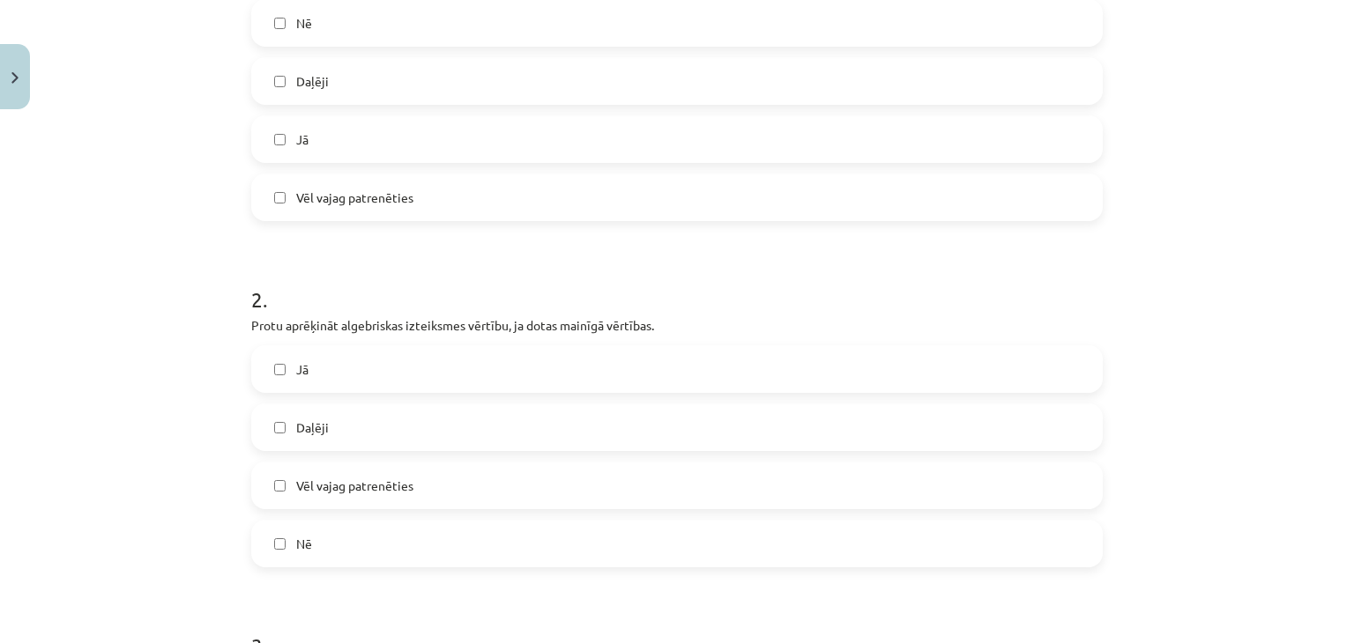
click at [353, 418] on label "Daļēji" at bounding box center [677, 427] width 848 height 44
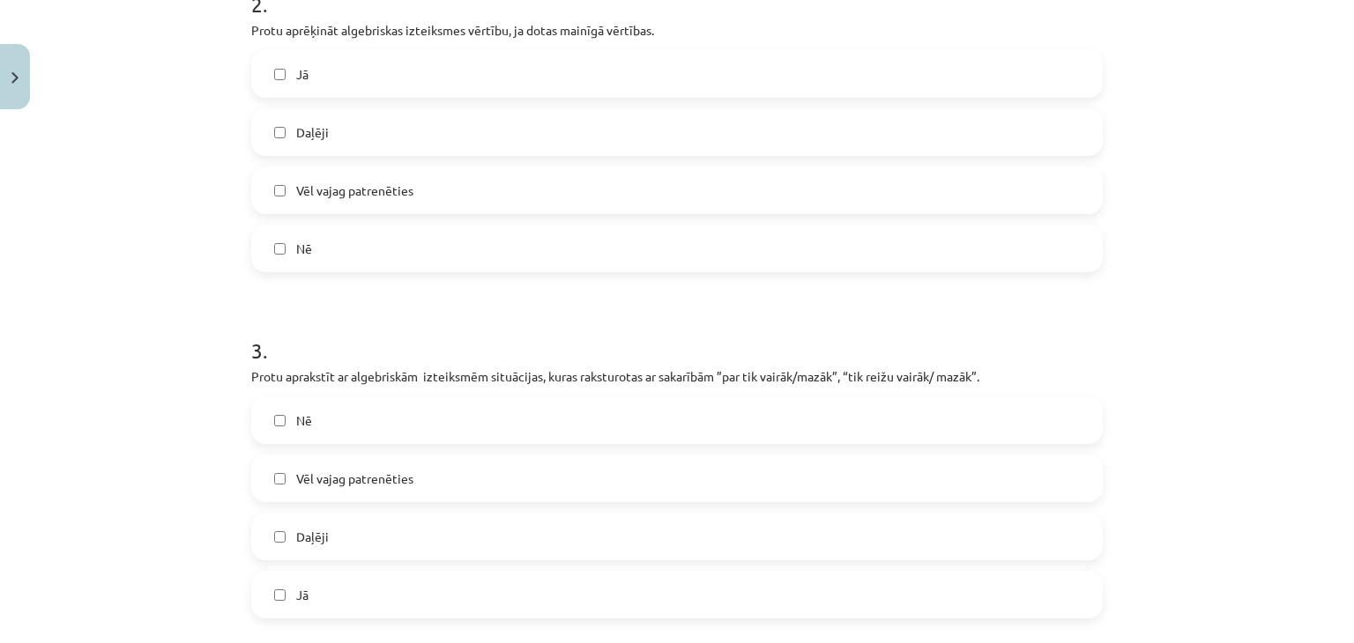
scroll to position [793, 0]
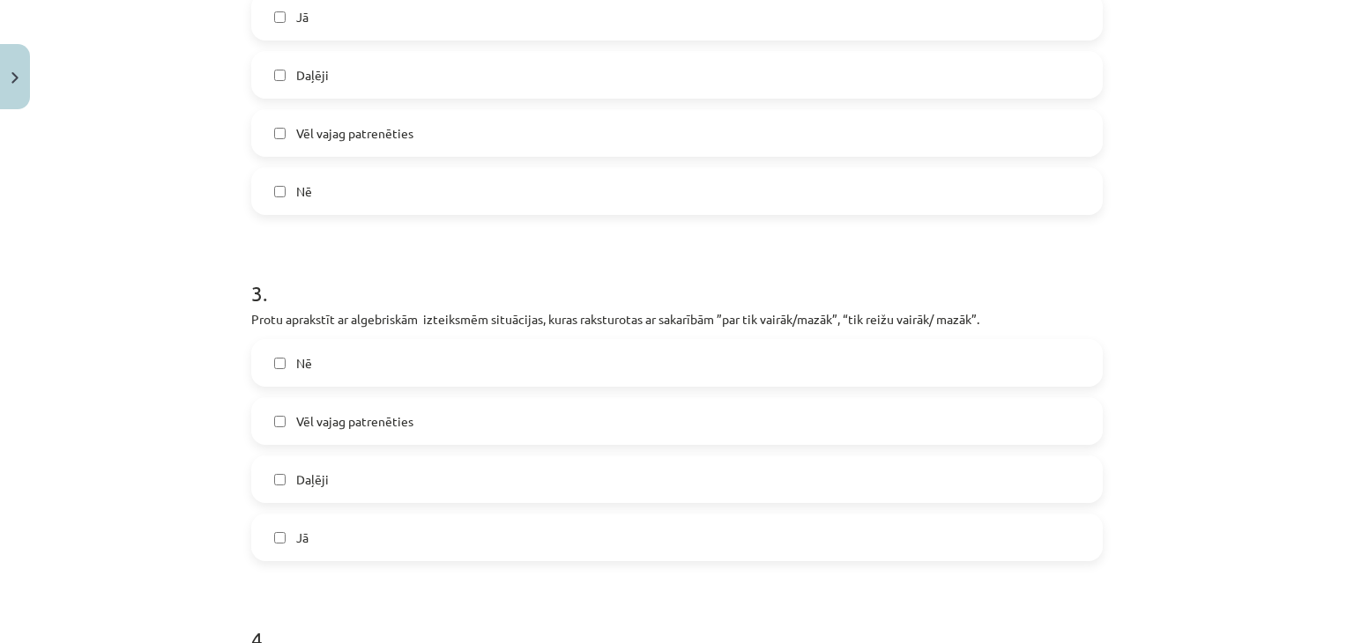
click at [353, 421] on span "Vēl vajag patrenēties" at bounding box center [354, 421] width 117 height 19
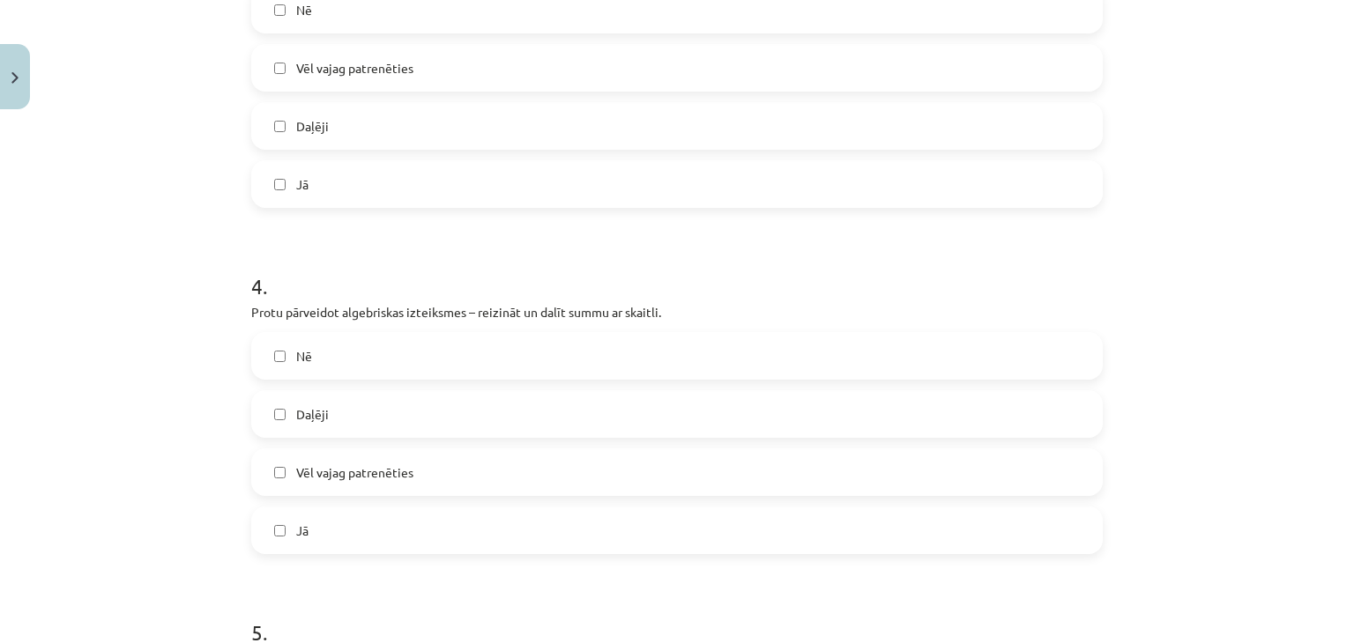
scroll to position [1234, 0]
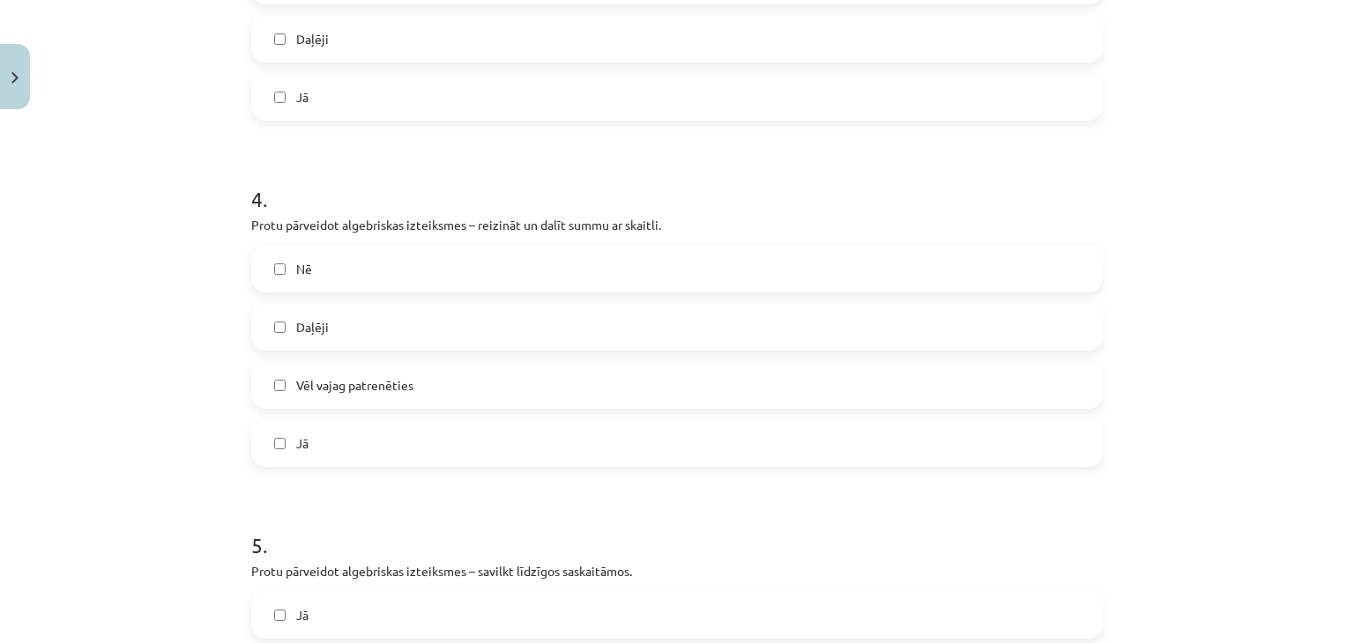
click at [310, 330] on span "Daļēji" at bounding box center [312, 327] width 33 height 19
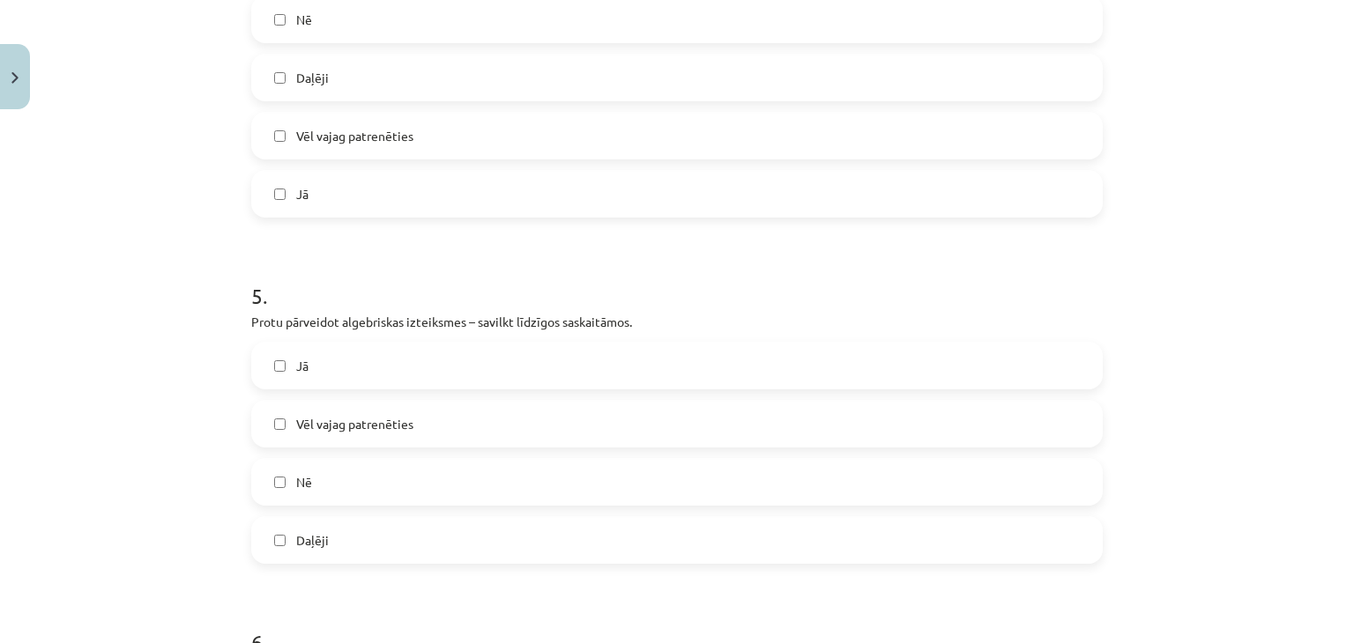
scroll to position [1674, 0]
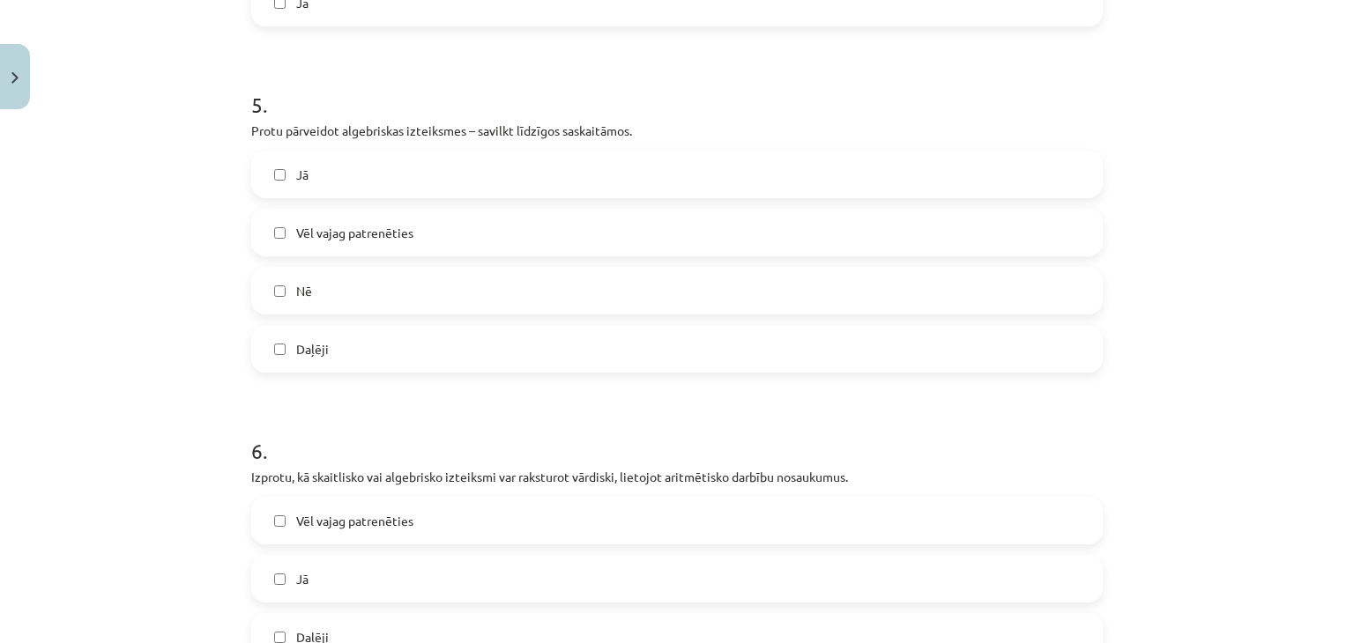
click at [309, 244] on label "Vēl vajag patrenēties" at bounding box center [677, 233] width 848 height 44
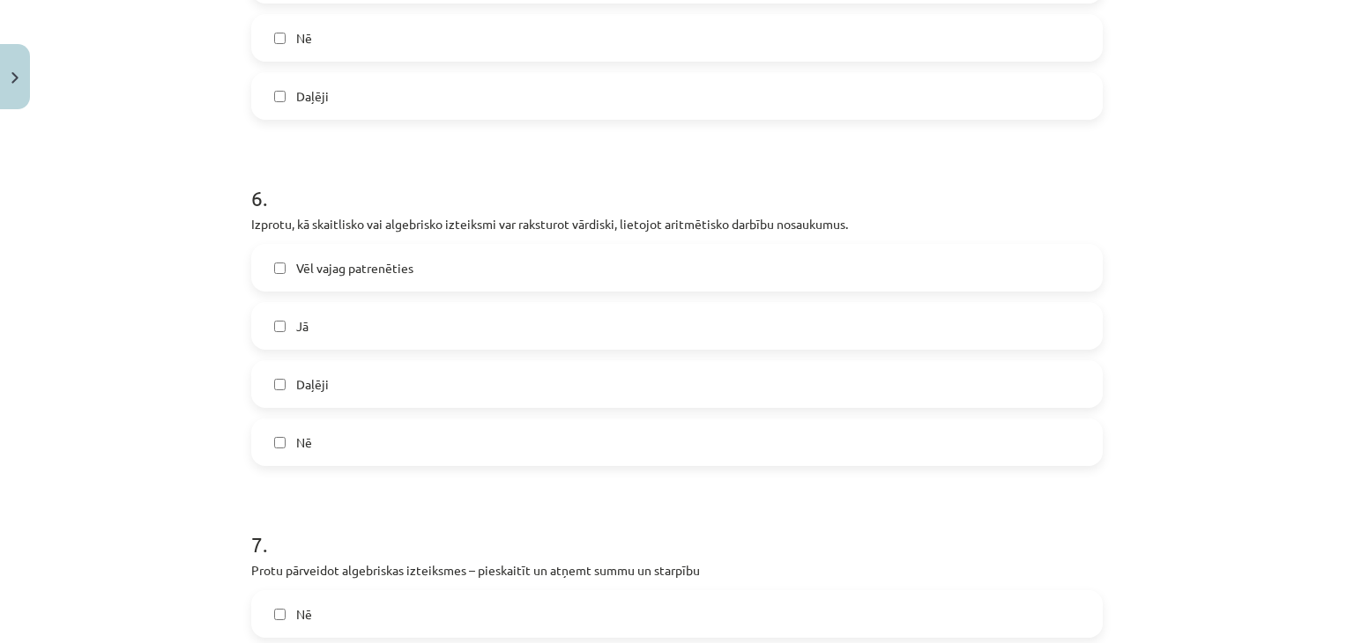
scroll to position [1939, 0]
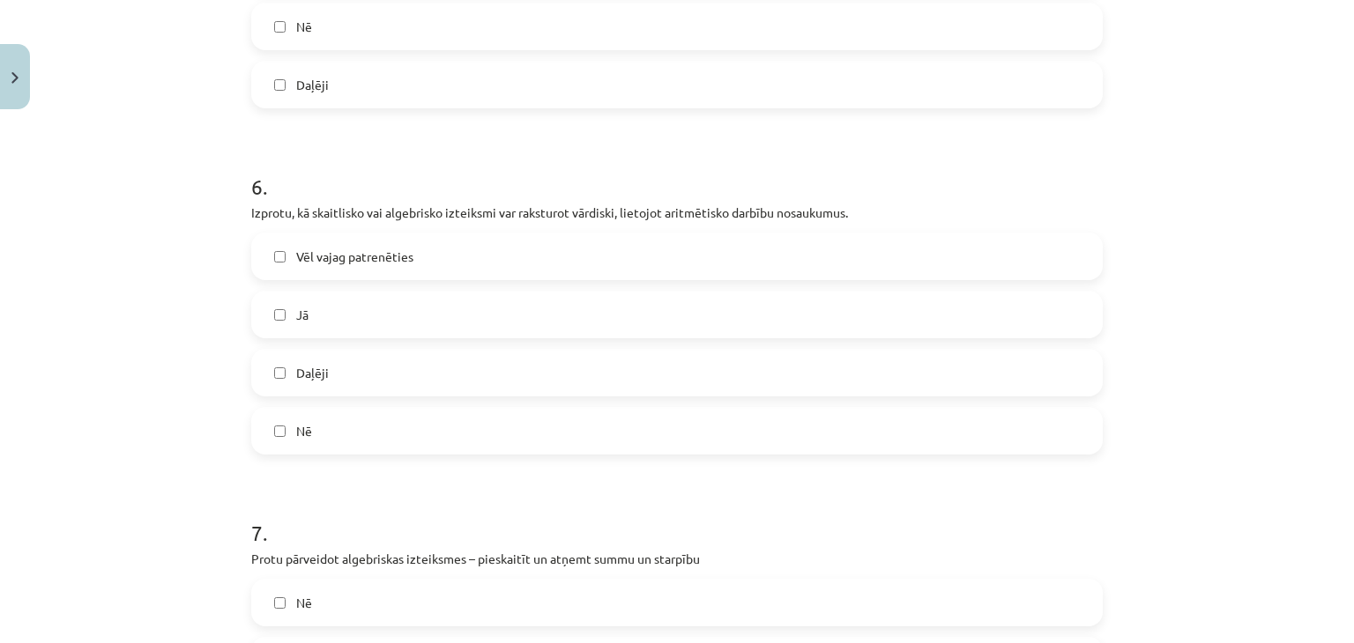
click at [307, 382] on label "Daļēji" at bounding box center [677, 373] width 848 height 44
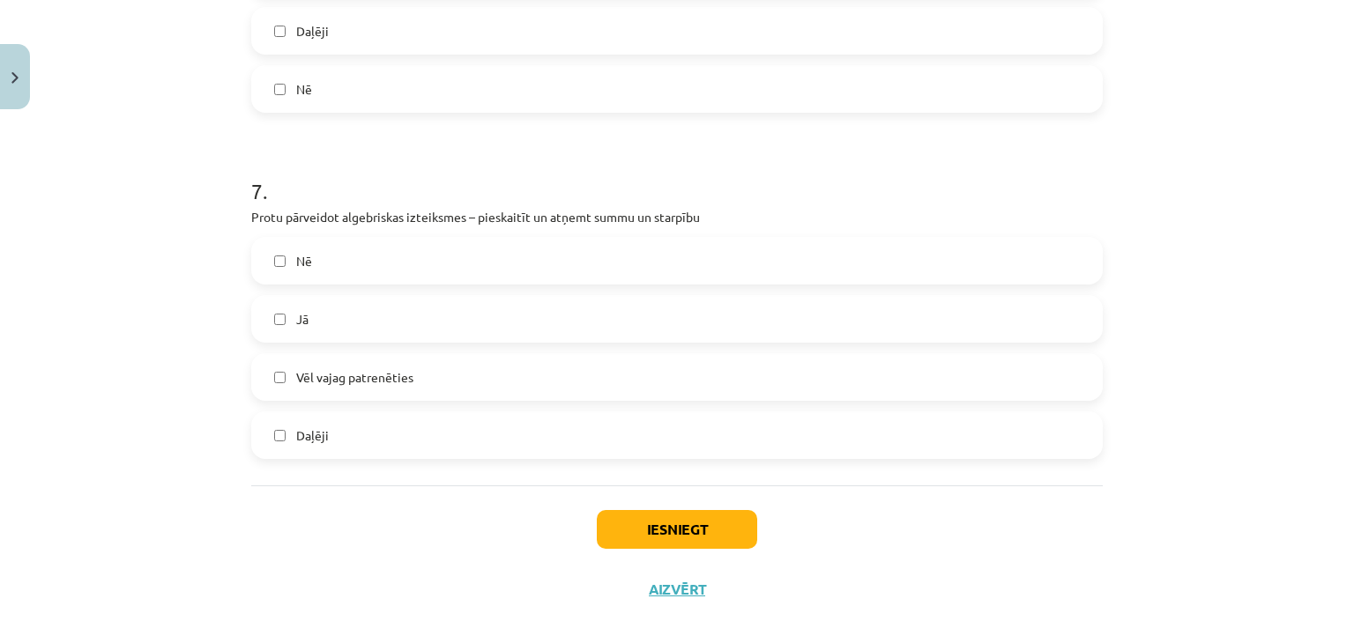
scroll to position [2291, 0]
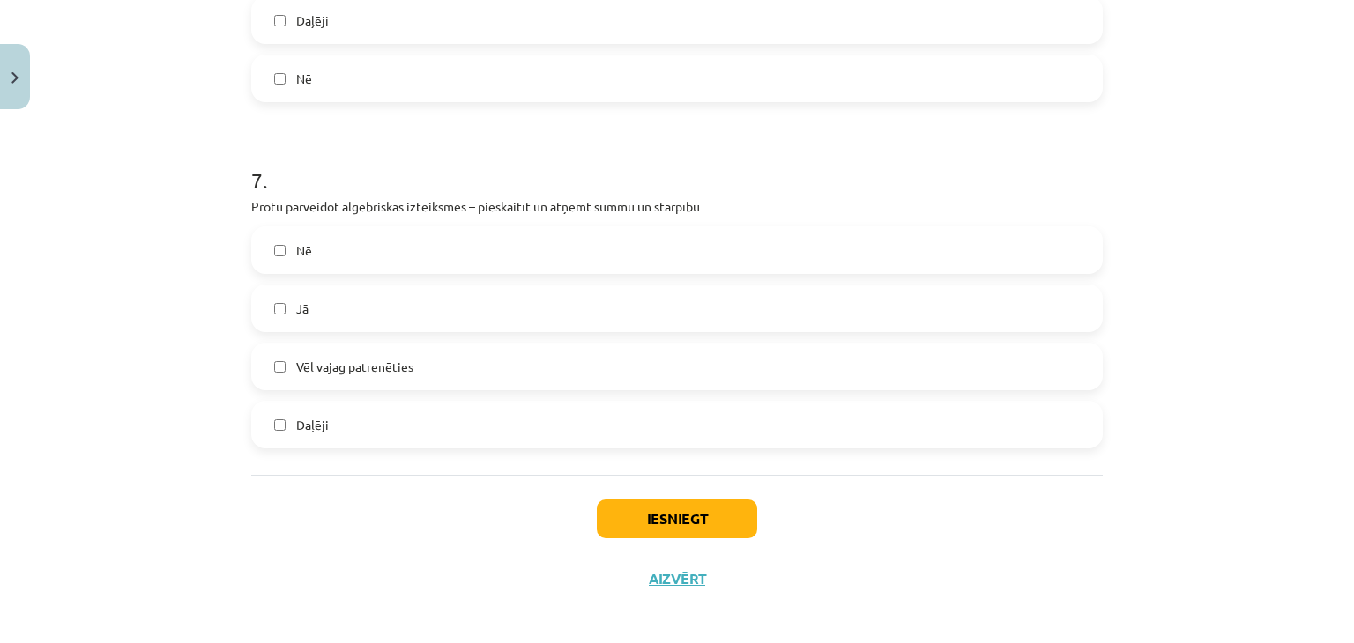
click at [300, 300] on span "Jā" at bounding box center [302, 309] width 12 height 19
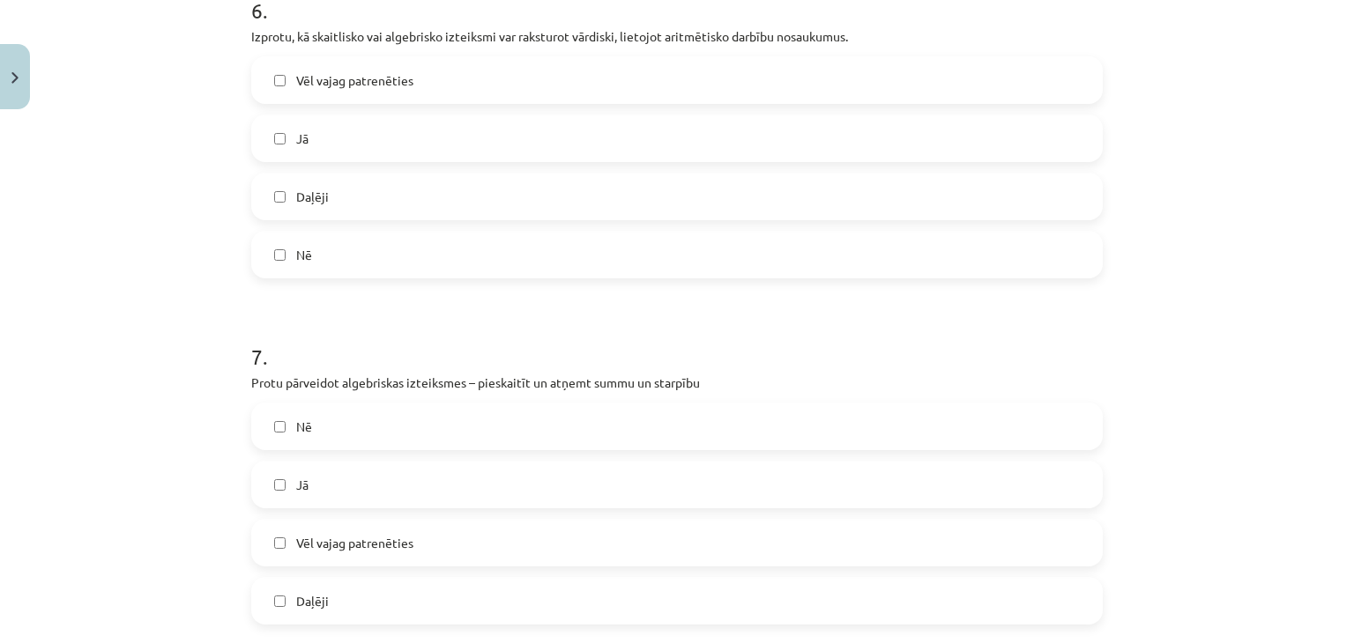
scroll to position [2203, 0]
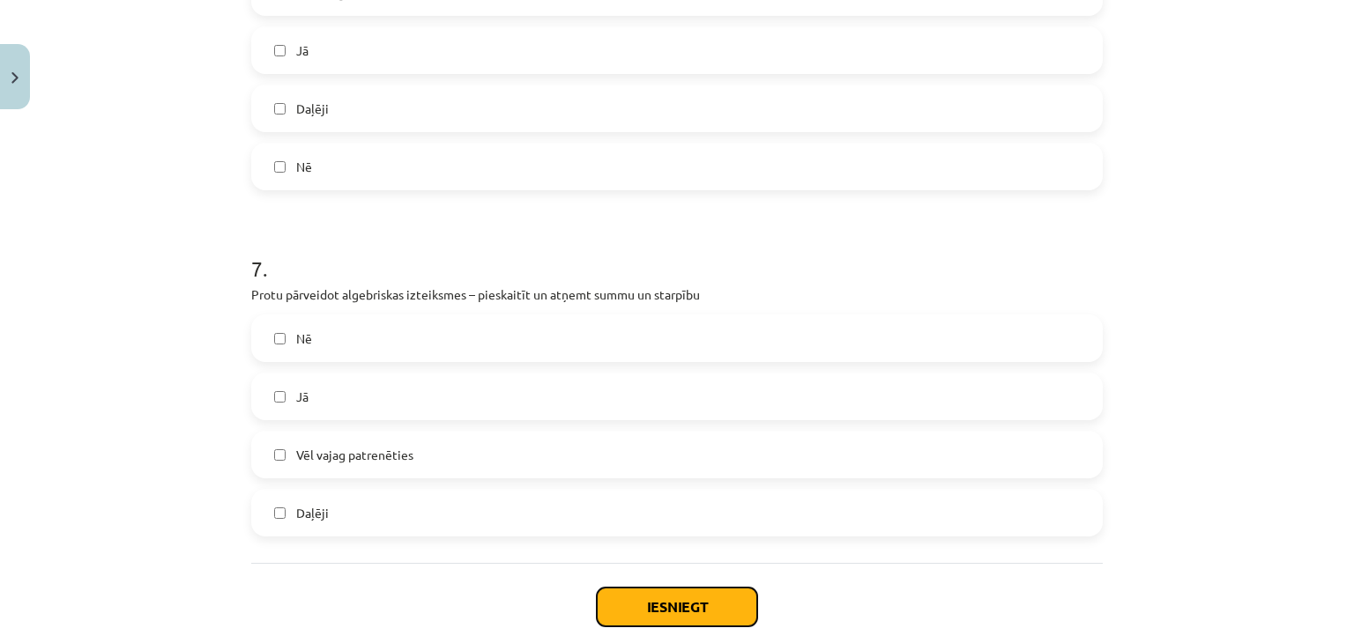
click at [670, 598] on button "Iesniegt" at bounding box center [677, 607] width 160 height 39
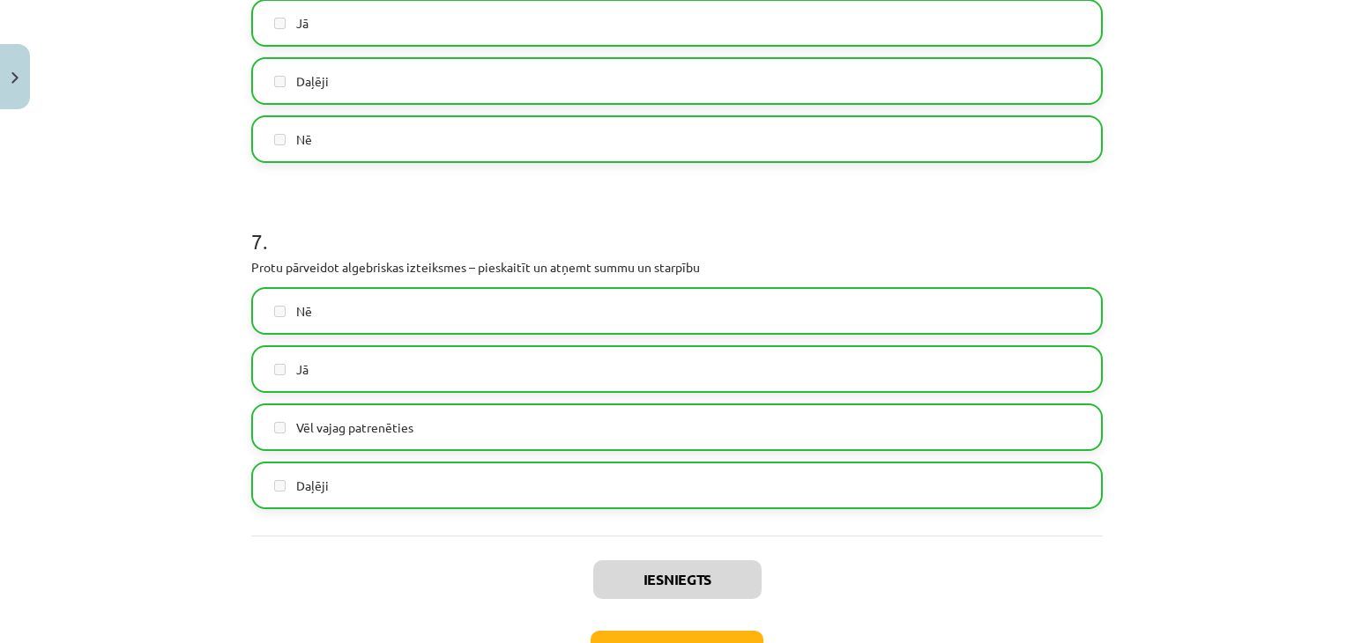
scroll to position [2356, 0]
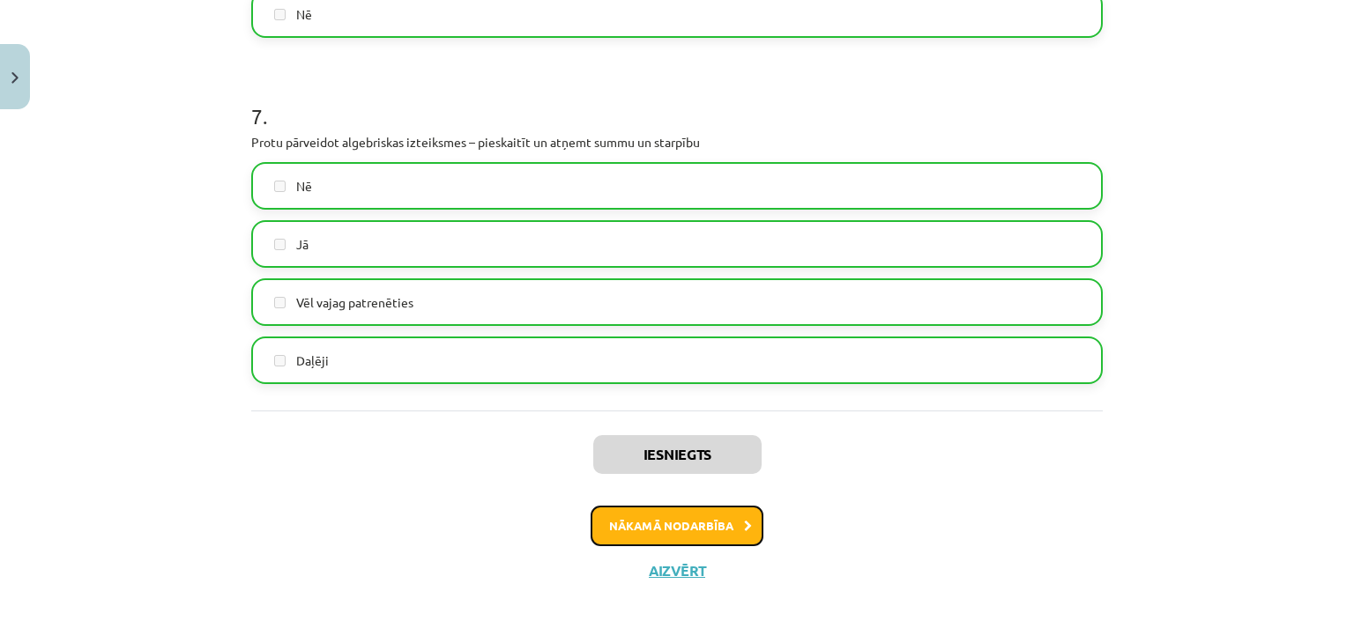
click at [662, 516] on button "Nākamā nodarbība" at bounding box center [676, 526] width 173 height 41
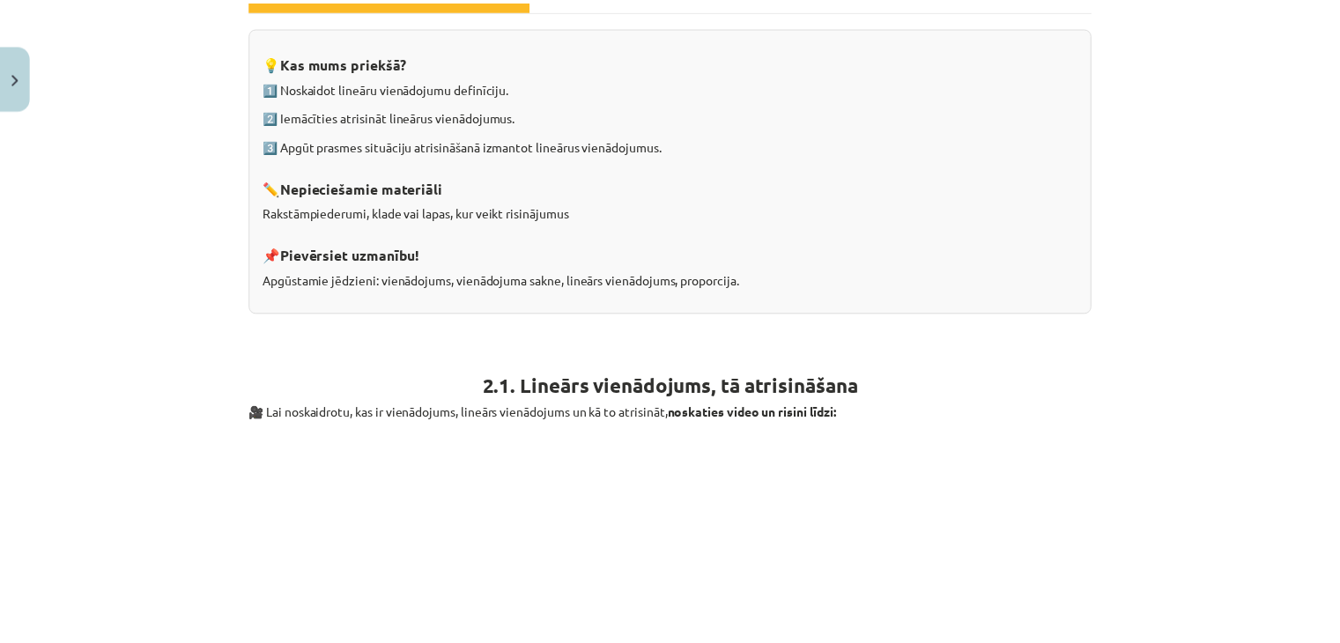
scroll to position [860, 0]
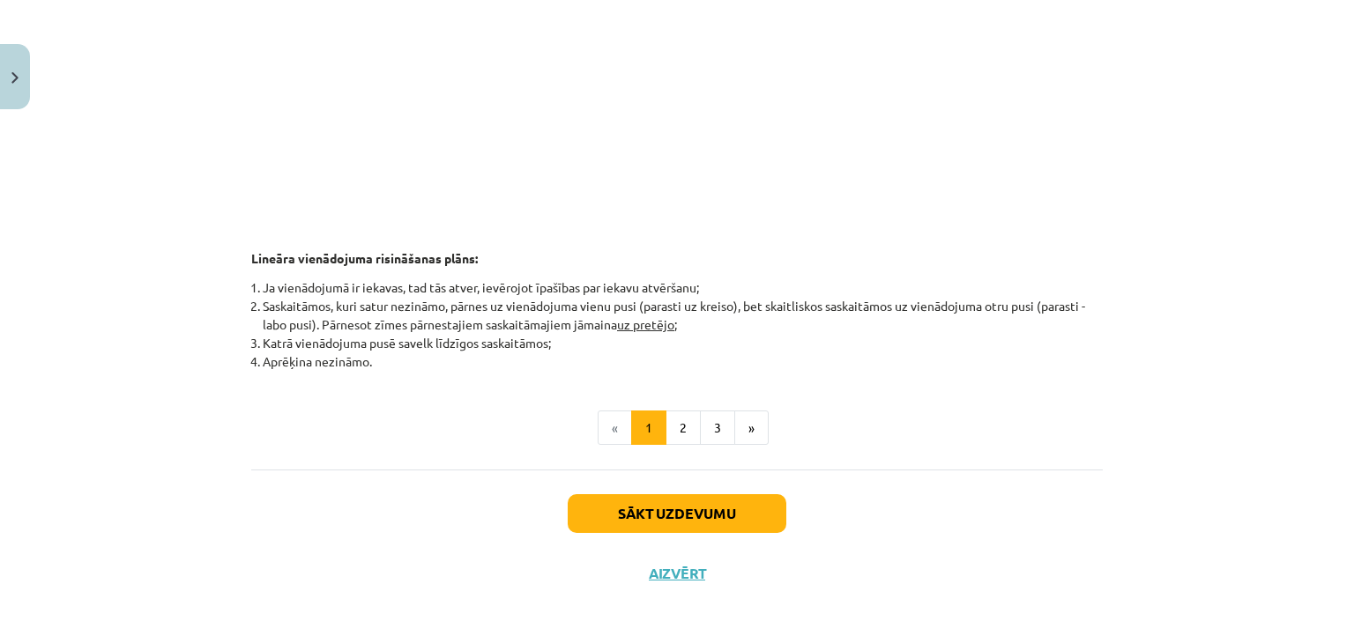
click at [681, 583] on div "Sākt uzdevumu Aizvērt" at bounding box center [676, 531] width 851 height 123
click at [679, 568] on button "Aizvērt" at bounding box center [676, 574] width 67 height 18
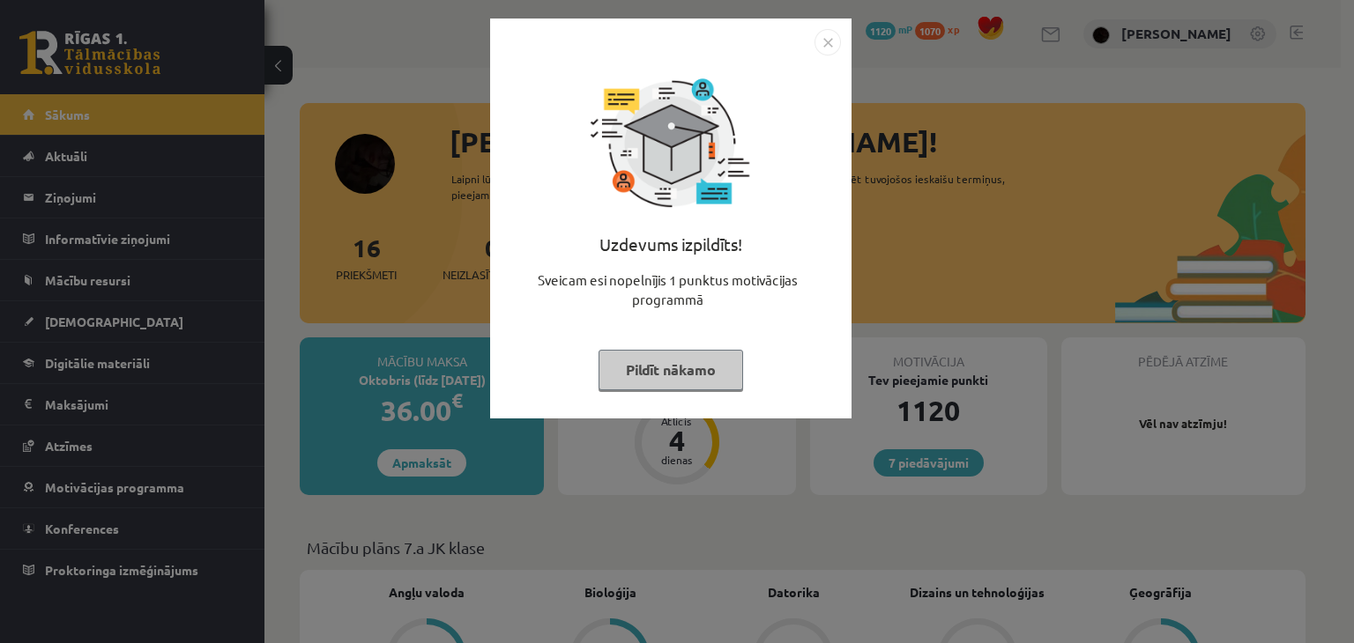
click at [420, 330] on div "Uzdevums izpildīts! Sveicam esi nopelnījis 1 punktus motivācijas programmā Pild…" at bounding box center [677, 321] width 1354 height 643
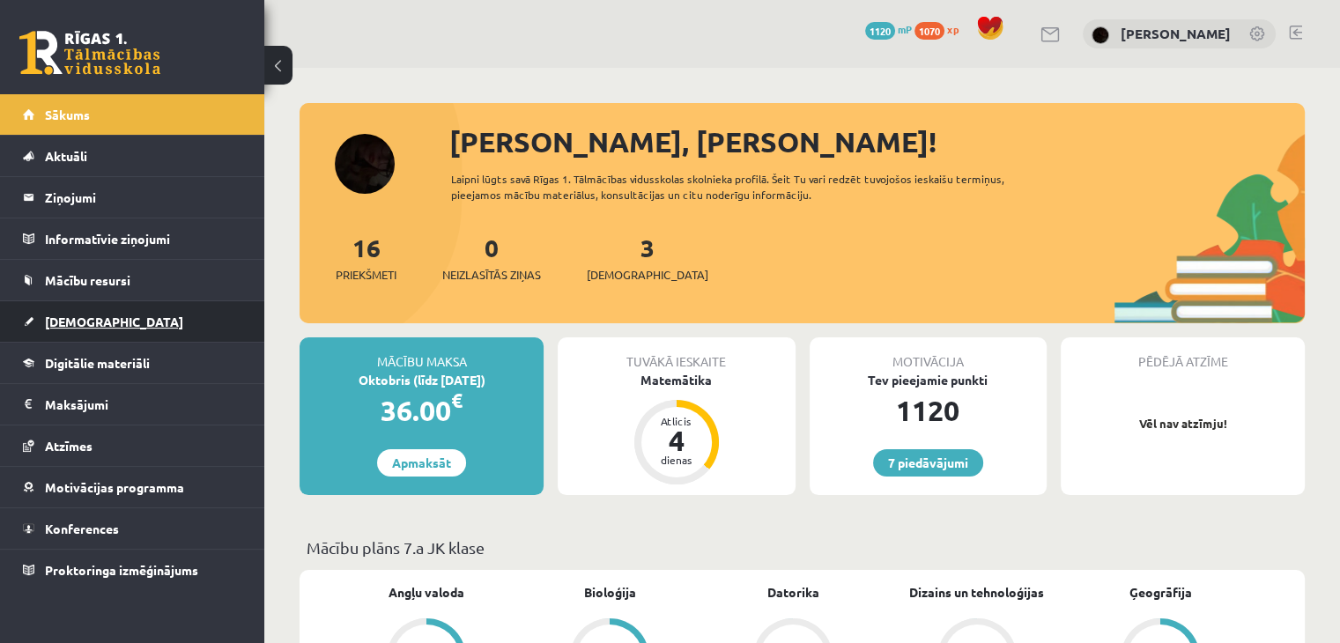
click at [104, 314] on link "[DEMOGRAPHIC_DATA]" at bounding box center [132, 321] width 219 height 41
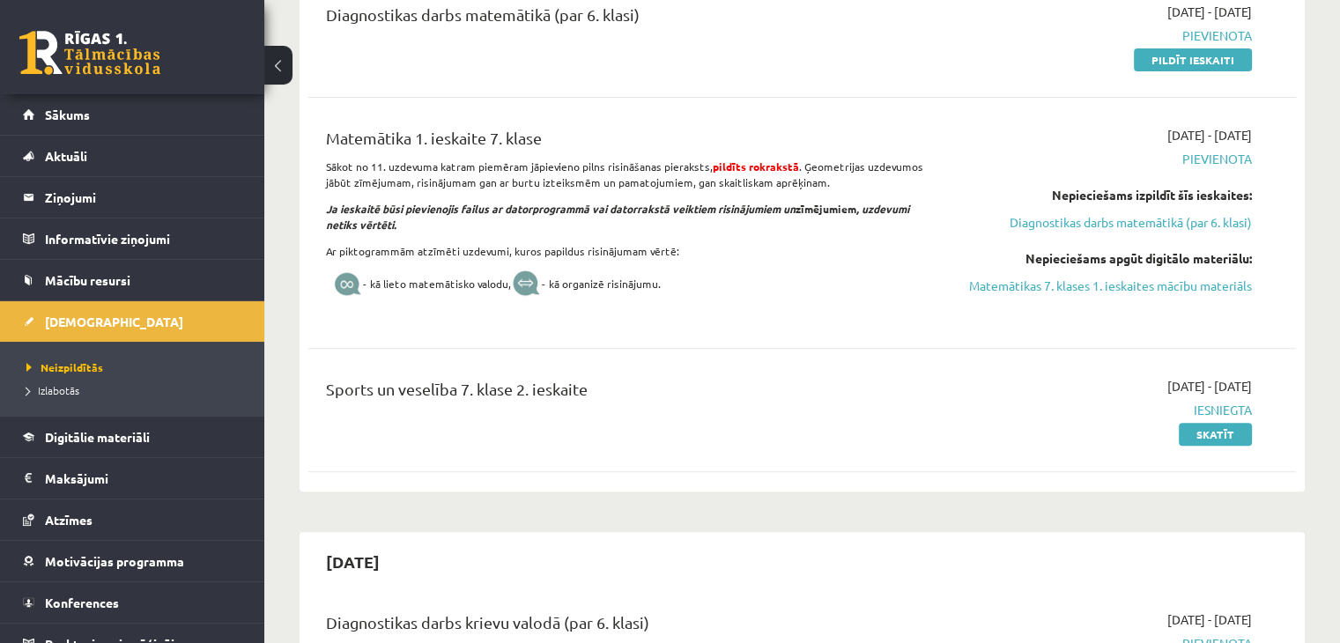
scroll to position [529, 0]
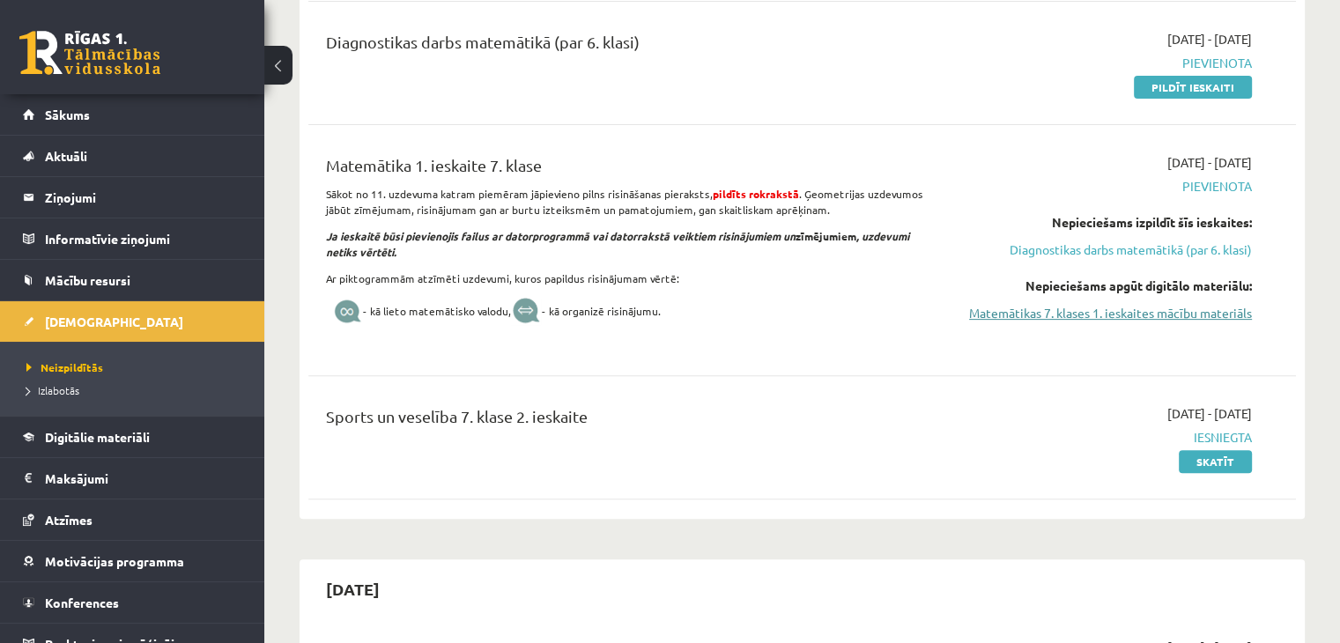
click at [1091, 309] on link "Matemātikas 7. klases 1. ieskaites mācību materiāls" at bounding box center [1107, 313] width 291 height 19
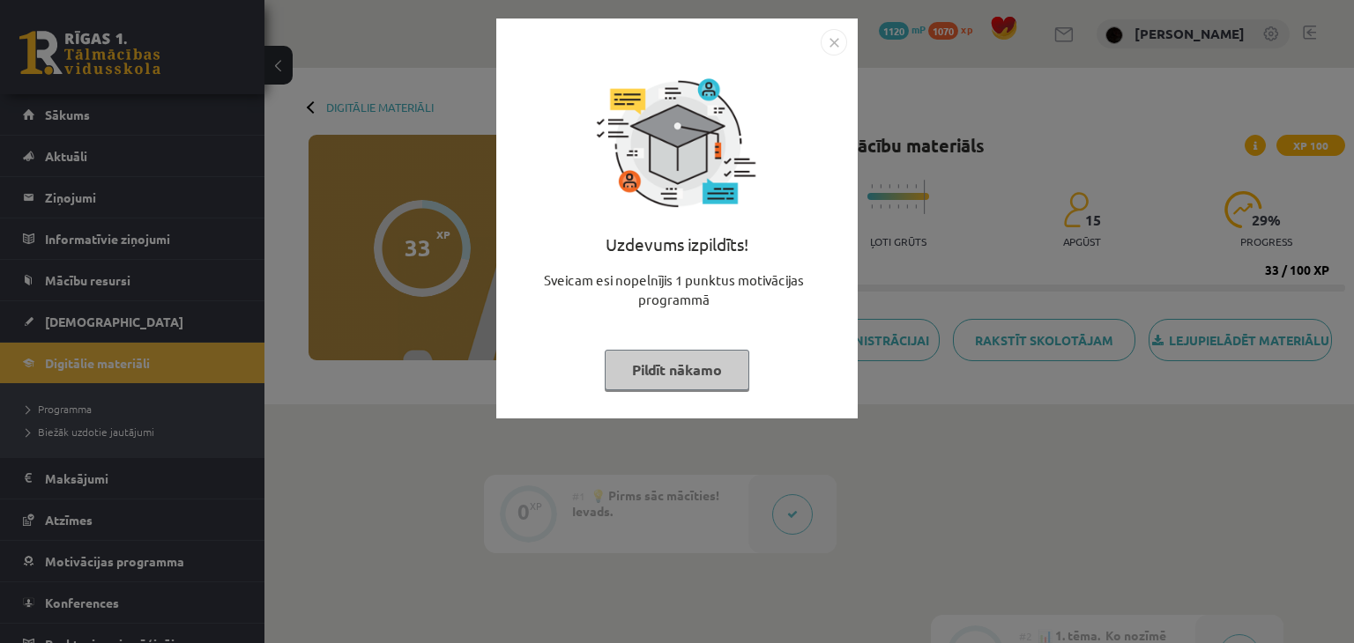
click at [875, 174] on div "Uzdevums izpildīts! Sveicam esi nopelnījis 1 punktus motivācijas programmā Pild…" at bounding box center [677, 321] width 1354 height 643
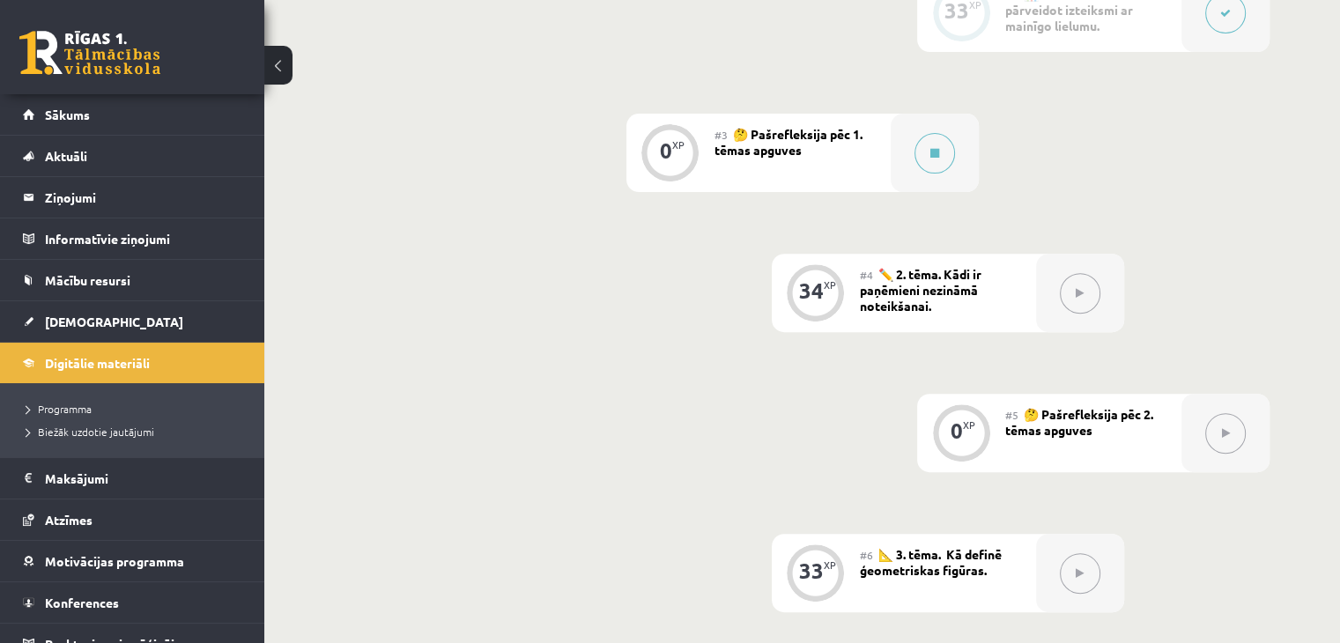
scroll to position [529, 0]
